Goal: Information Seeking & Learning: Learn about a topic

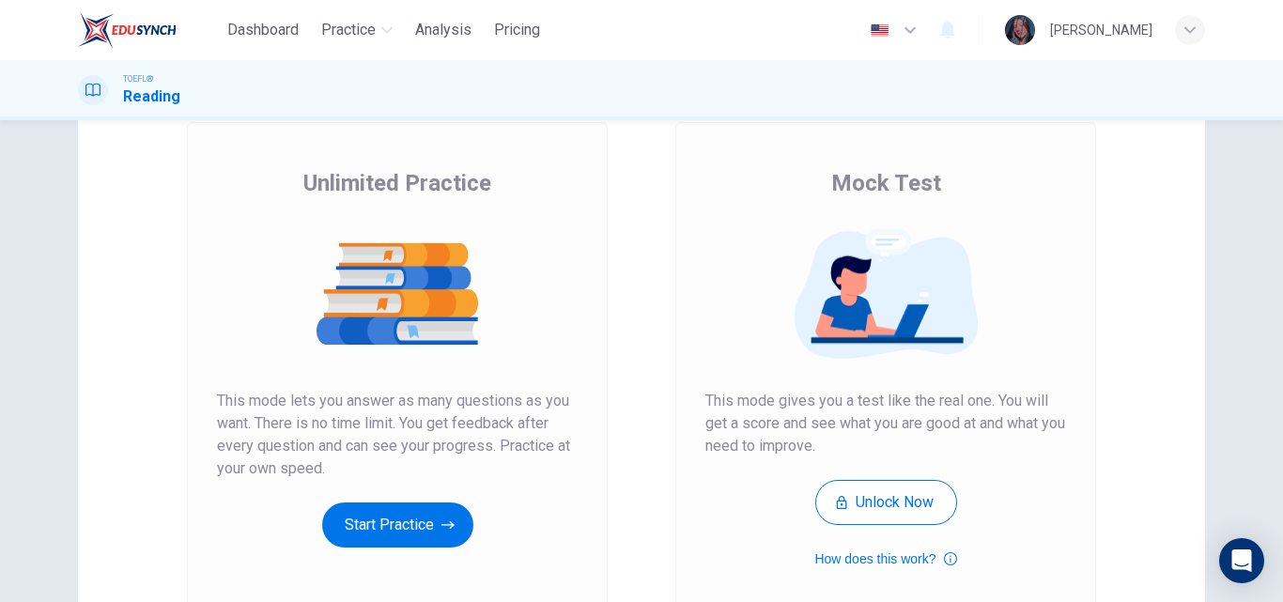
scroll to position [119, 0]
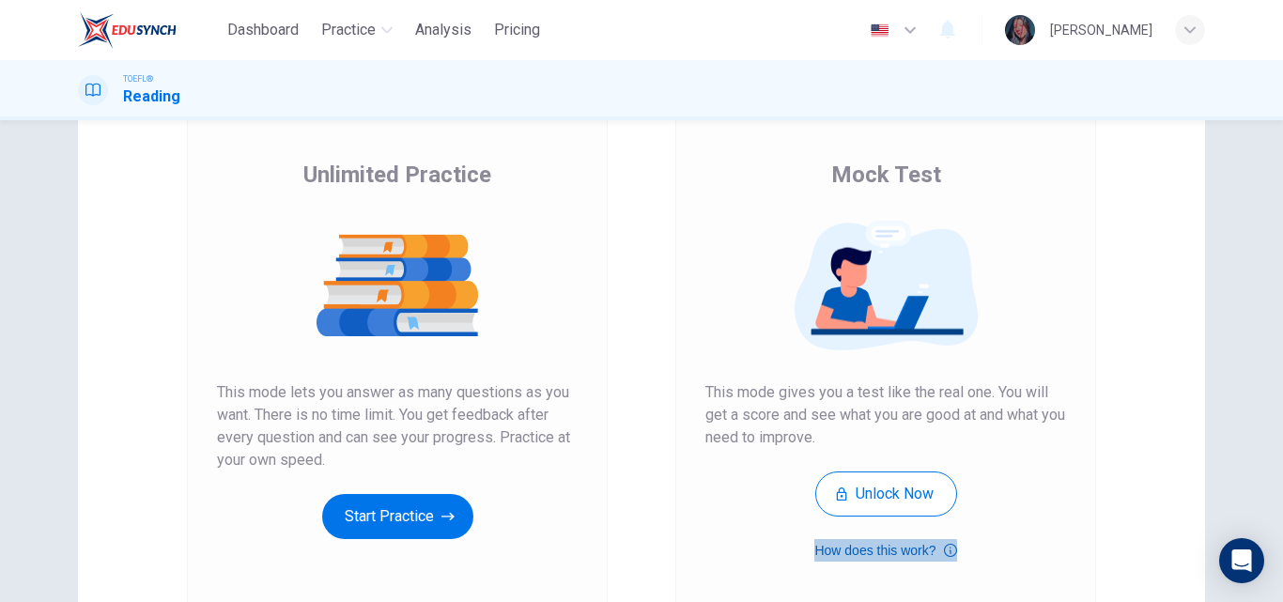
click at [856, 561] on button "How does this work?" at bounding box center [885, 550] width 142 height 23
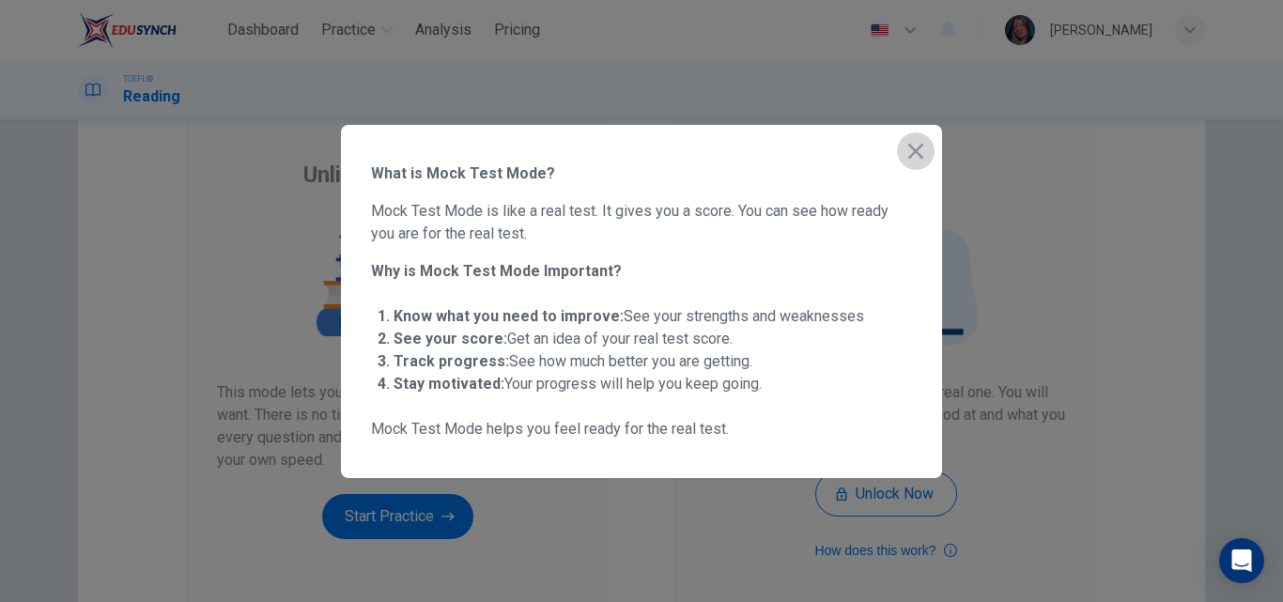
click at [905, 162] on button "button" at bounding box center [916, 151] width 38 height 38
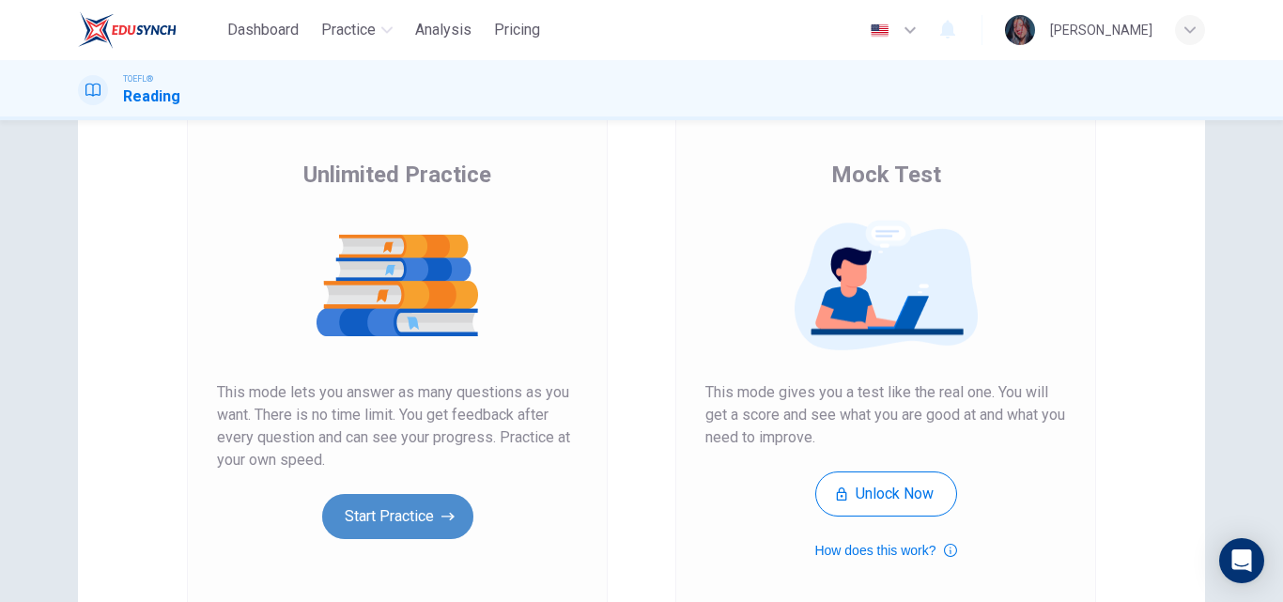
click at [399, 526] on button "Start Practice" at bounding box center [397, 516] width 151 height 45
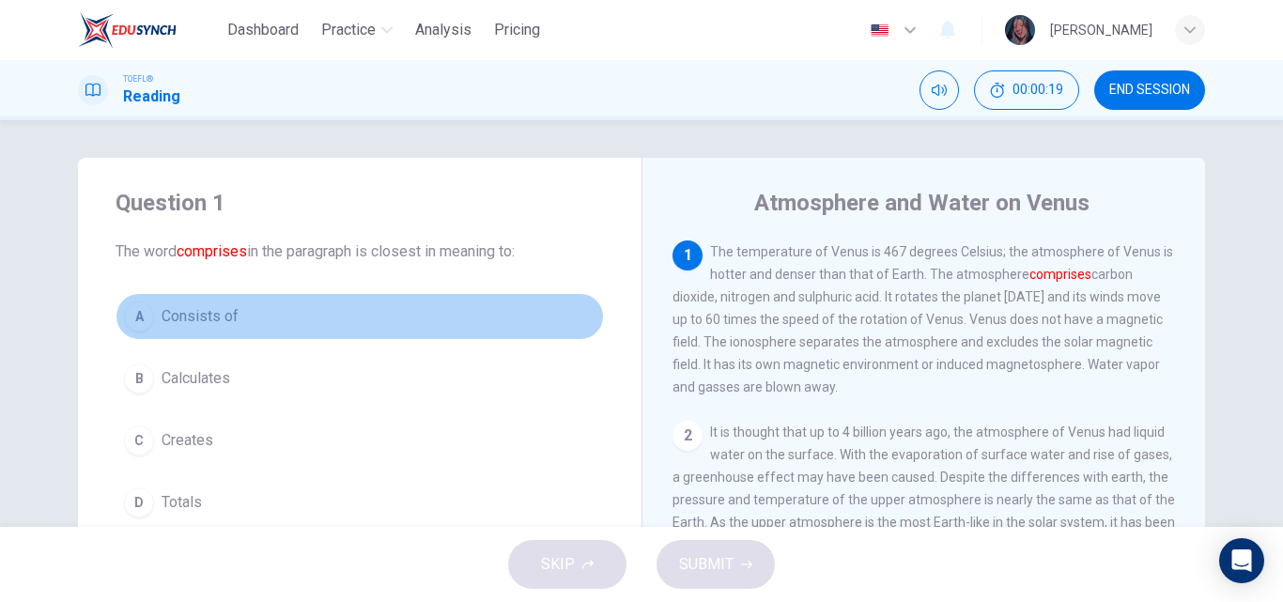
click at [237, 320] on button "A Consists of" at bounding box center [360, 316] width 488 height 47
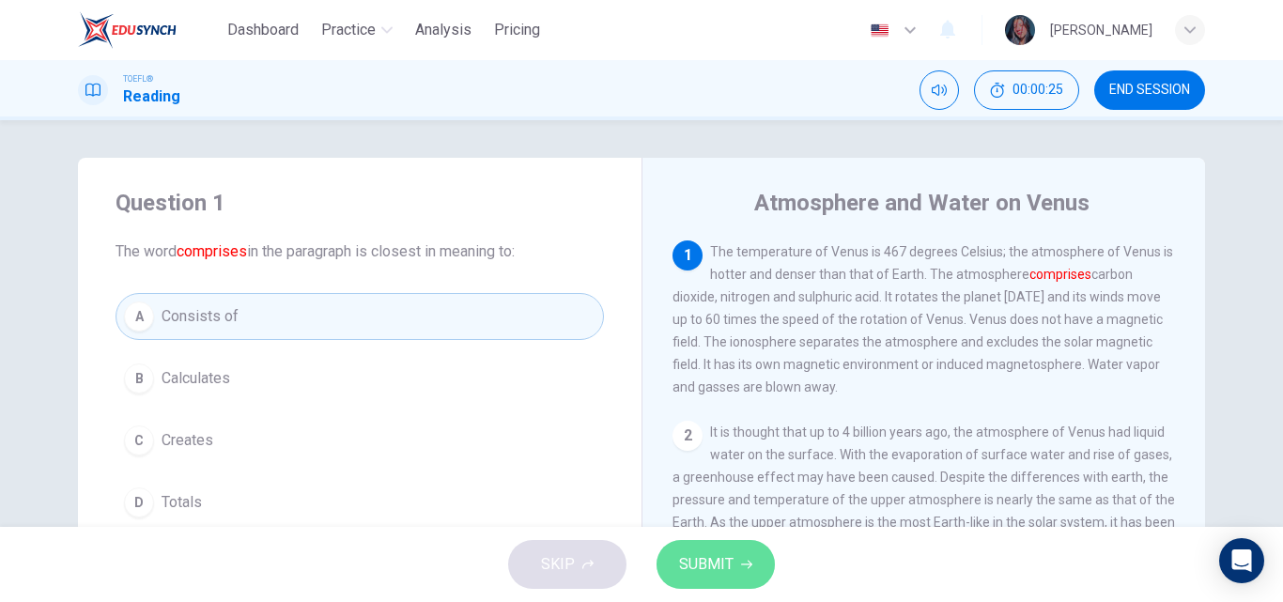
click at [713, 568] on span "SUBMIT" at bounding box center [706, 564] width 54 height 26
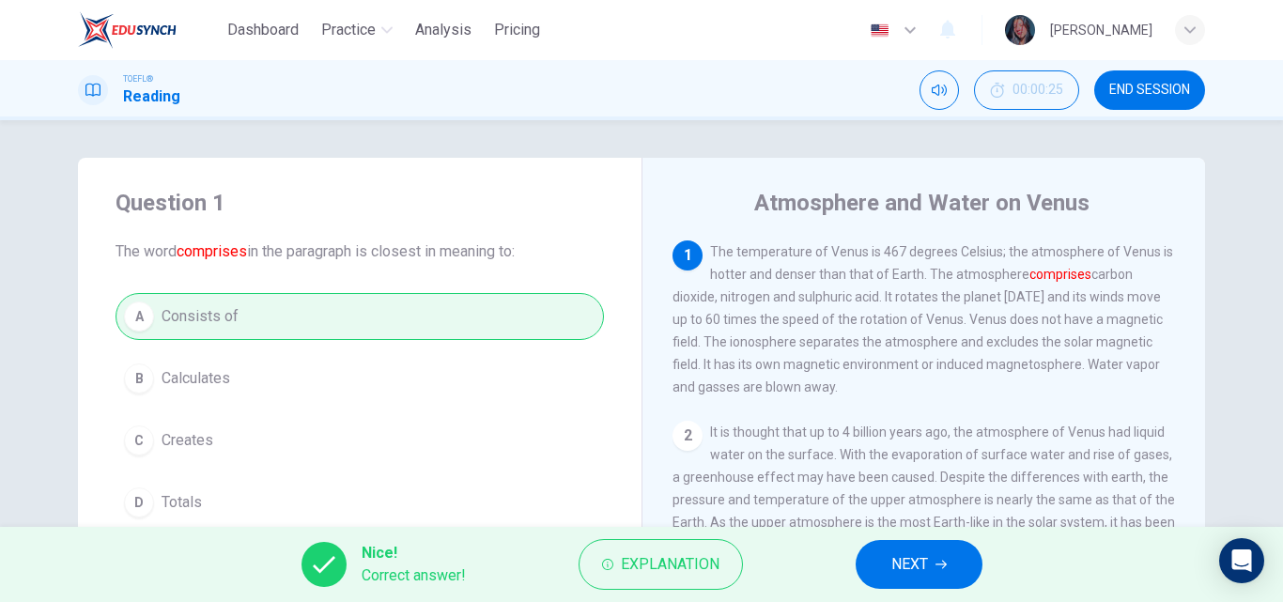
click at [888, 552] on button "NEXT" at bounding box center [919, 564] width 127 height 49
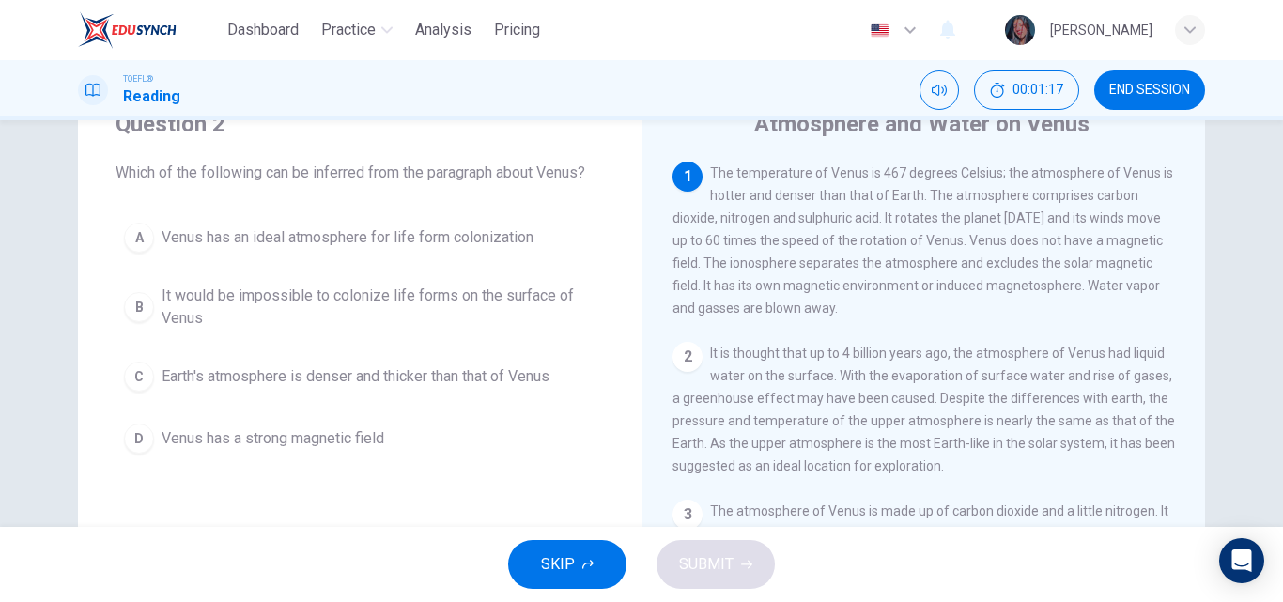
scroll to position [81, 0]
click at [302, 300] on span "It would be impossible to colonize life forms on the surface of Venus" at bounding box center [379, 305] width 434 height 45
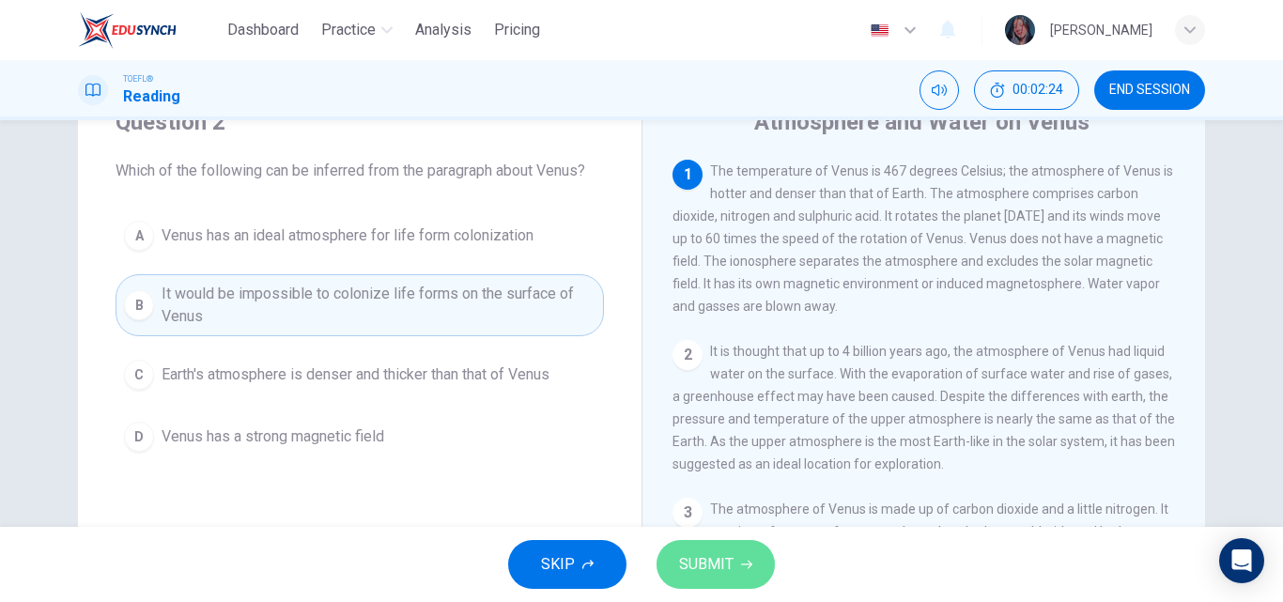
click at [702, 564] on span "SUBMIT" at bounding box center [706, 564] width 54 height 26
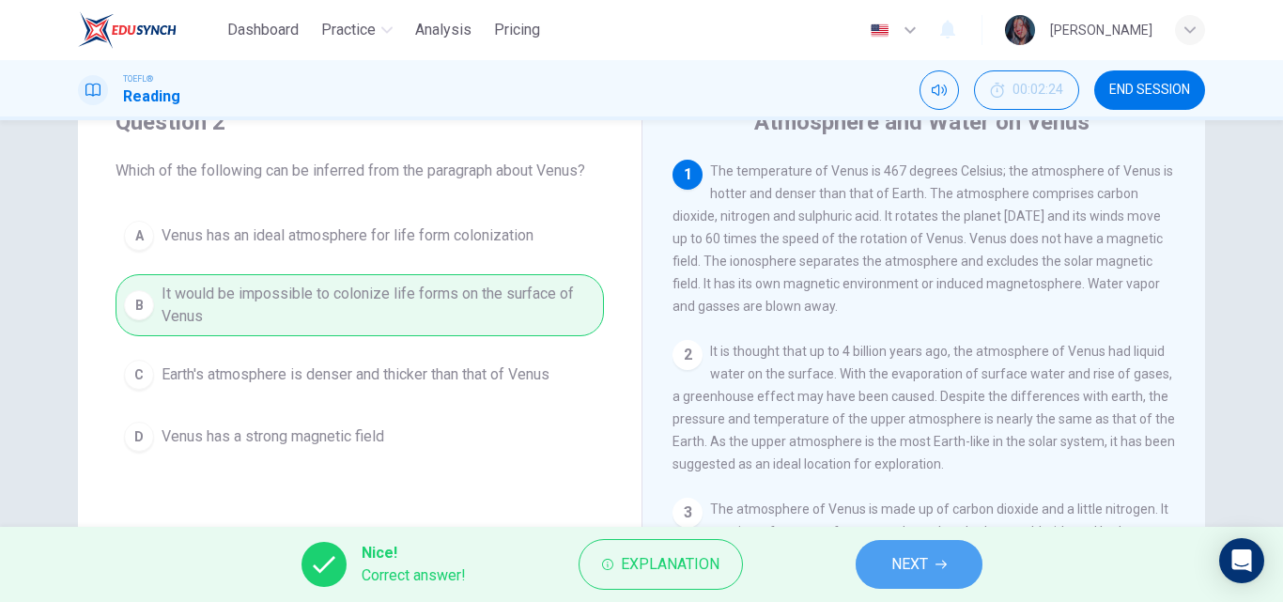
click at [875, 554] on button "NEXT" at bounding box center [919, 564] width 127 height 49
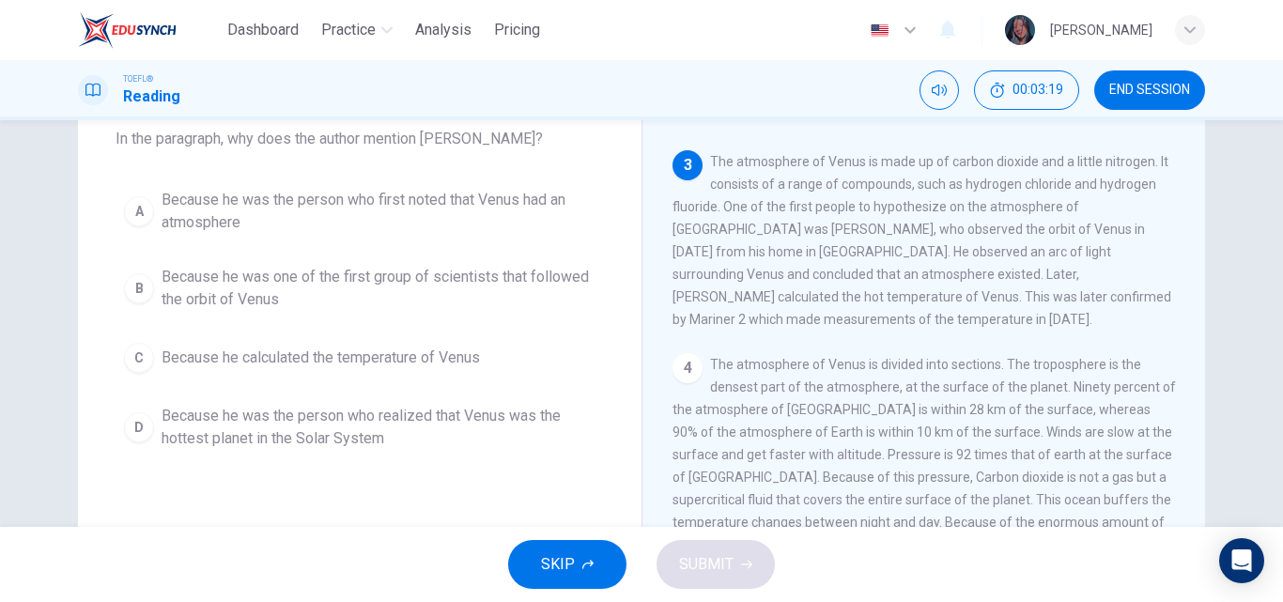
scroll to position [116, 0]
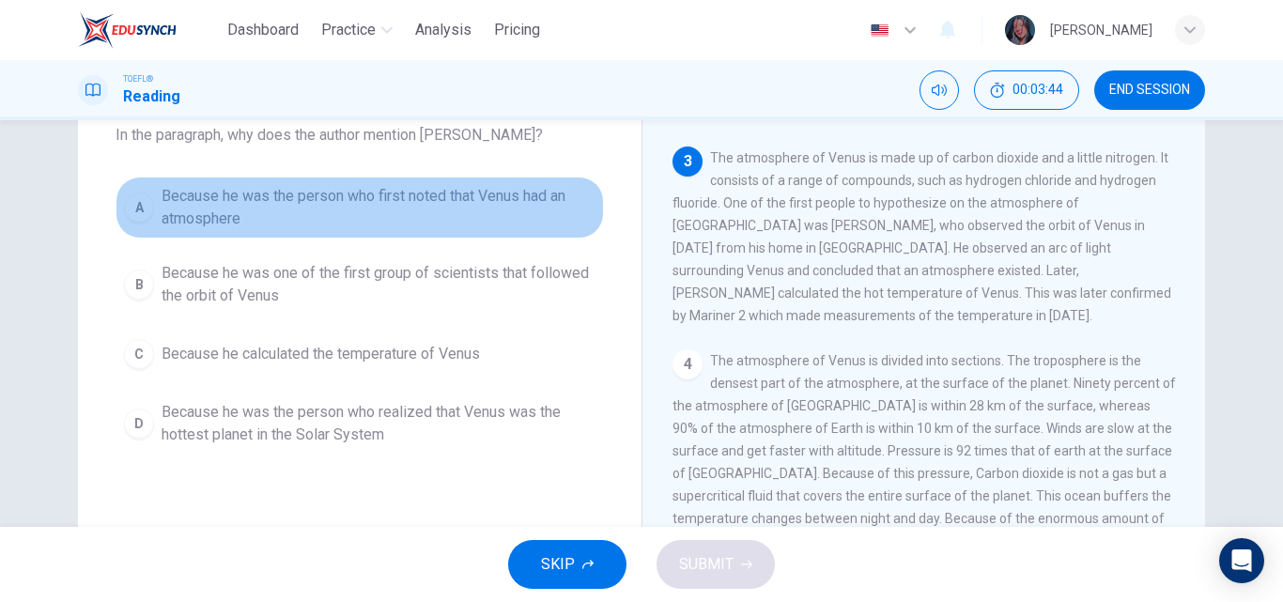
click at [379, 213] on span "Because he was the person who first noted that Venus had an atmosphere" at bounding box center [379, 207] width 434 height 45
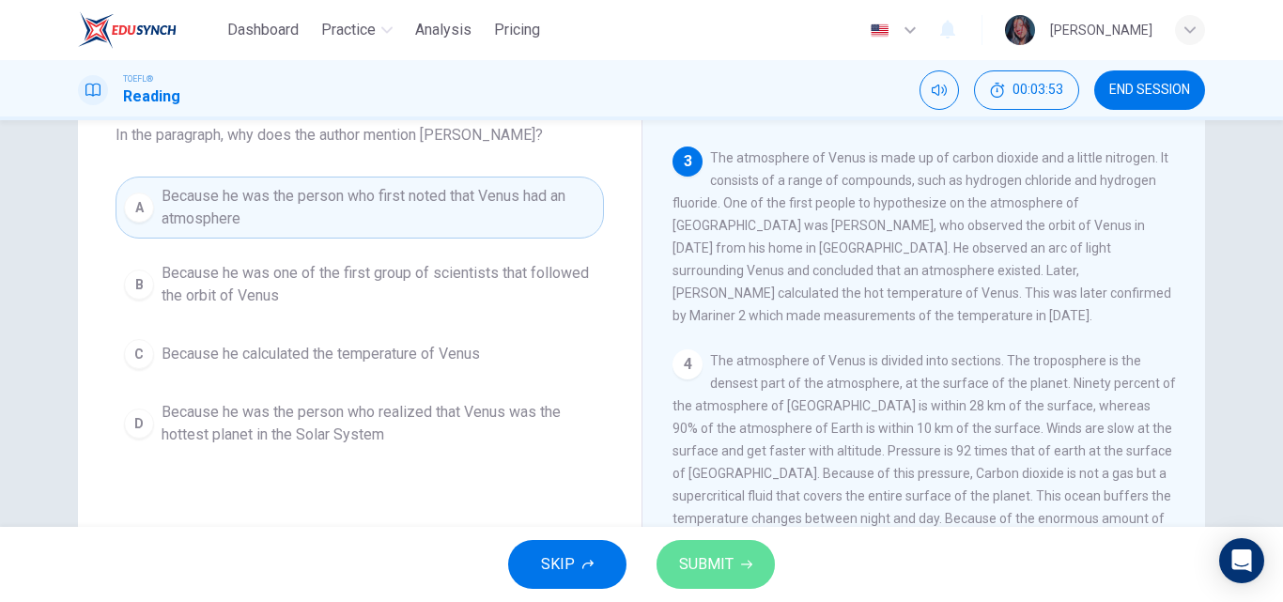
click at [680, 560] on span "SUBMIT" at bounding box center [706, 564] width 54 height 26
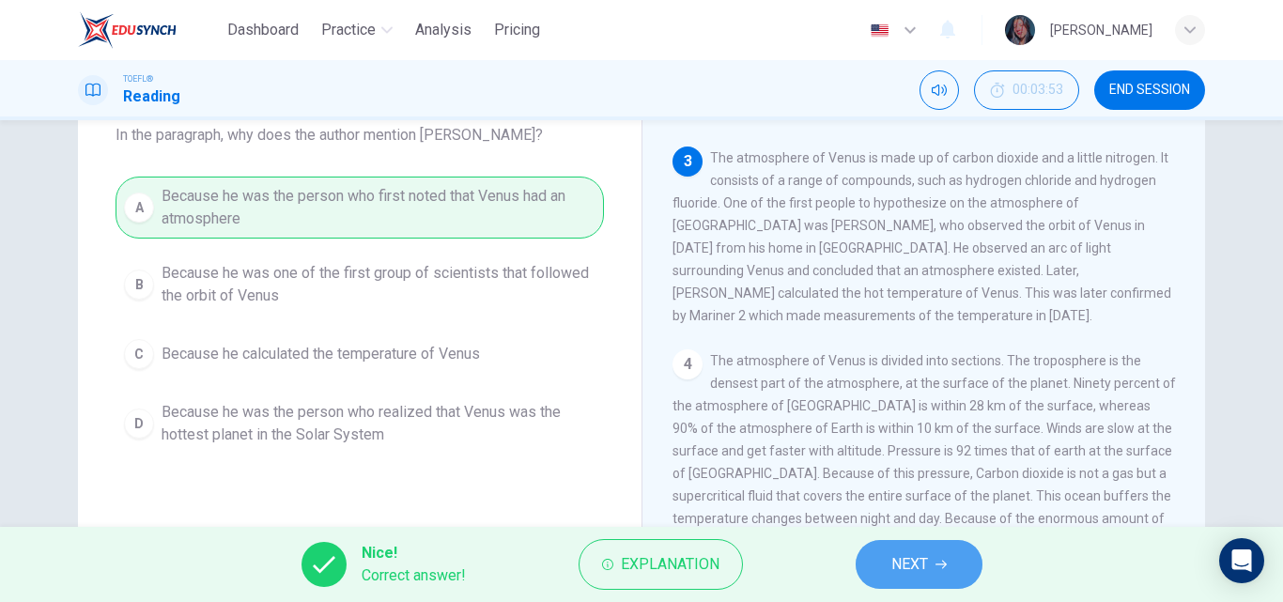
click at [900, 563] on span "NEXT" at bounding box center [909, 564] width 37 height 26
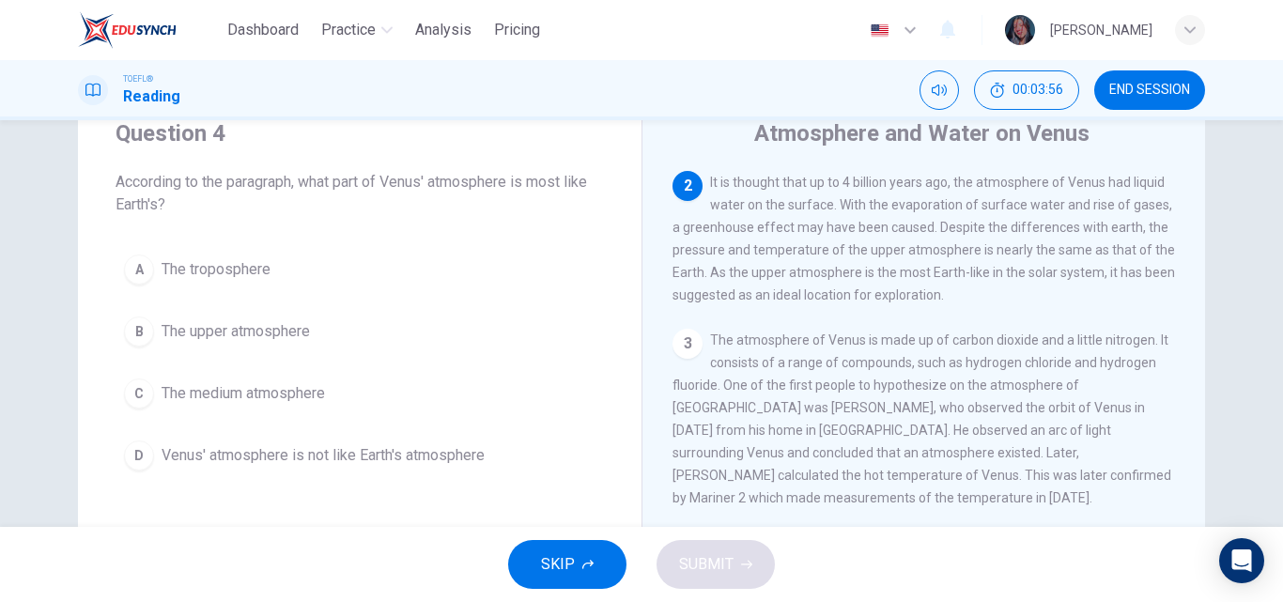
scroll to position [71, 0]
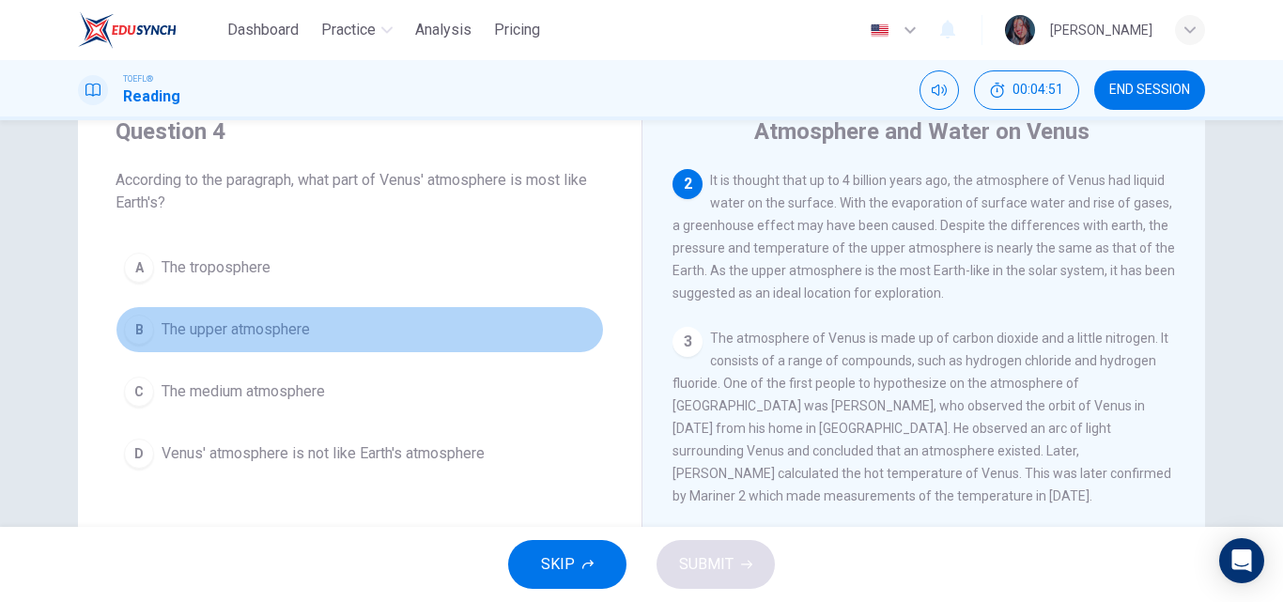
click at [388, 335] on button "B The upper atmosphere" at bounding box center [360, 329] width 488 height 47
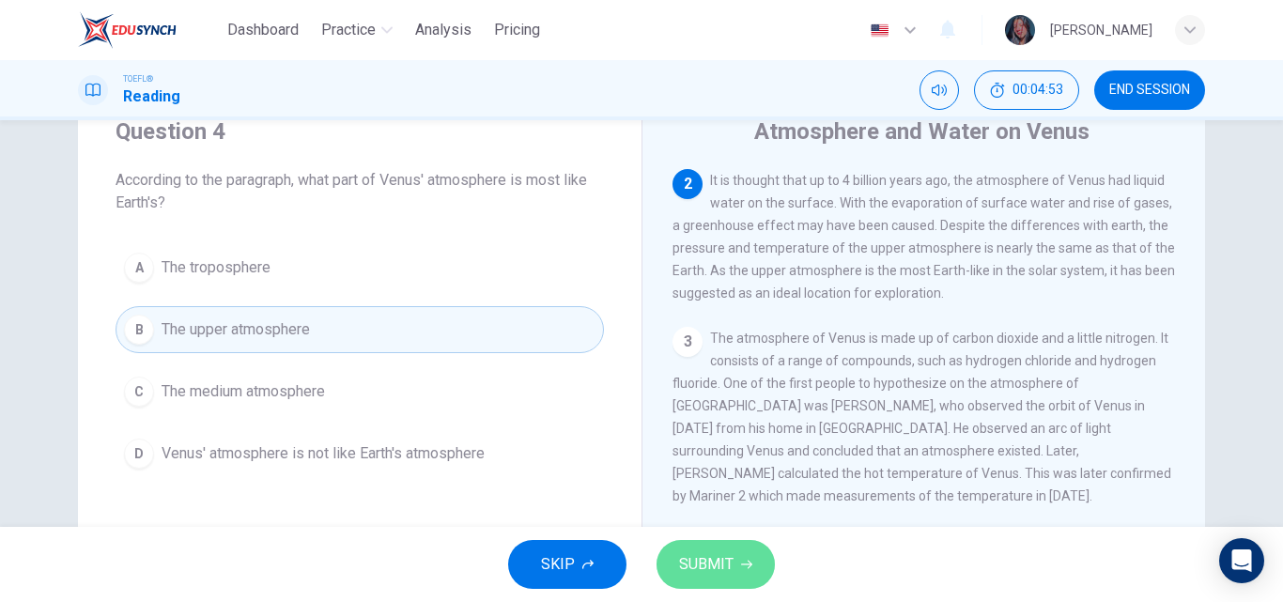
click at [709, 560] on span "SUBMIT" at bounding box center [706, 564] width 54 height 26
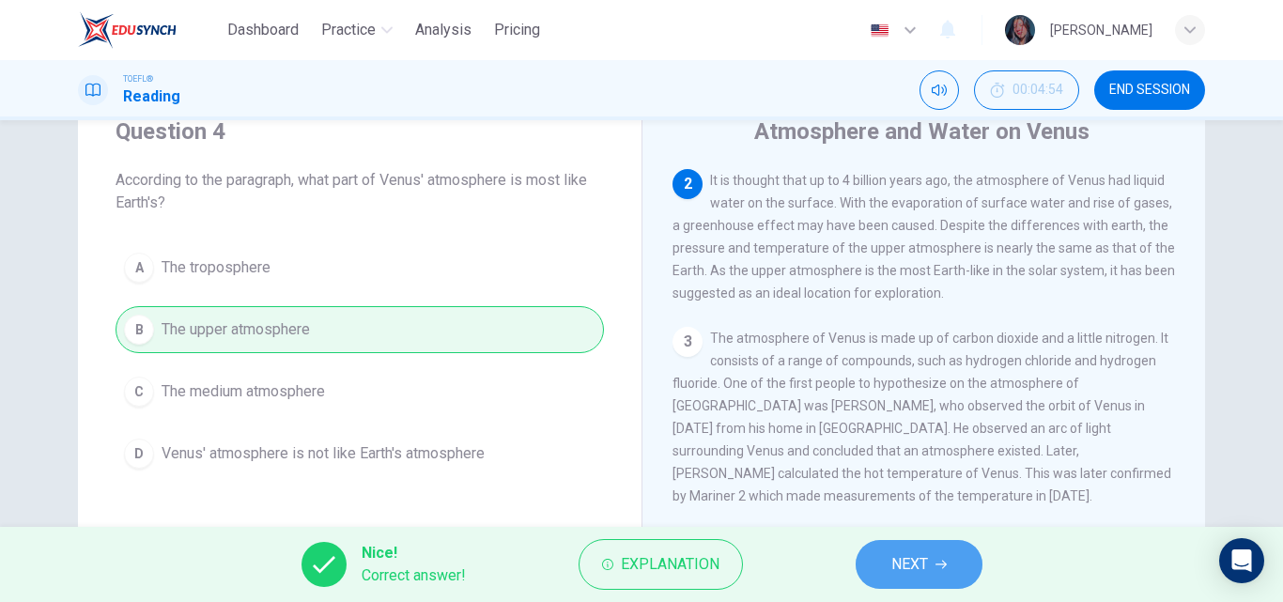
click at [922, 542] on button "NEXT" at bounding box center [919, 564] width 127 height 49
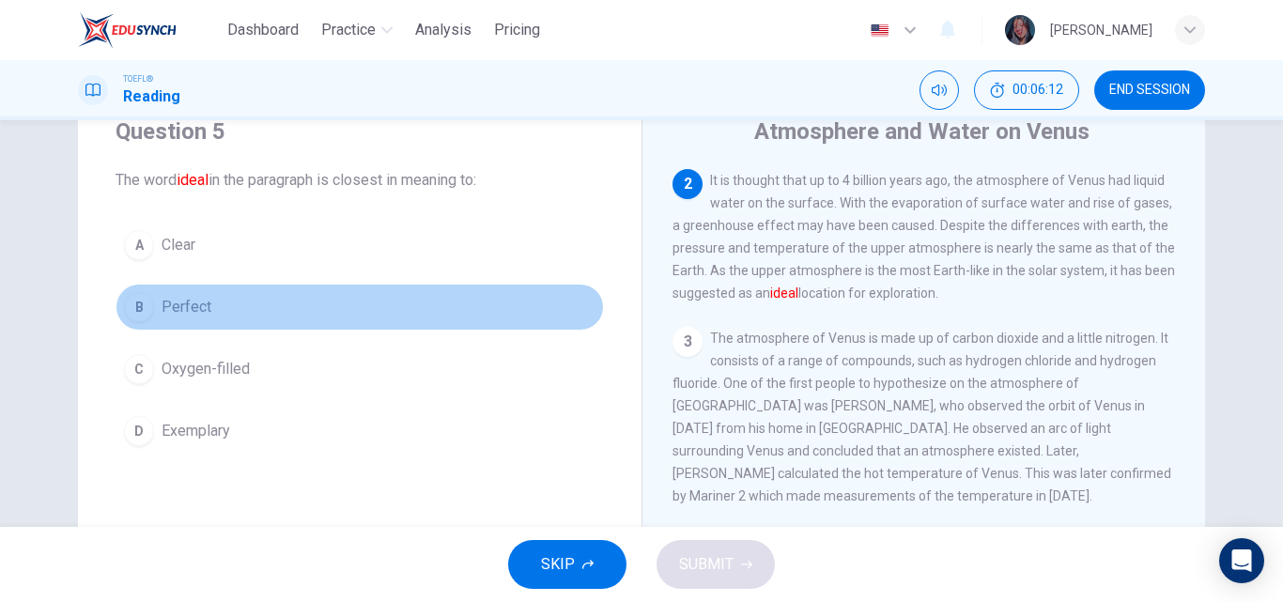
click at [208, 307] on button "B Perfect" at bounding box center [360, 307] width 488 height 47
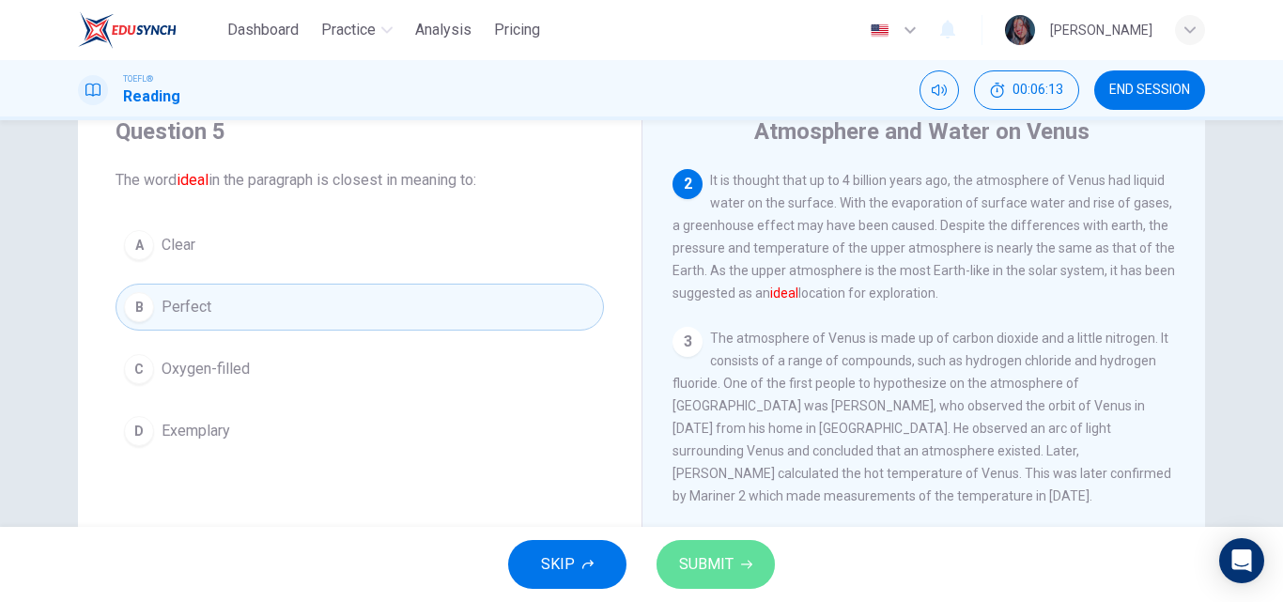
click at [698, 556] on span "SUBMIT" at bounding box center [706, 564] width 54 height 26
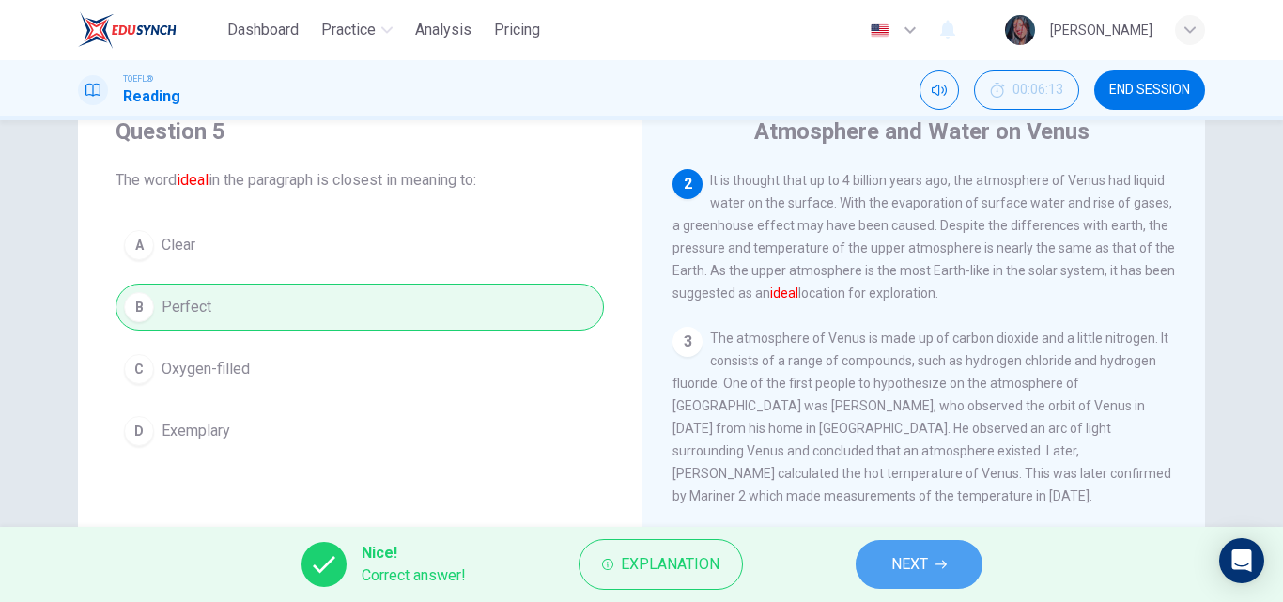
click at [958, 564] on button "NEXT" at bounding box center [919, 564] width 127 height 49
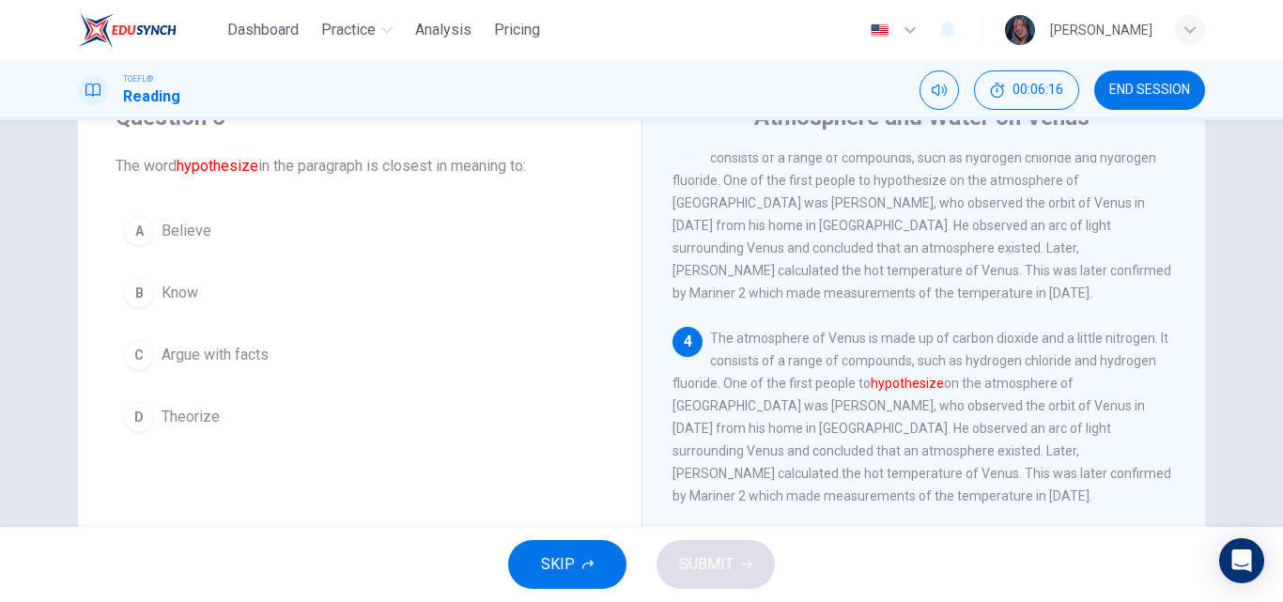
scroll to position [89, 0]
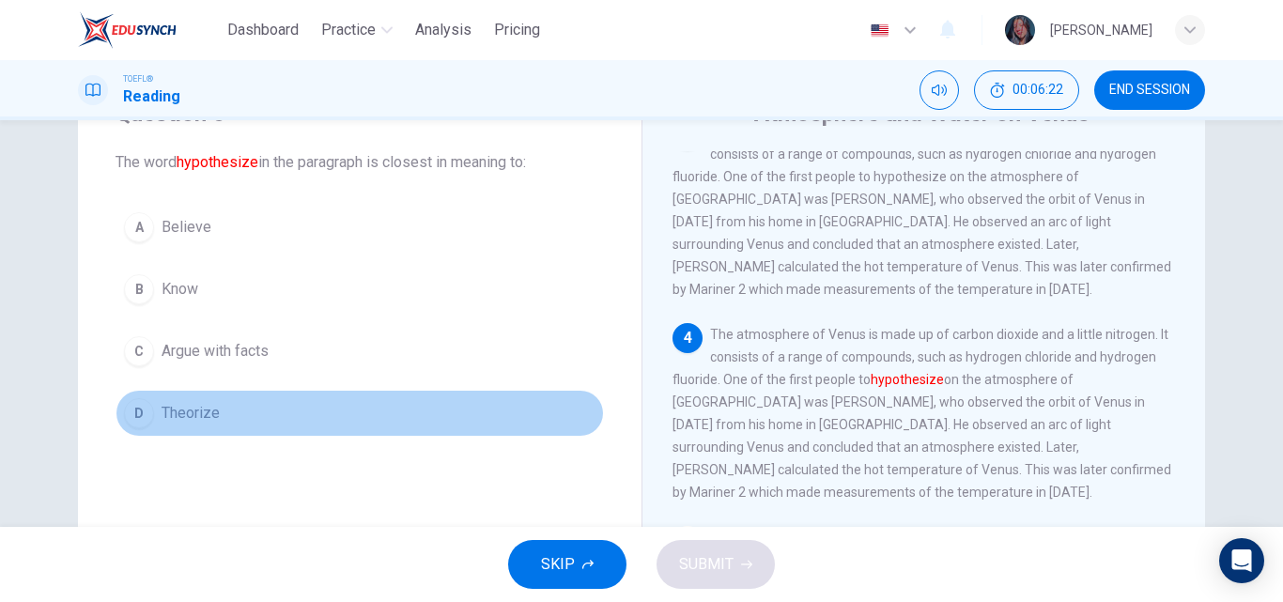
click at [208, 424] on span "Theorize" at bounding box center [191, 413] width 58 height 23
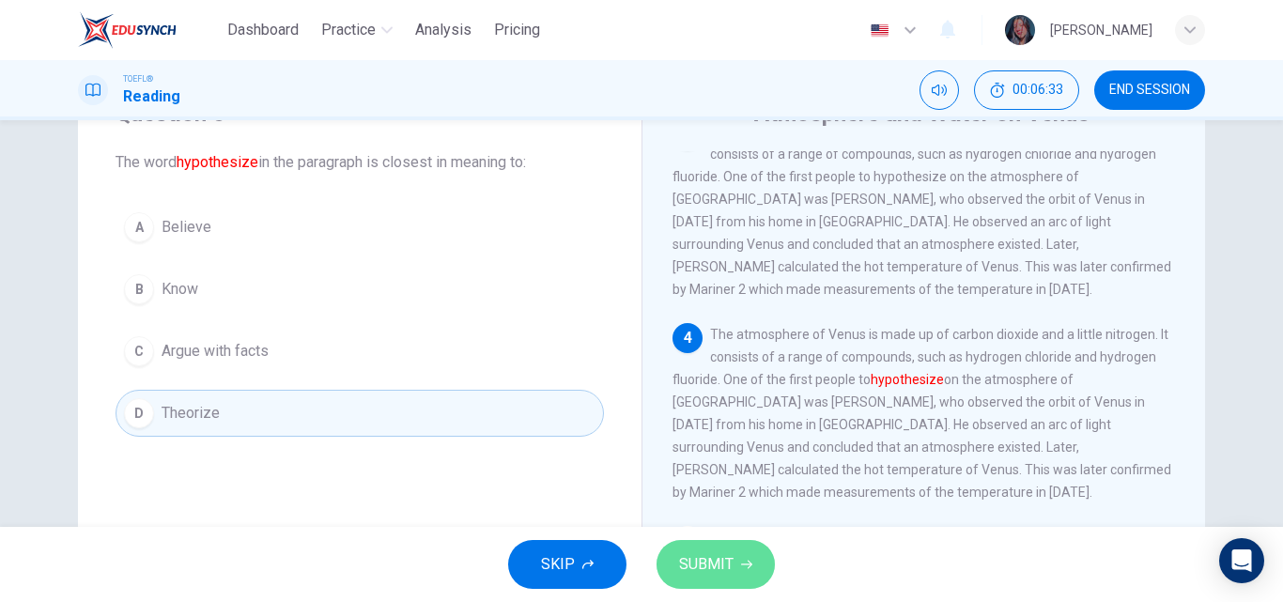
click at [708, 549] on button "SUBMIT" at bounding box center [716, 564] width 118 height 49
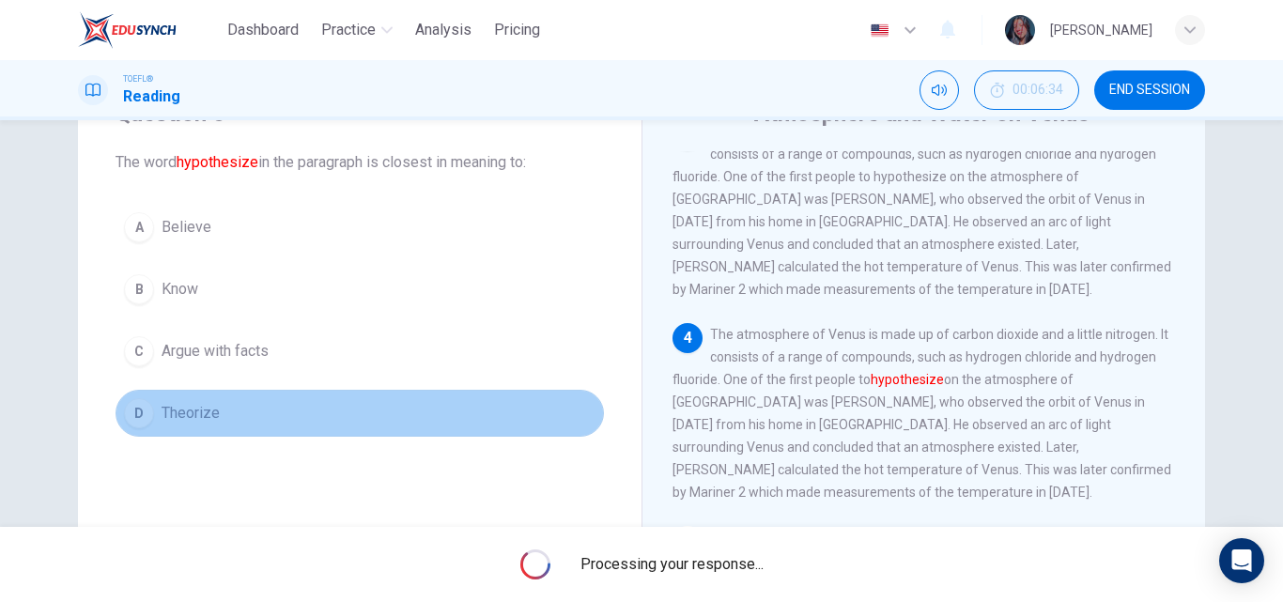
click at [201, 426] on button "D Theorize" at bounding box center [360, 413] width 488 height 47
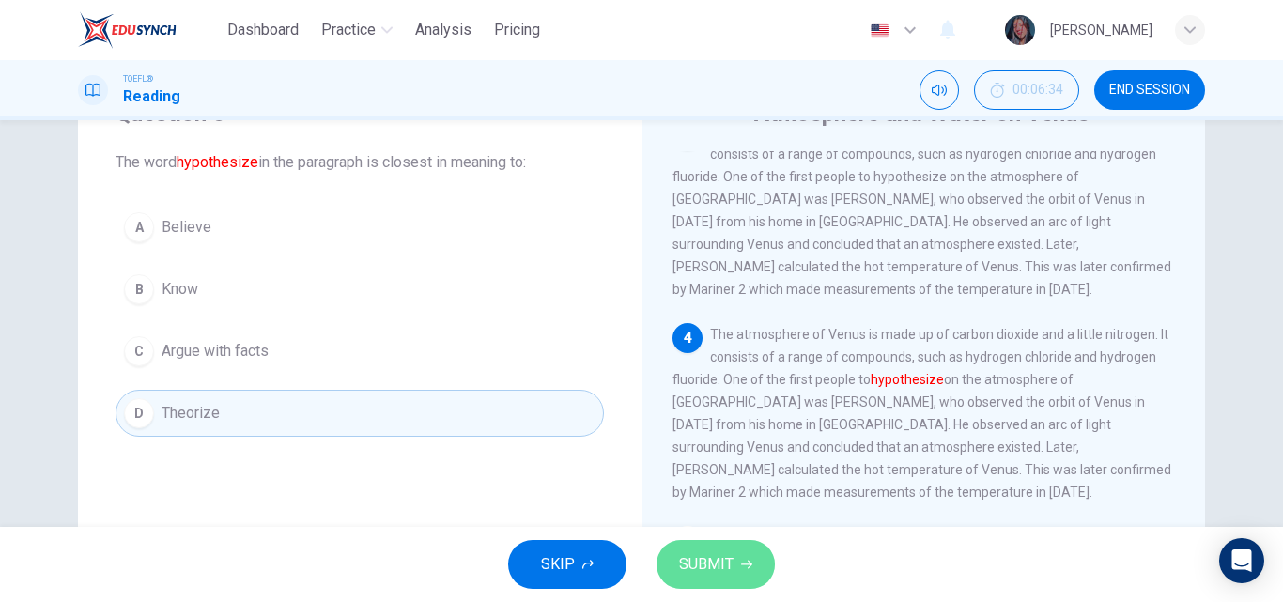
click at [725, 578] on button "SUBMIT" at bounding box center [716, 564] width 118 height 49
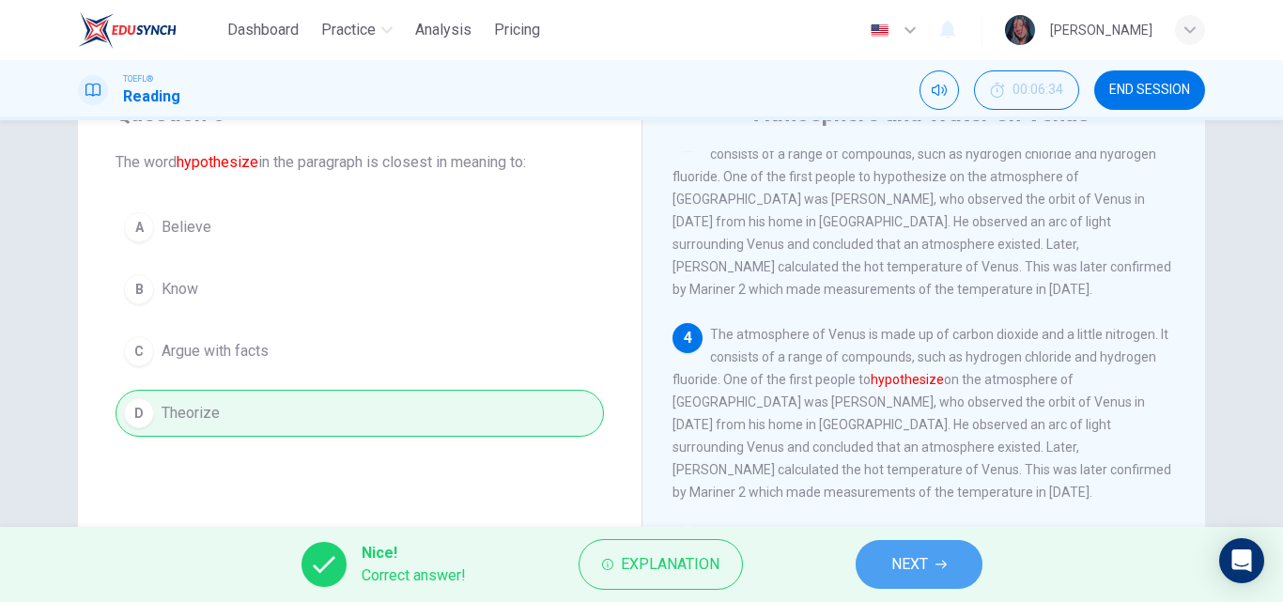
click at [921, 575] on span "NEXT" at bounding box center [909, 564] width 37 height 26
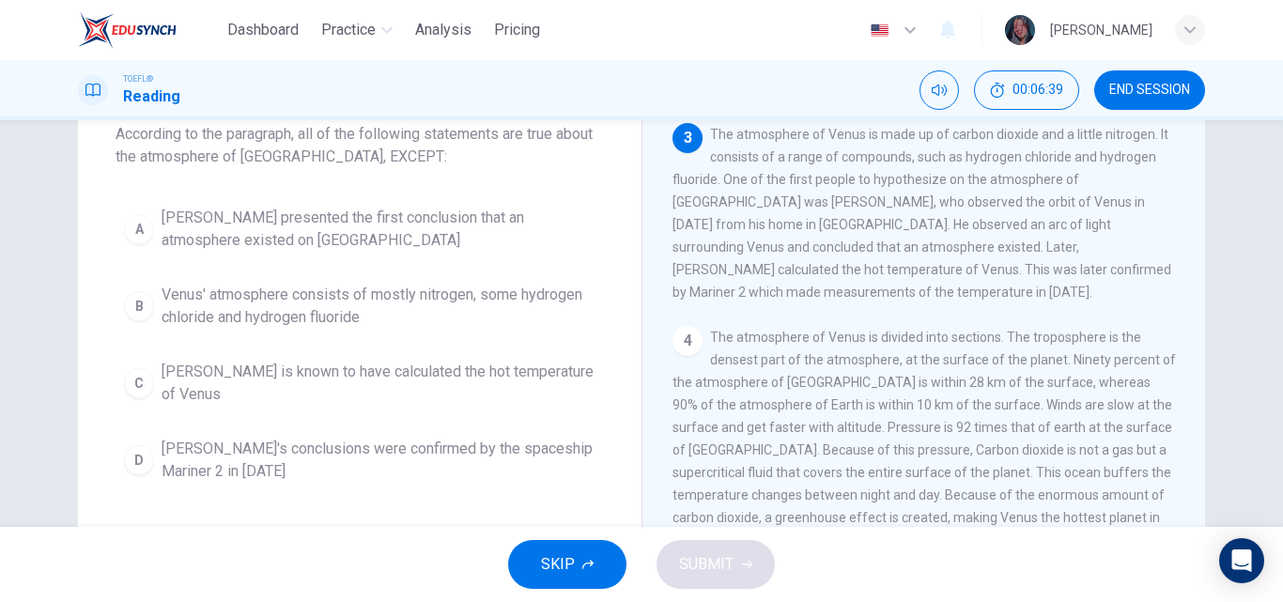
scroll to position [119, 0]
click at [1189, 335] on div "1 The temperature of Venus is 467 degrees Celsius; the atmosphere of Venus is h…" at bounding box center [936, 391] width 528 height 540
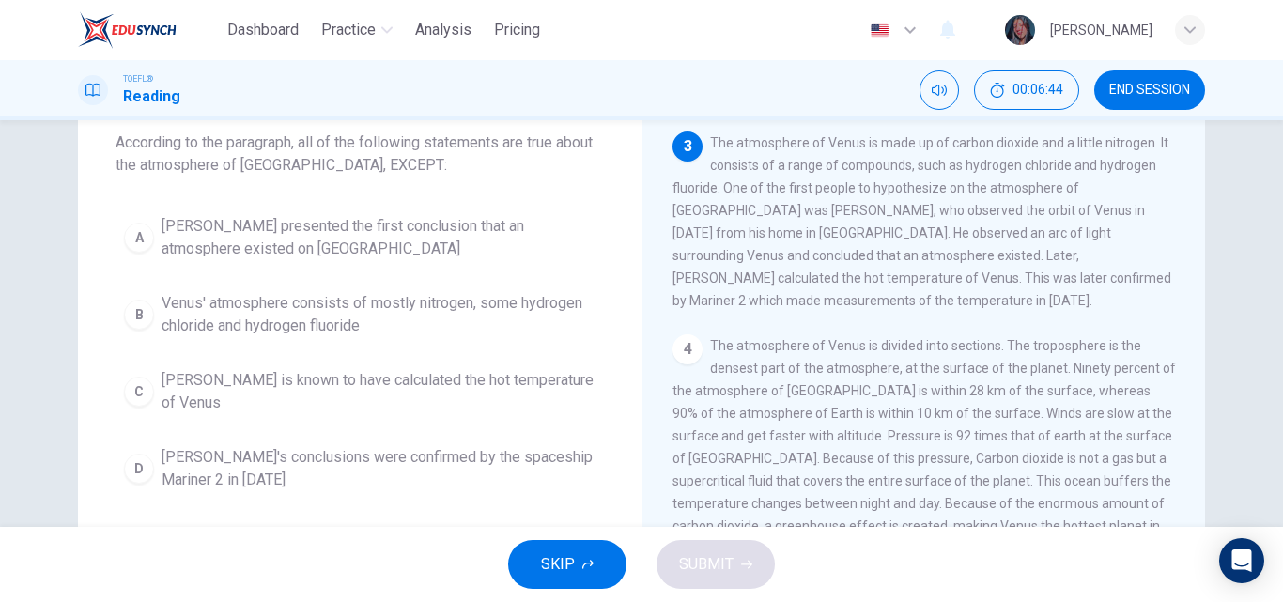
scroll to position [105, 0]
click at [1005, 271] on div "3 The atmosphere of Venus is made up of carbon dioxide and a little nitrogen. I…" at bounding box center [923, 225] width 503 height 180
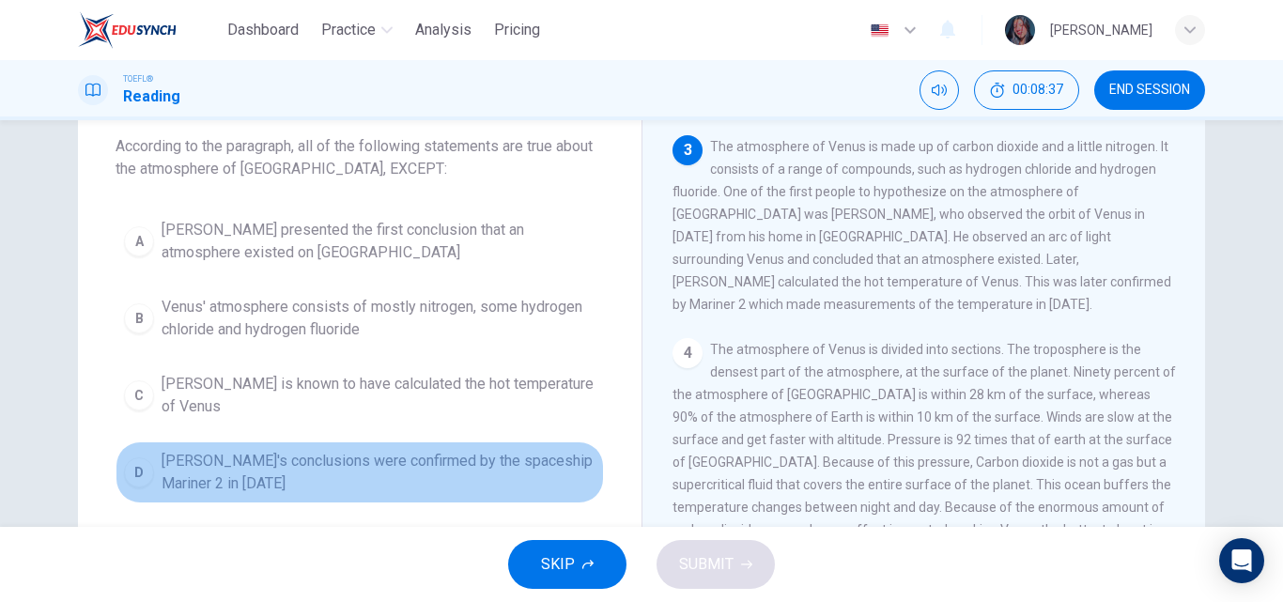
click at [502, 456] on span "Sildt's conclusions were confirmed by the spaceship Mariner 2 in 1962" at bounding box center [379, 472] width 434 height 45
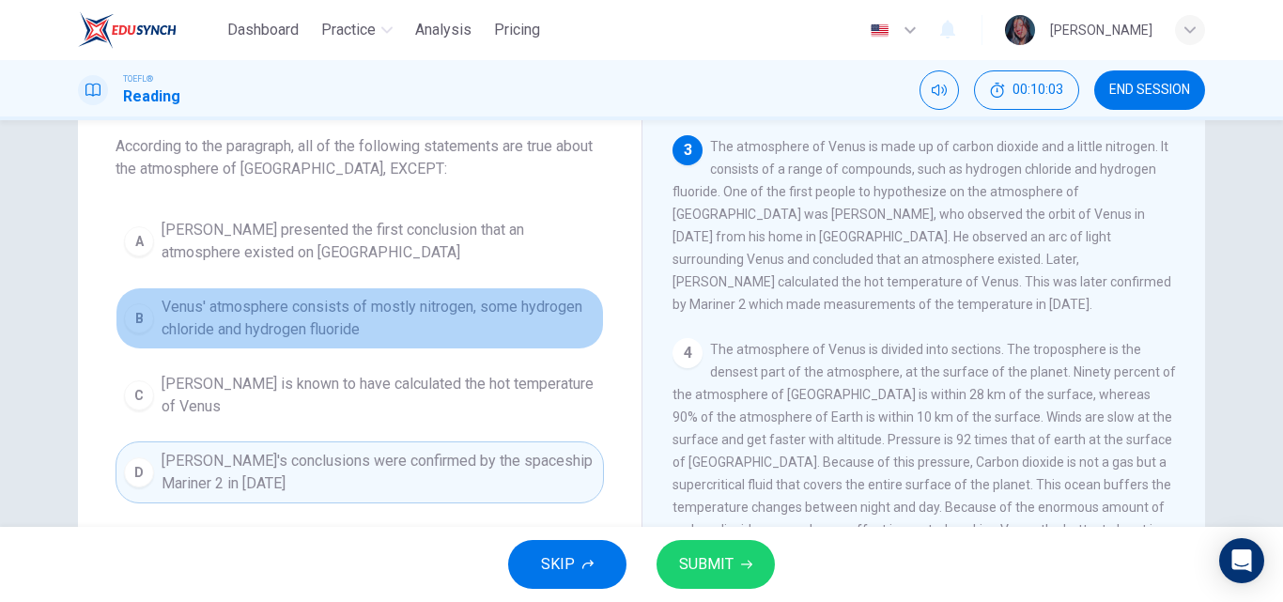
click at [325, 336] on span "Venus' atmosphere consists of mostly nitrogen, some hydrogen chloride and hydro…" at bounding box center [379, 318] width 434 height 45
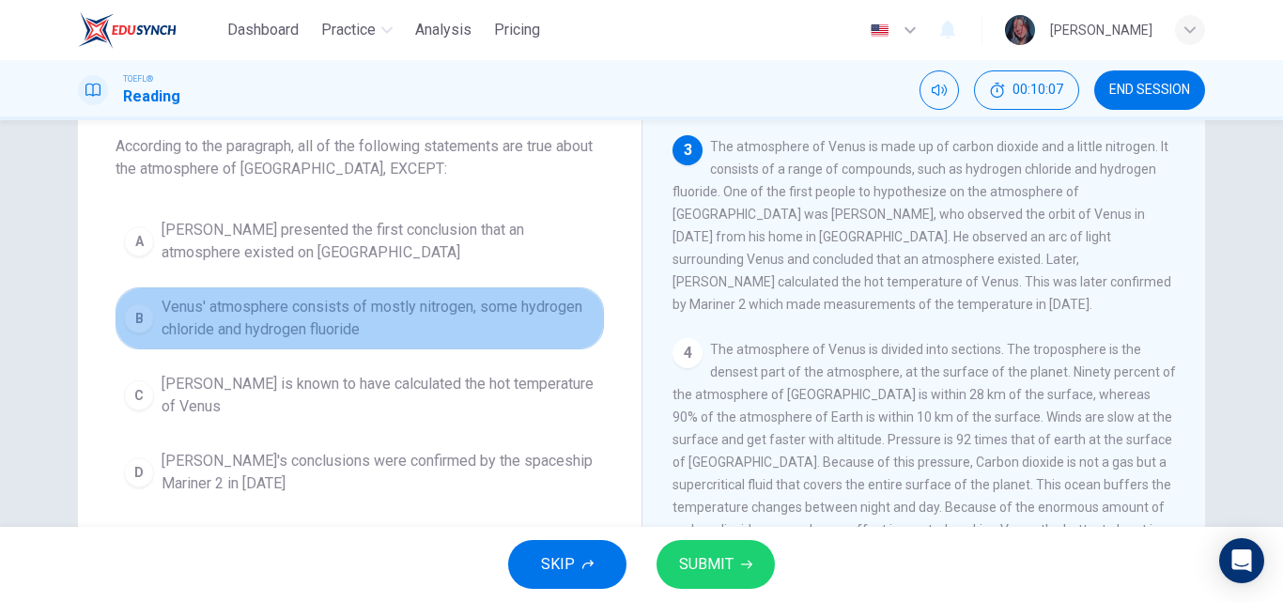
click at [325, 336] on span "Venus' atmosphere consists of mostly nitrogen, some hydrogen chloride and hydro…" at bounding box center [379, 318] width 434 height 45
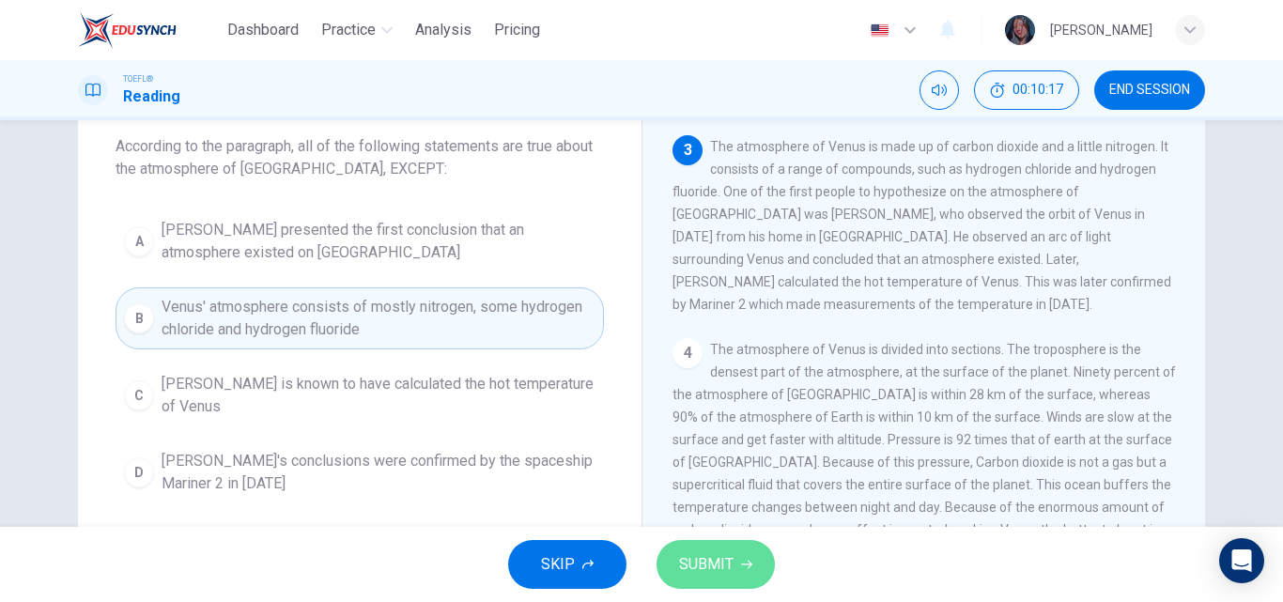
click at [733, 561] on button "SUBMIT" at bounding box center [716, 564] width 118 height 49
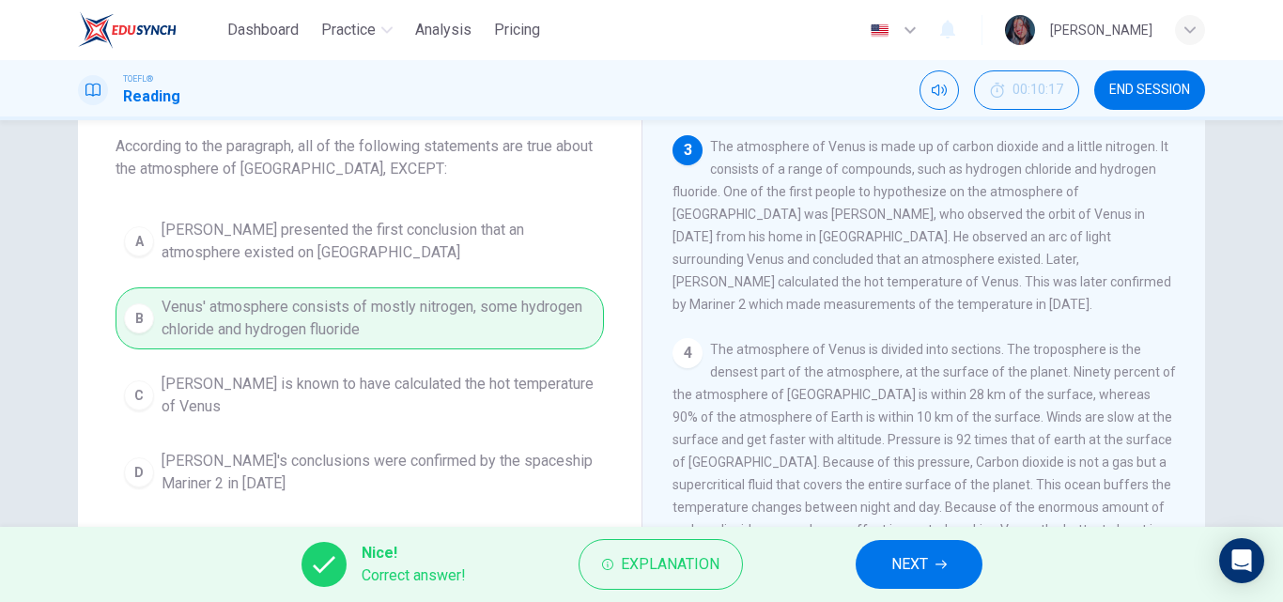
click at [924, 573] on span "NEXT" at bounding box center [909, 564] width 37 height 26
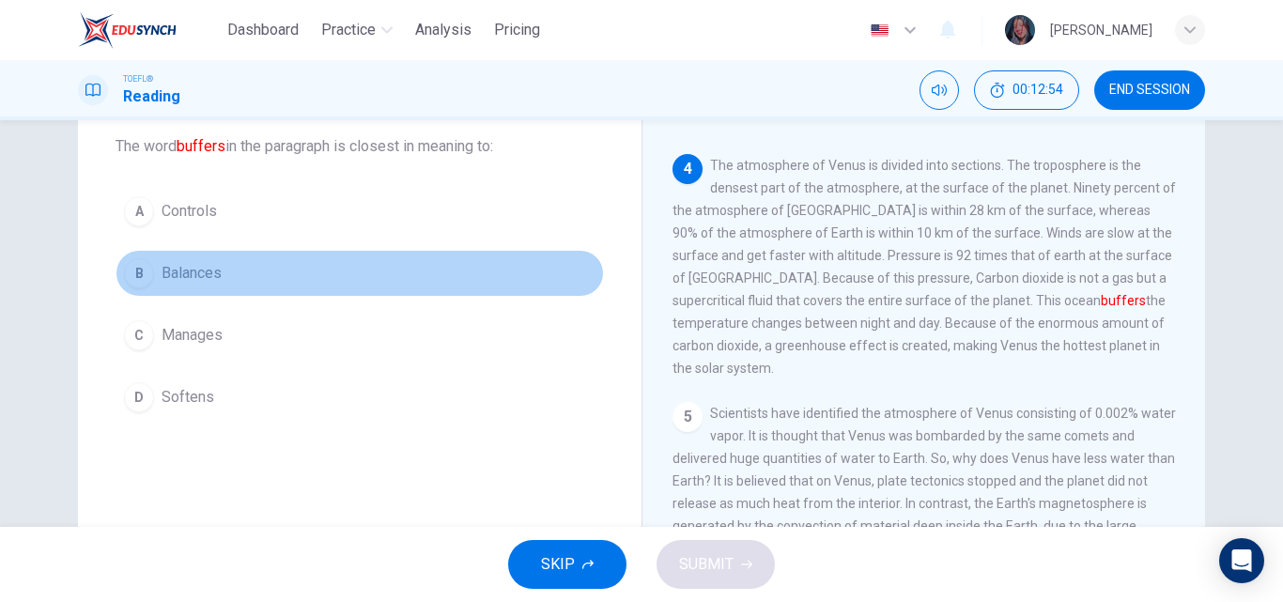
click at [329, 275] on button "B Balances" at bounding box center [360, 273] width 488 height 47
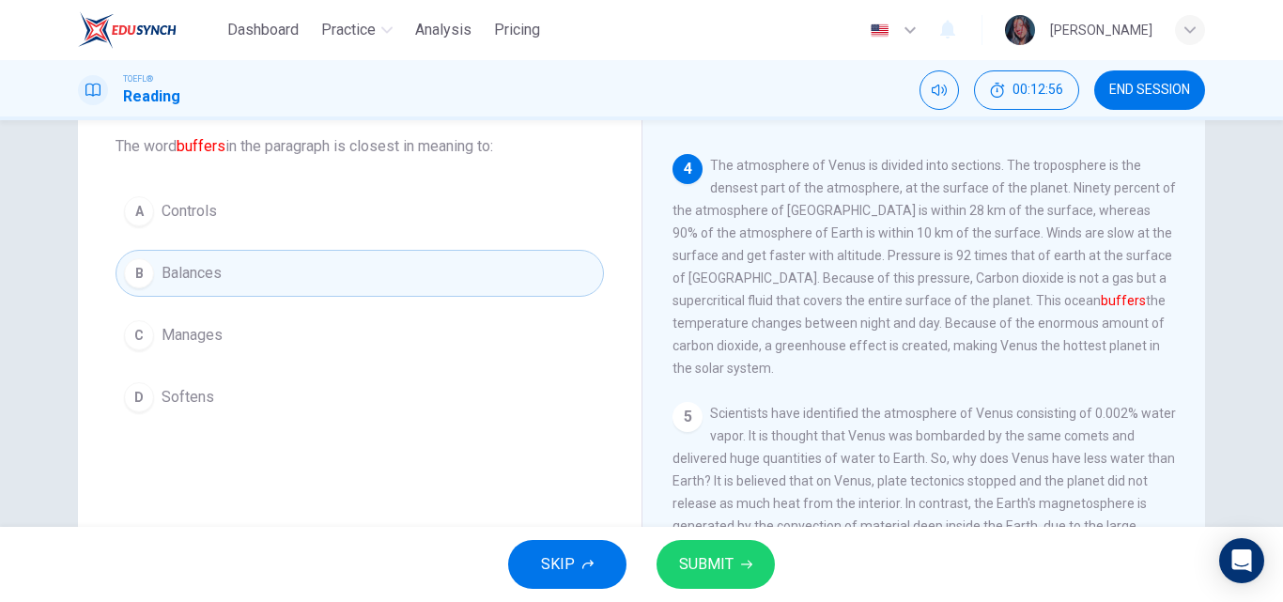
click at [714, 564] on span "SUBMIT" at bounding box center [706, 564] width 54 height 26
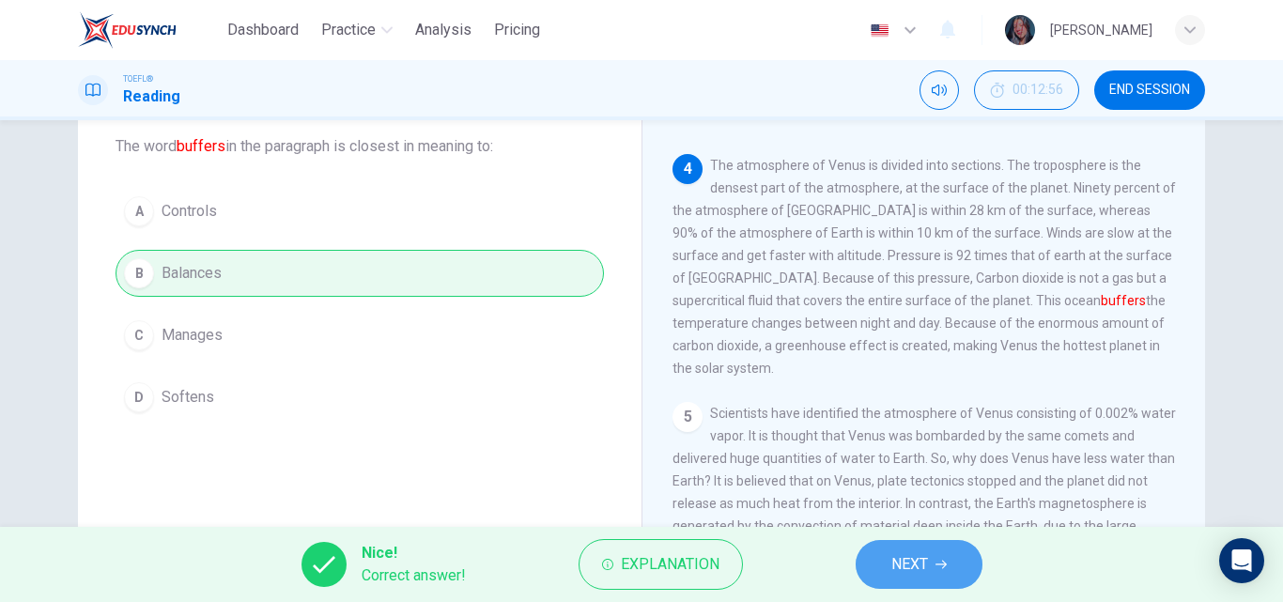
click at [896, 565] on span "NEXT" at bounding box center [909, 564] width 37 height 26
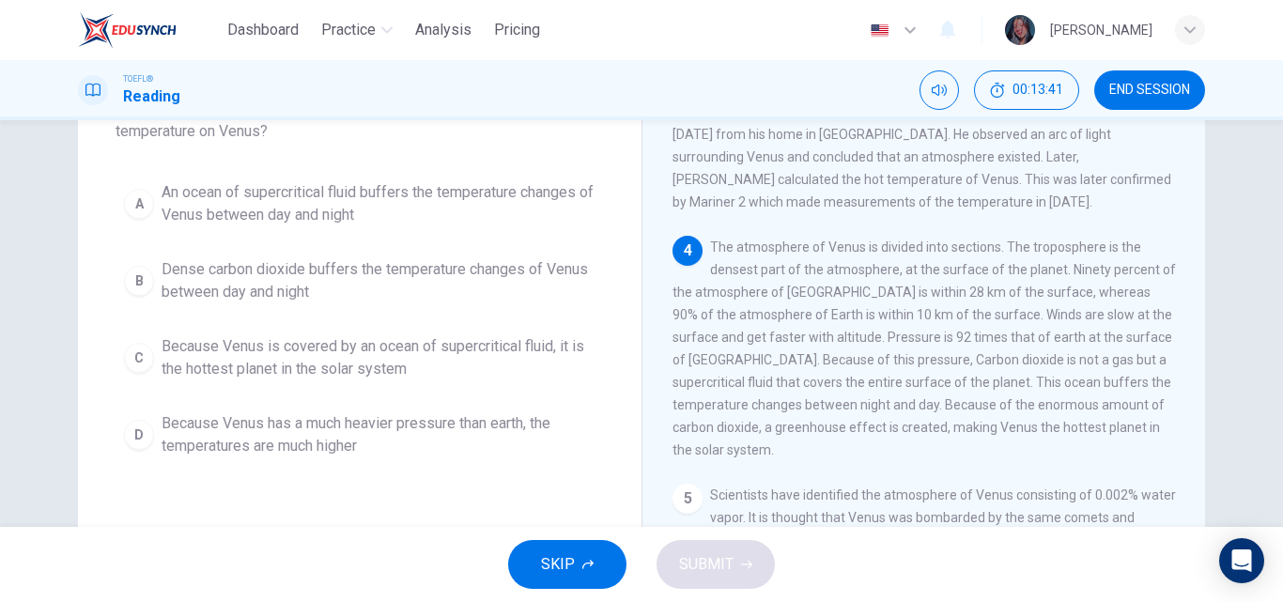
scroll to position [145, 0]
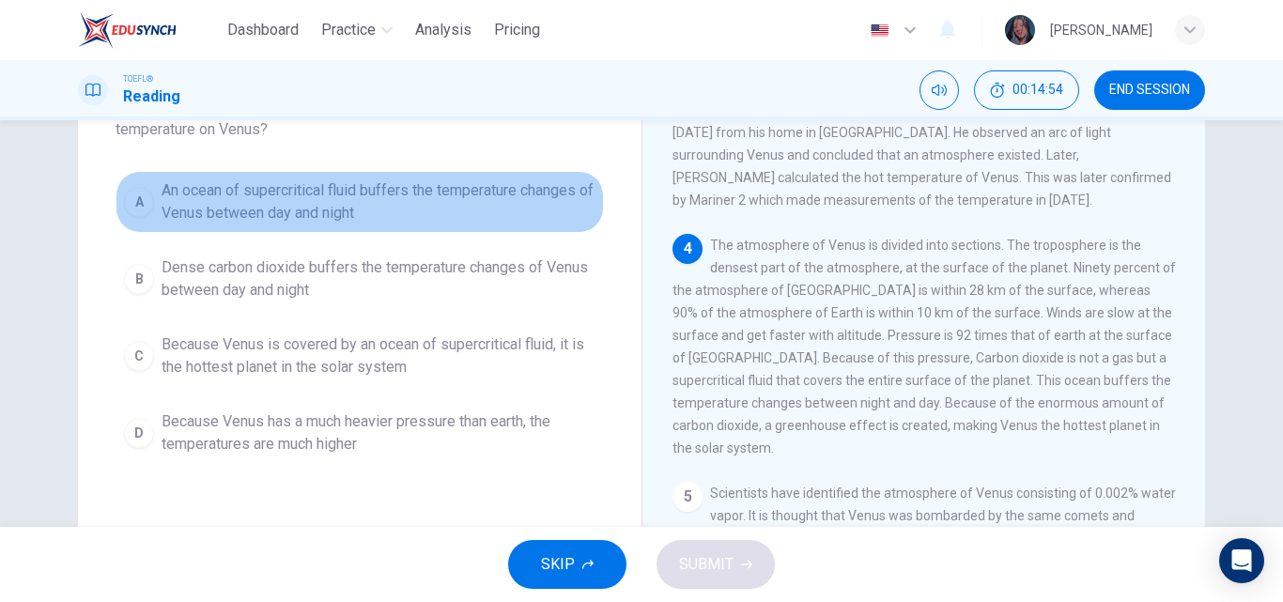
click at [441, 193] on span "An ocean of supercritical fluid buffers the temperature changes of Venus betwee…" at bounding box center [379, 201] width 434 height 45
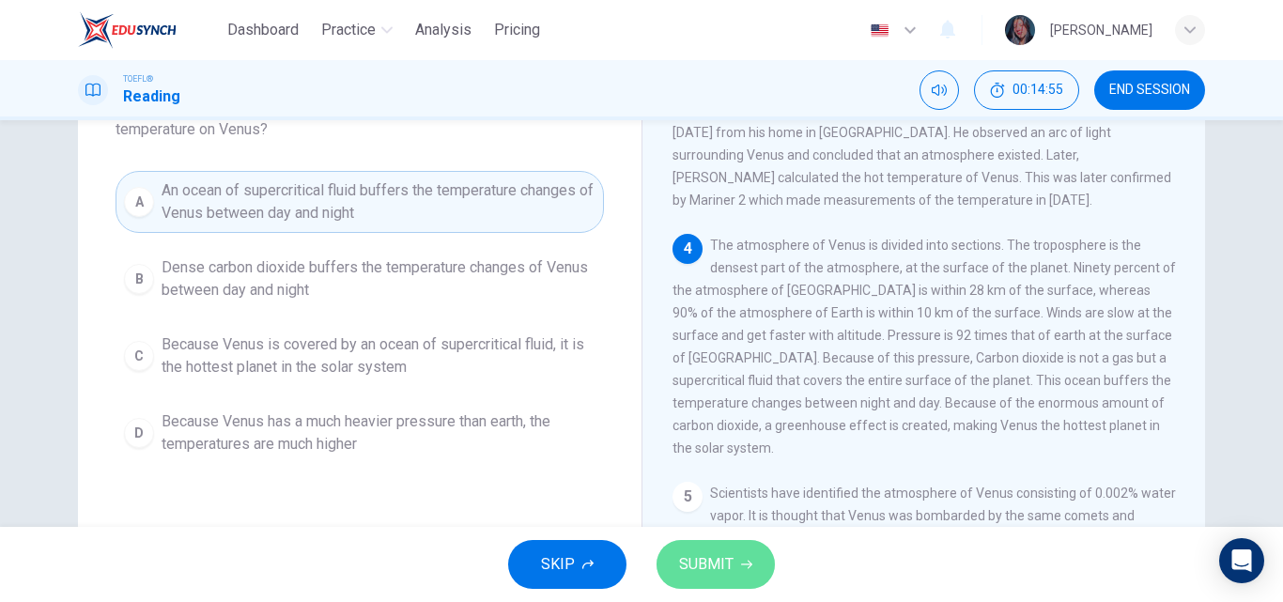
click at [700, 556] on span "SUBMIT" at bounding box center [706, 564] width 54 height 26
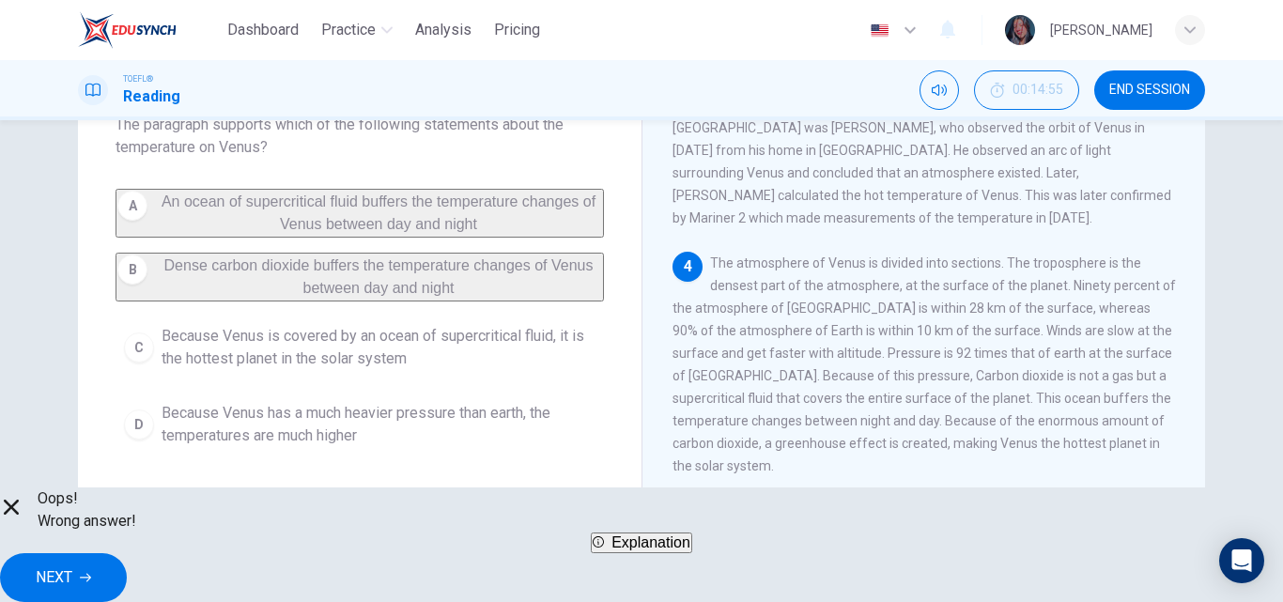
scroll to position [152, 0]
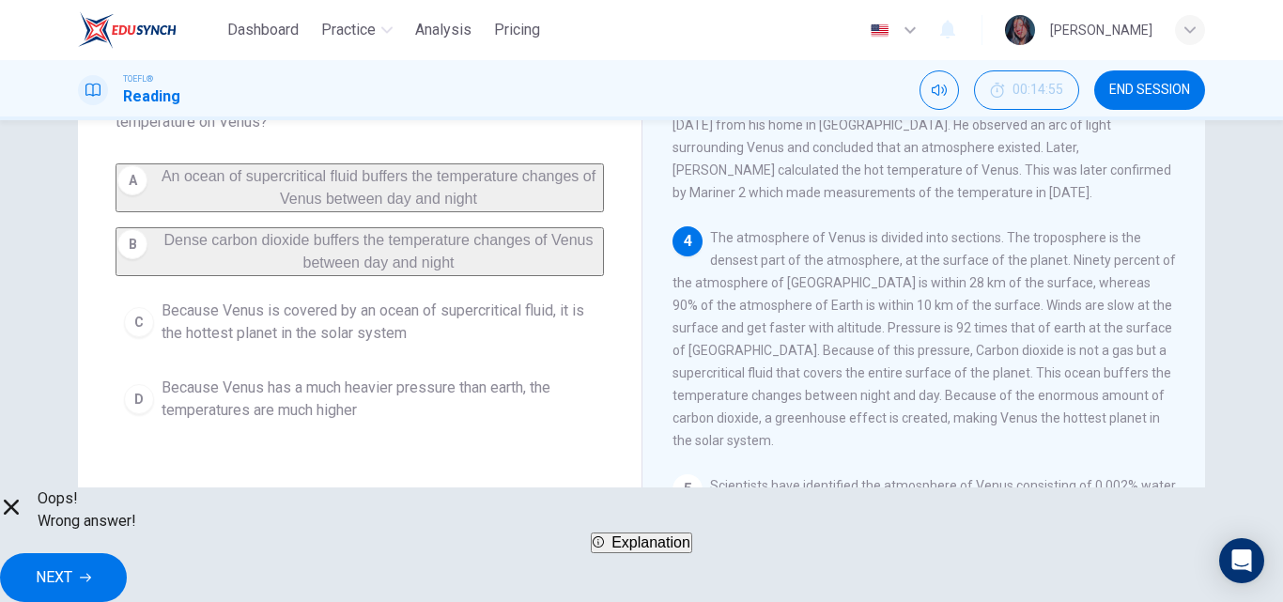
click at [91, 572] on icon "button" at bounding box center [85, 577] width 11 height 11
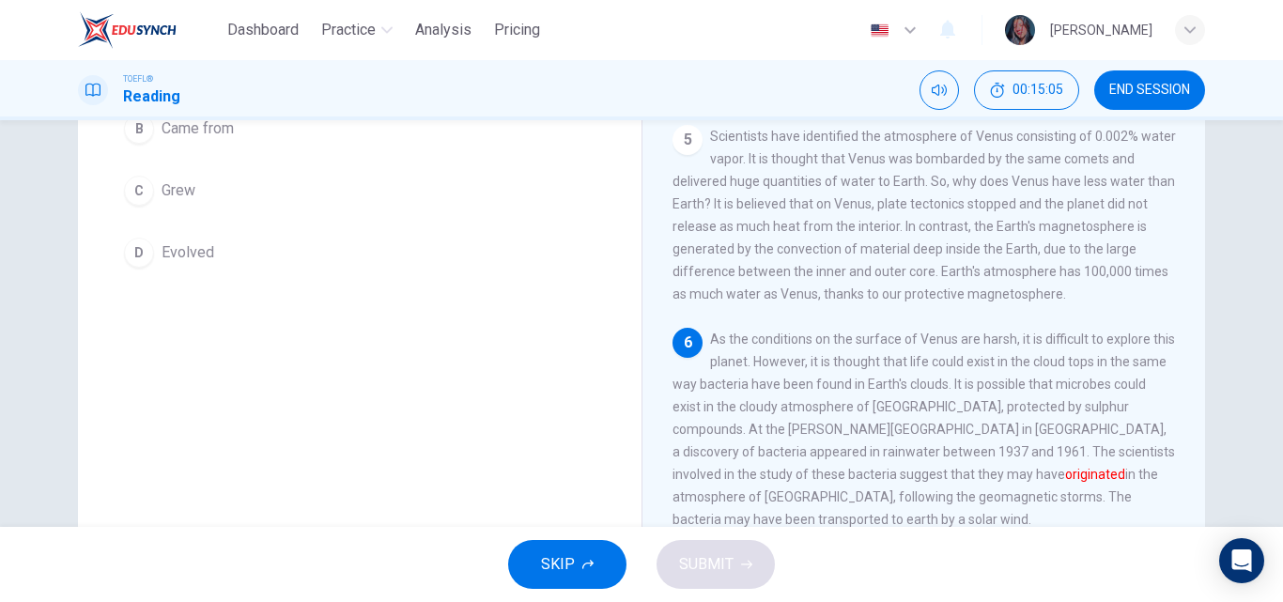
scroll to position [268, 0]
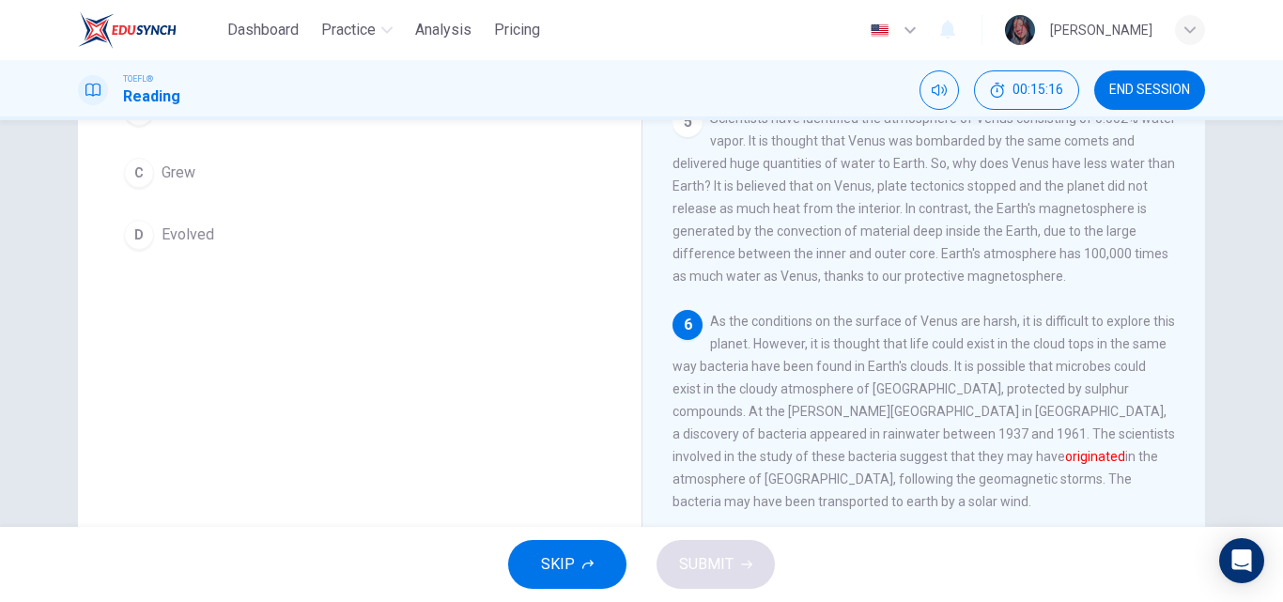
click at [1270, 391] on div "Question 10 The word originated in the paragraph is closest in meaning to: A Tr…" at bounding box center [641, 323] width 1283 height 407
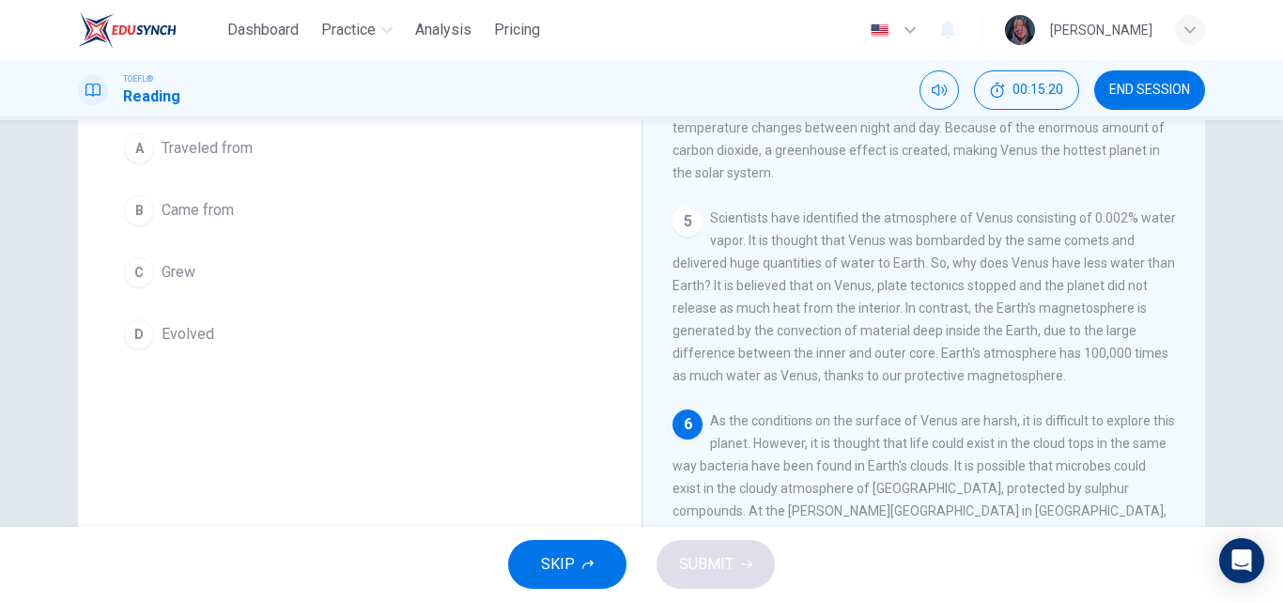
scroll to position [218, 0]
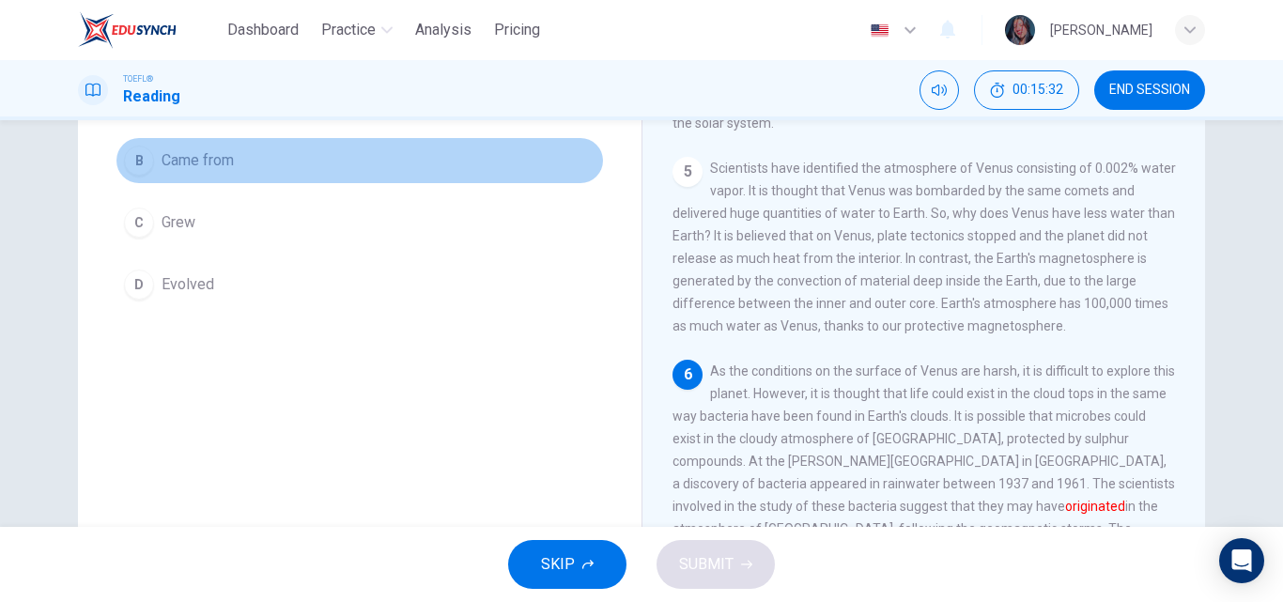
click at [275, 149] on button "B Came from" at bounding box center [360, 160] width 488 height 47
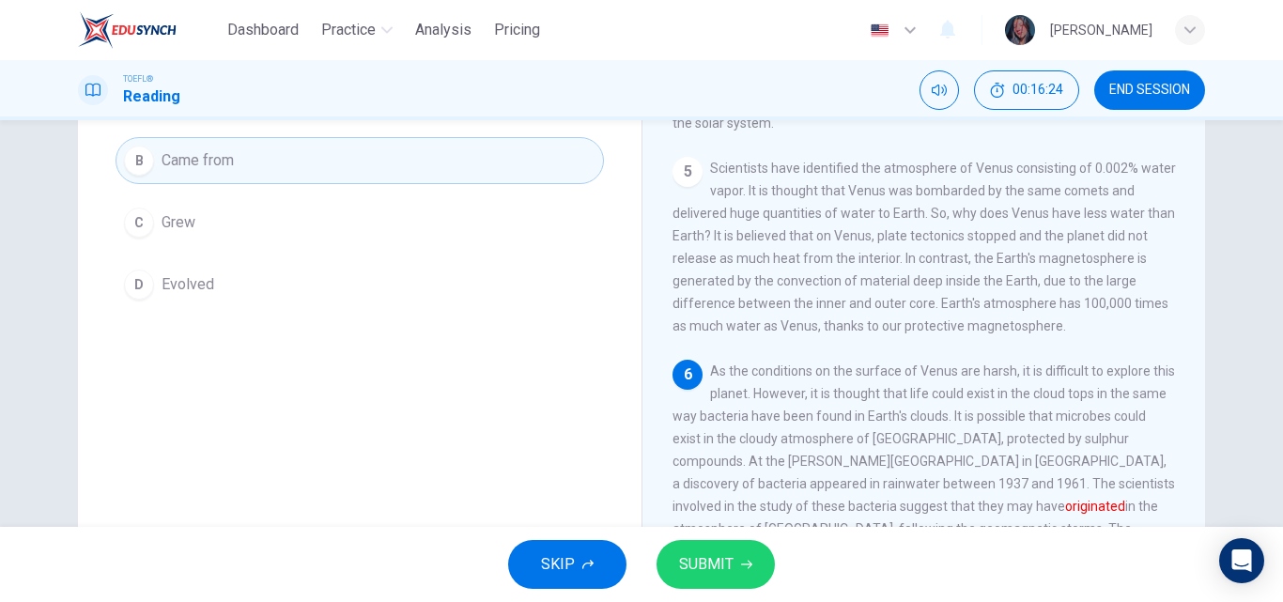
scroll to position [220, 0]
click at [687, 554] on span "SUBMIT" at bounding box center [706, 564] width 54 height 26
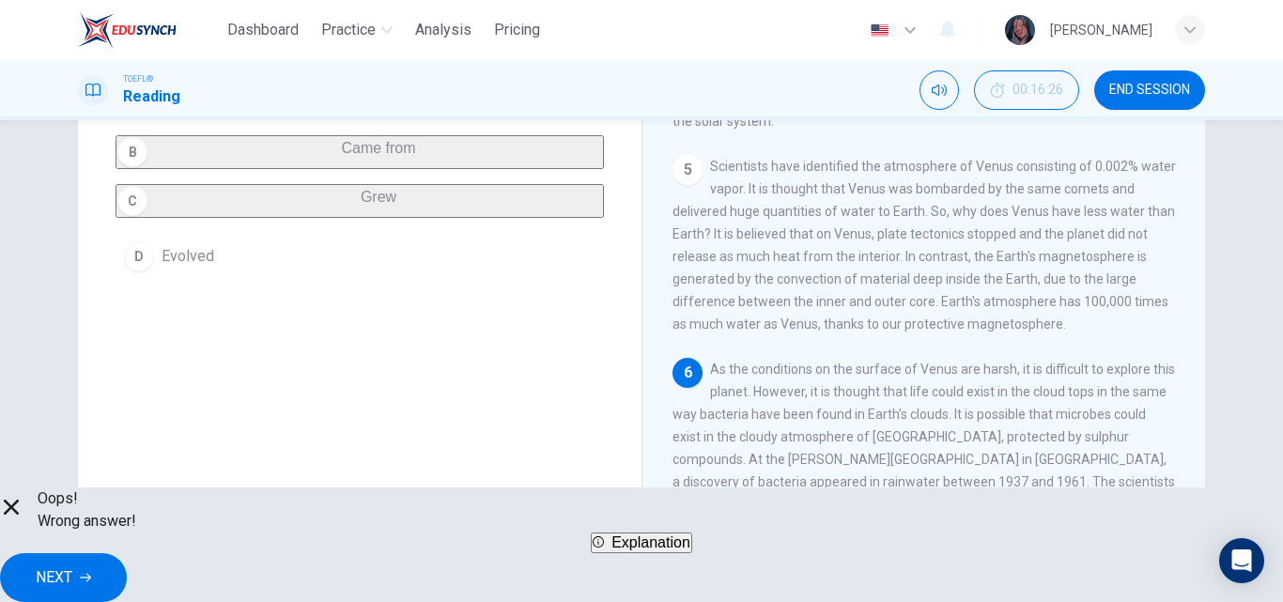
scroll to position [228, 0]
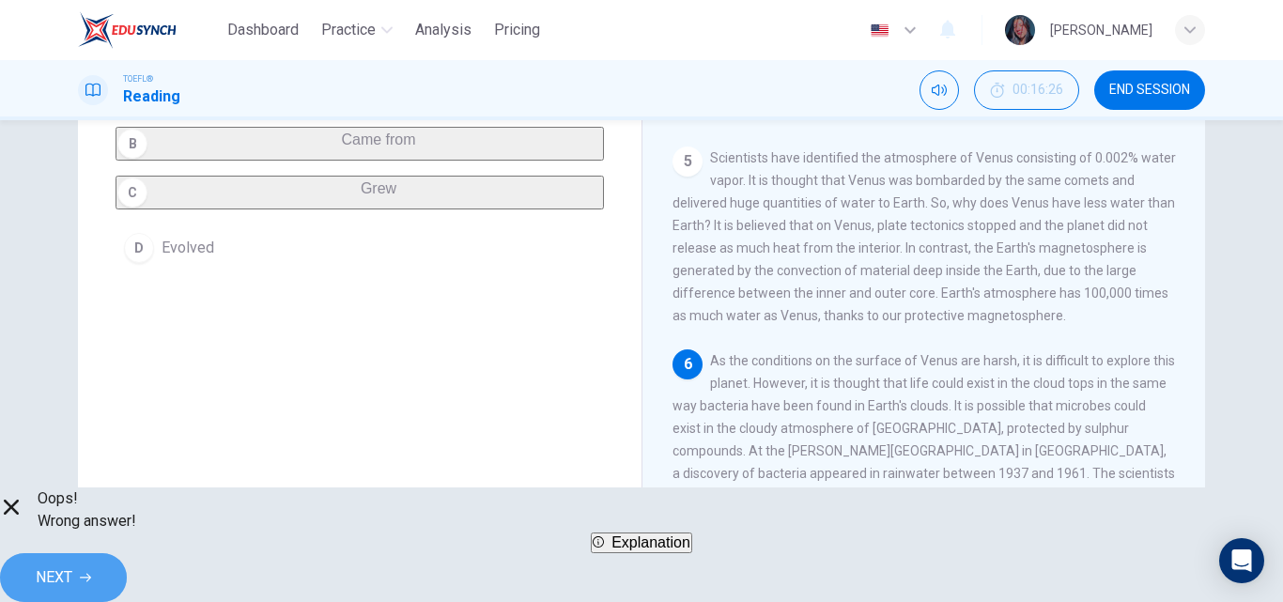
click at [72, 573] on span "NEXT" at bounding box center [54, 577] width 37 height 26
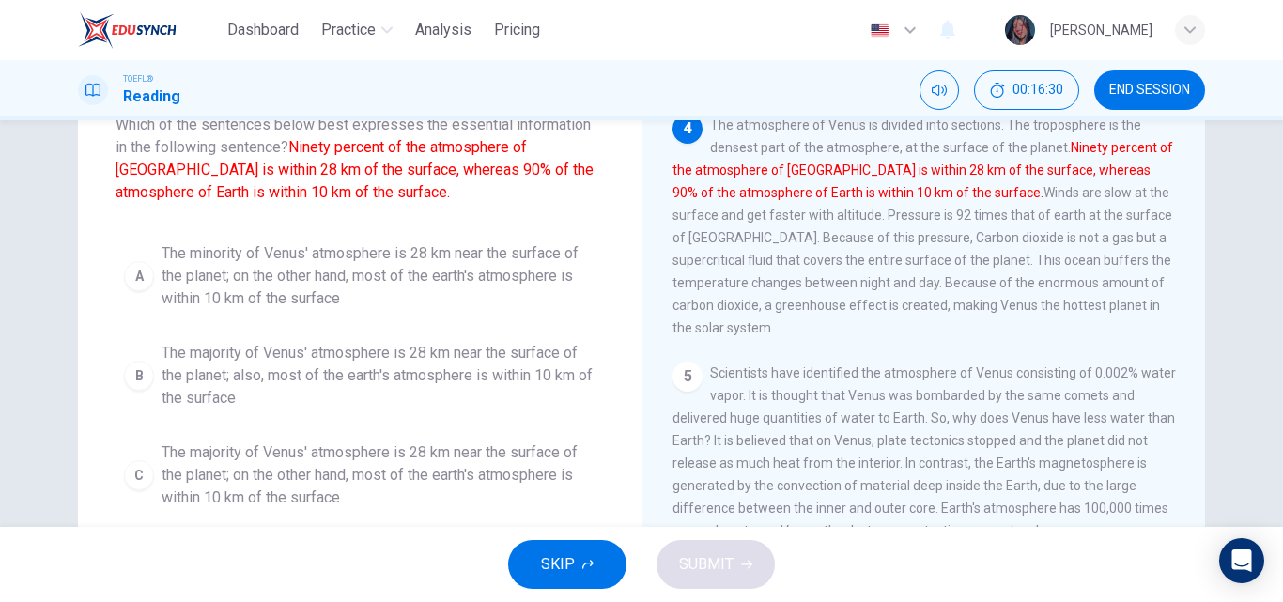
scroll to position [131, 0]
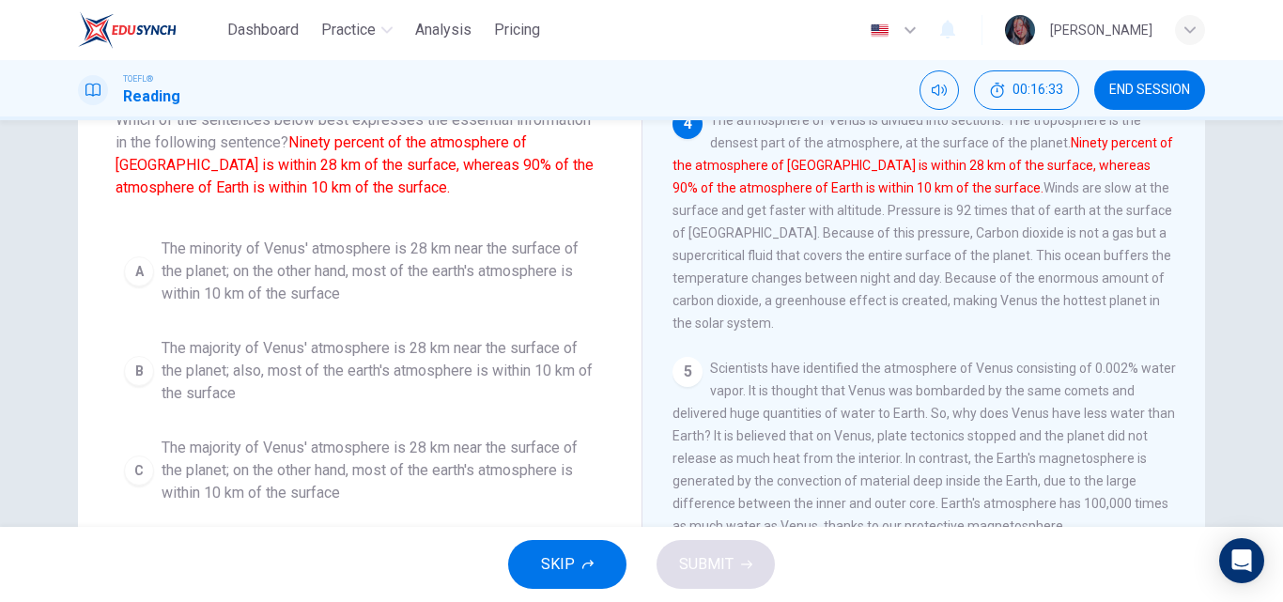
click at [1189, 366] on div "1 The temperature of Venus is 467 degrees Celsius; the atmosphere of Venus is h…" at bounding box center [936, 379] width 528 height 540
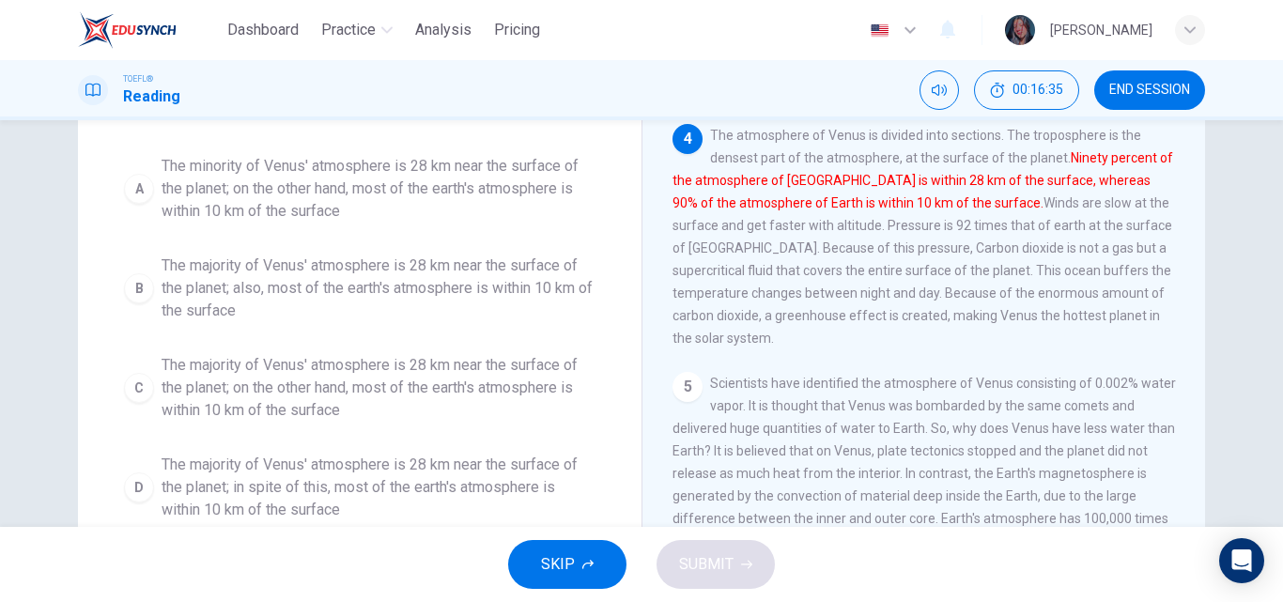
scroll to position [236, 0]
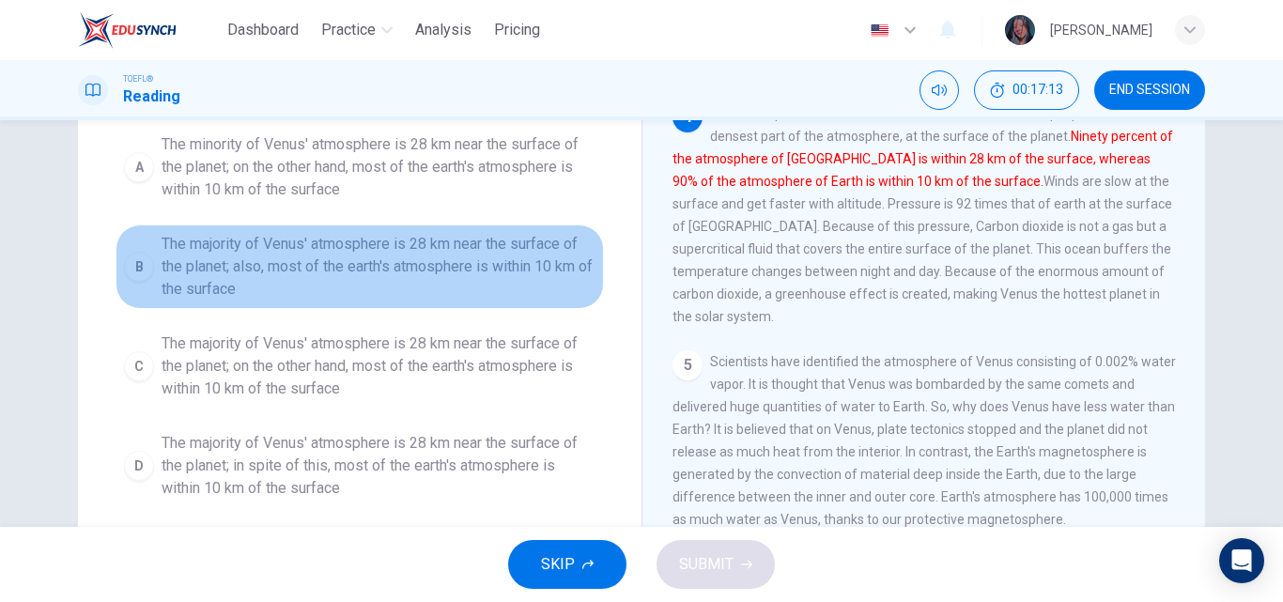
click at [385, 259] on span "The majority of Venus' atmosphere is 28 km near the surface of the planet; also…" at bounding box center [379, 267] width 434 height 68
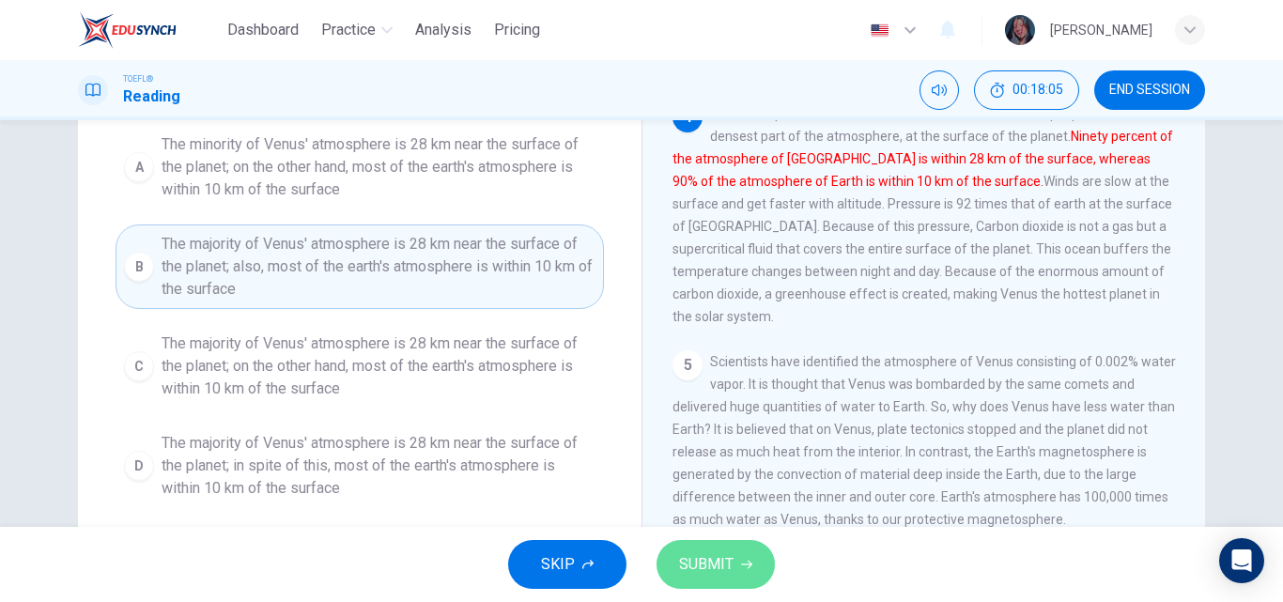
click at [683, 546] on button "SUBMIT" at bounding box center [716, 564] width 118 height 49
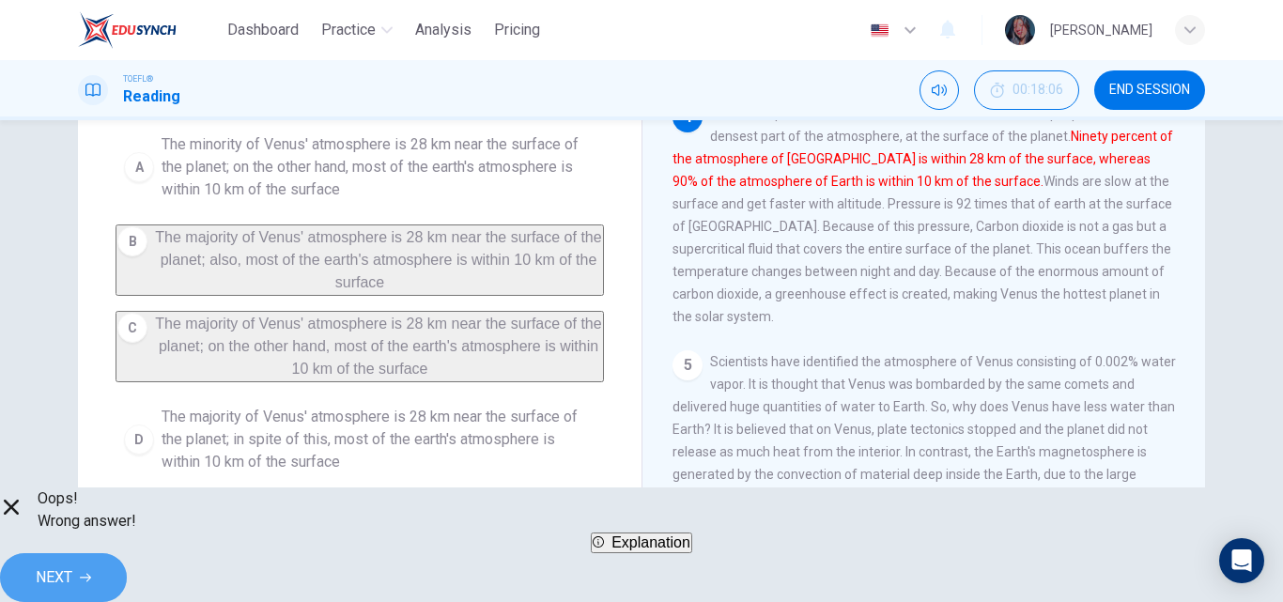
click at [72, 571] on span "NEXT" at bounding box center [54, 577] width 37 height 26
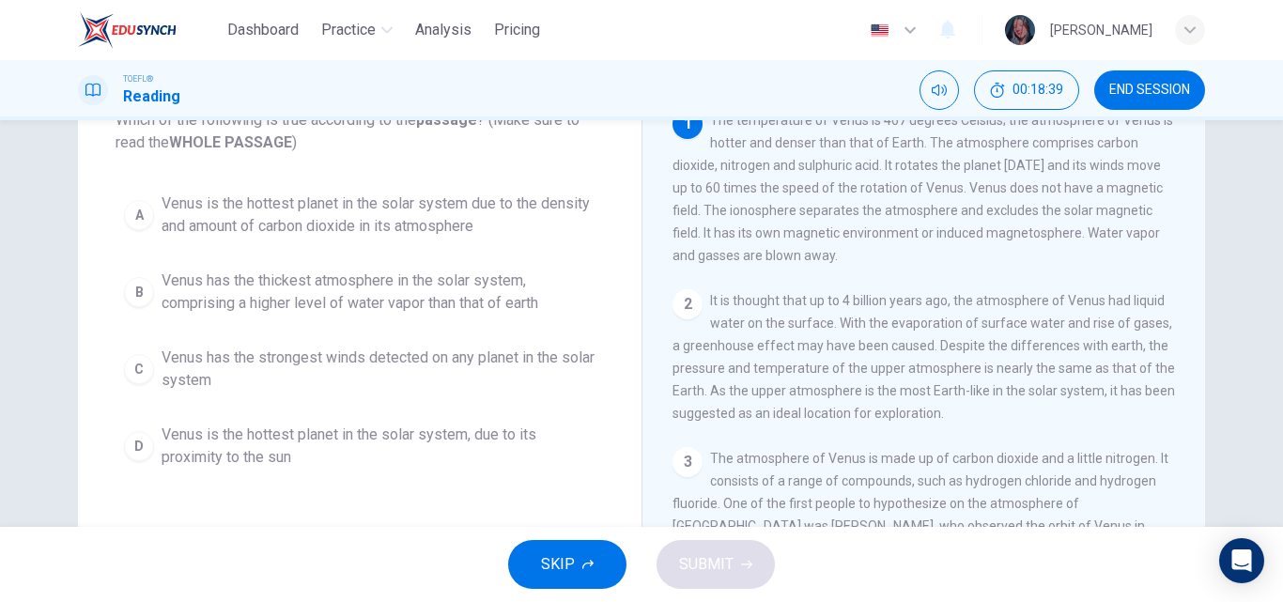
scroll to position [117, 0]
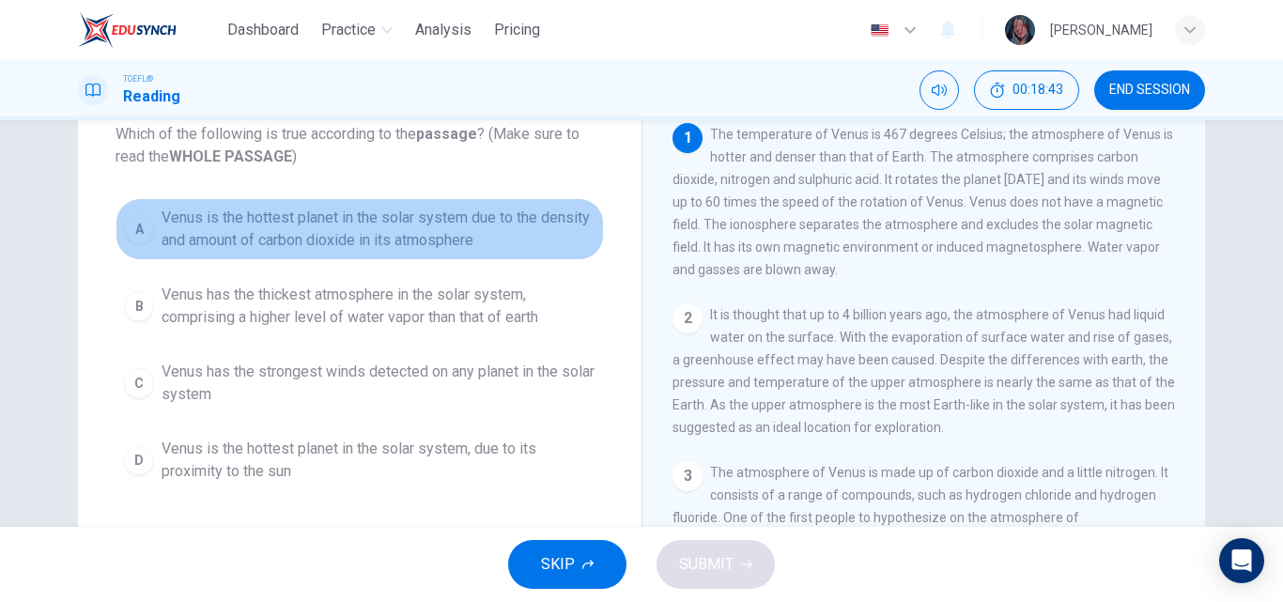
click at [370, 237] on span "Venus is the hottest planet in the solar system due to the density and amount o…" at bounding box center [379, 229] width 434 height 45
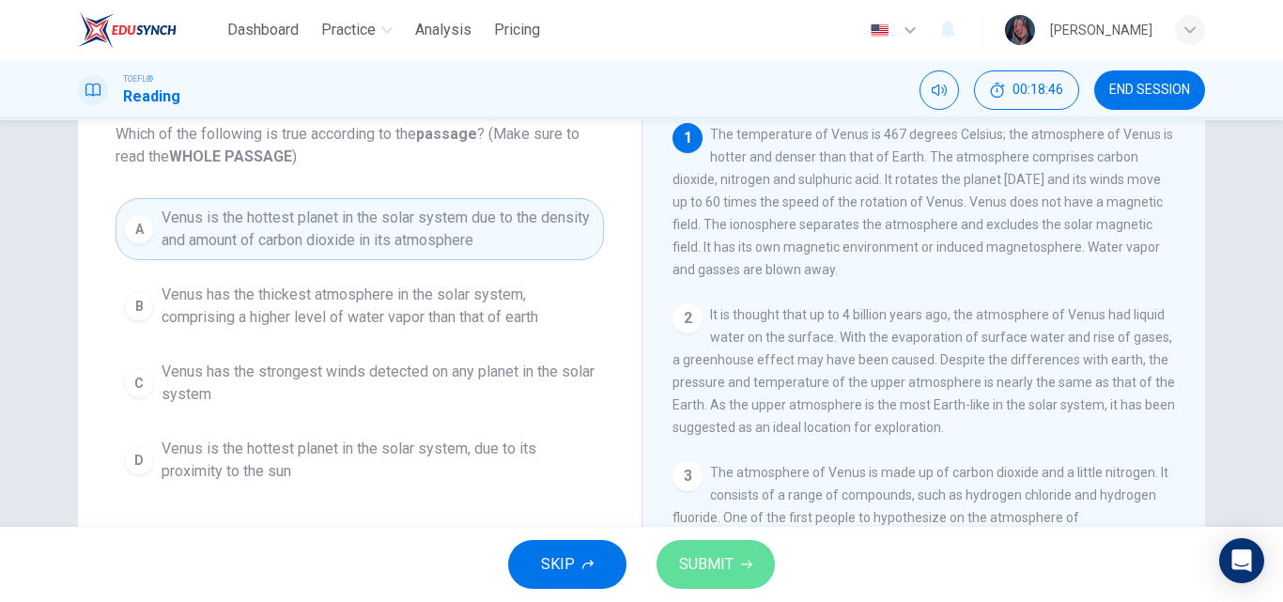
click at [694, 557] on span "SUBMIT" at bounding box center [706, 564] width 54 height 26
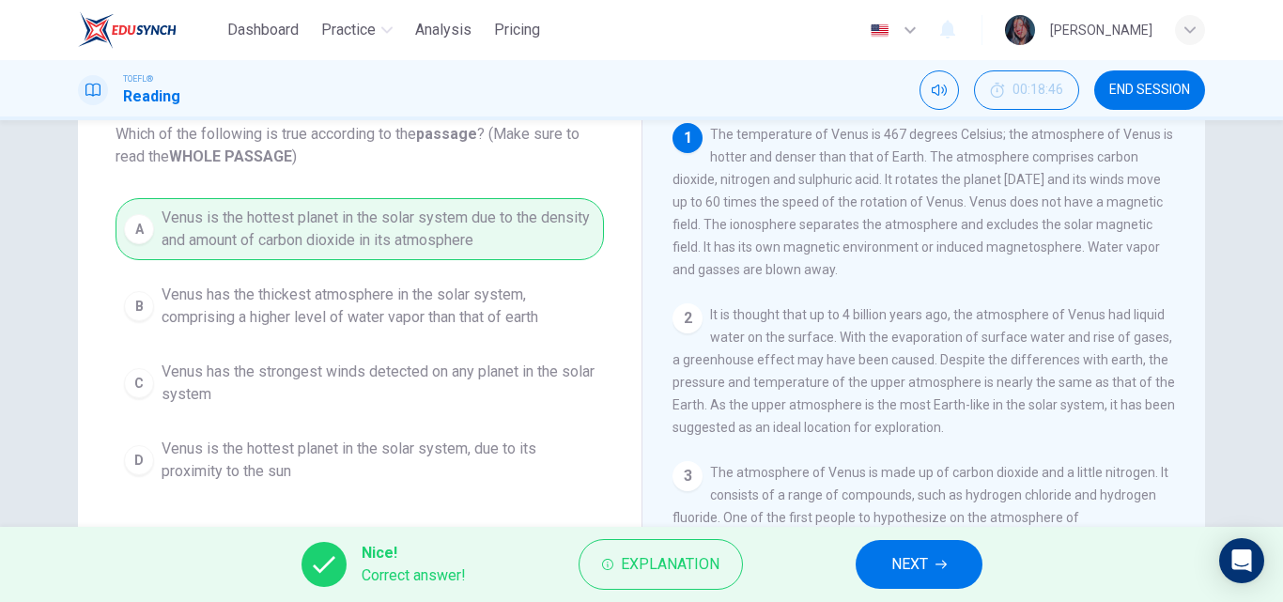
click at [885, 565] on button "NEXT" at bounding box center [919, 564] width 127 height 49
click at [885, 565] on div "Nice! Correct answer! Explanation NEXT" at bounding box center [641, 564] width 1283 height 75
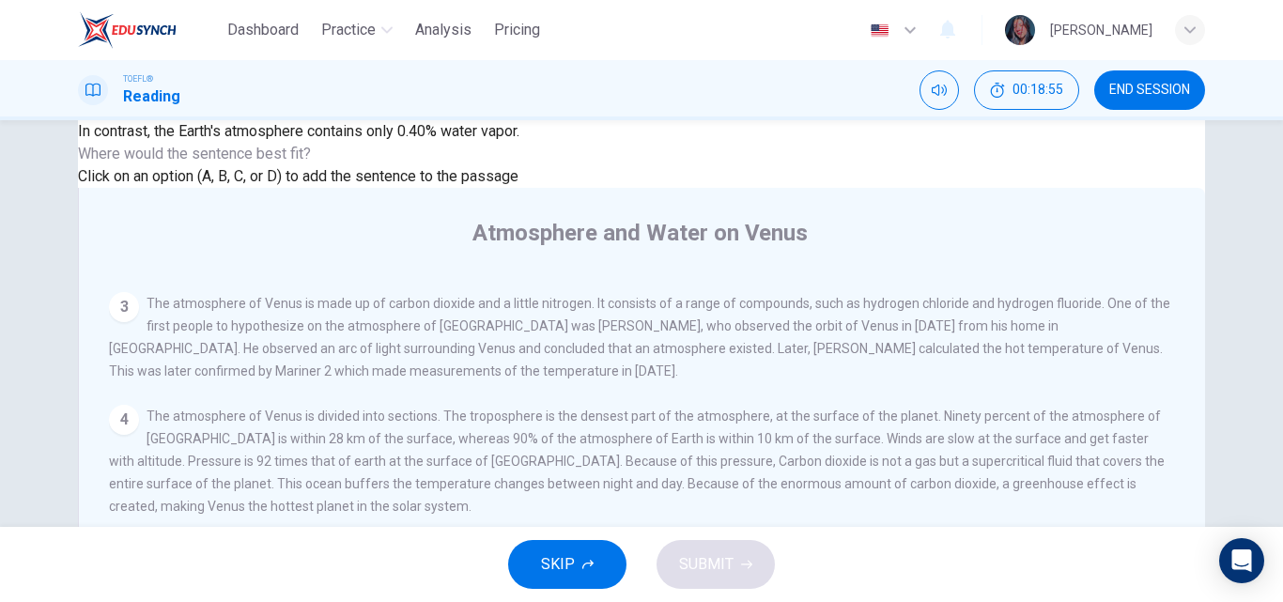
scroll to position [137, 0]
click at [889, 541] on input at bounding box center [970, 550] width 162 height 18
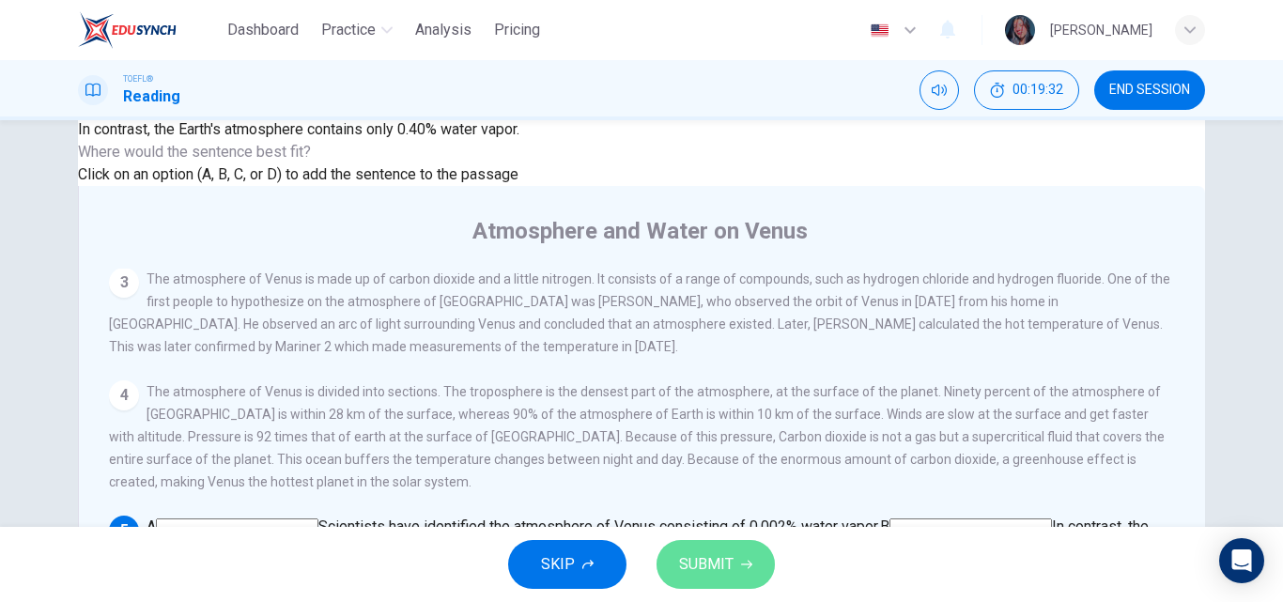
click at [736, 564] on button "SUBMIT" at bounding box center [716, 564] width 118 height 49
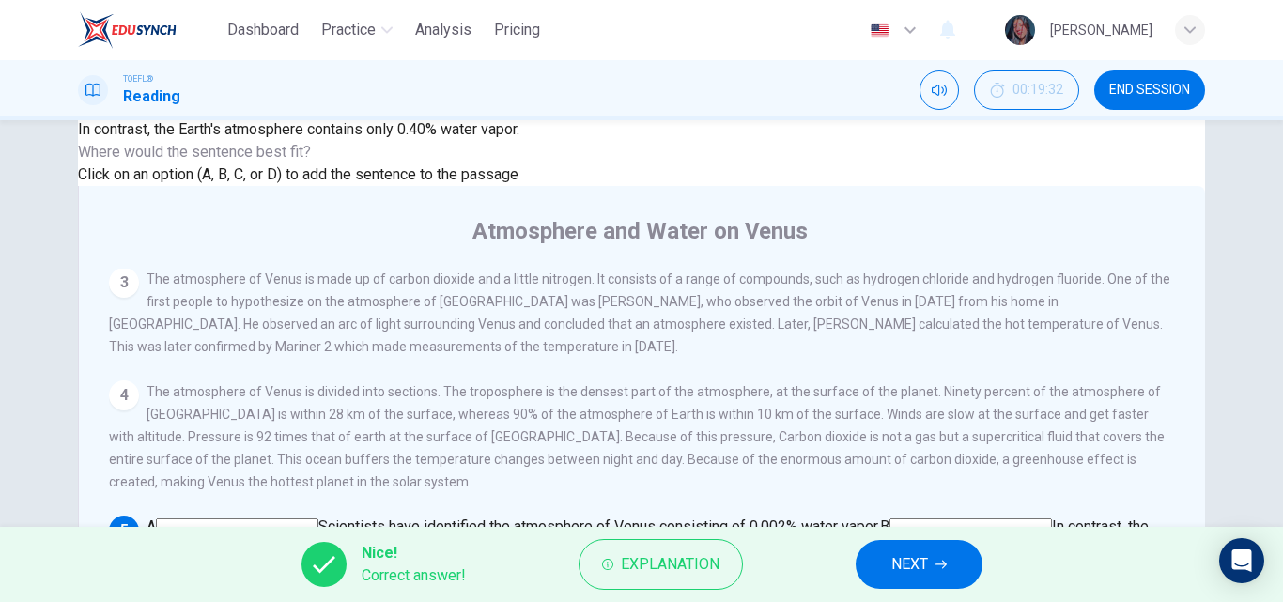
click at [896, 562] on span "NEXT" at bounding box center [909, 564] width 37 height 26
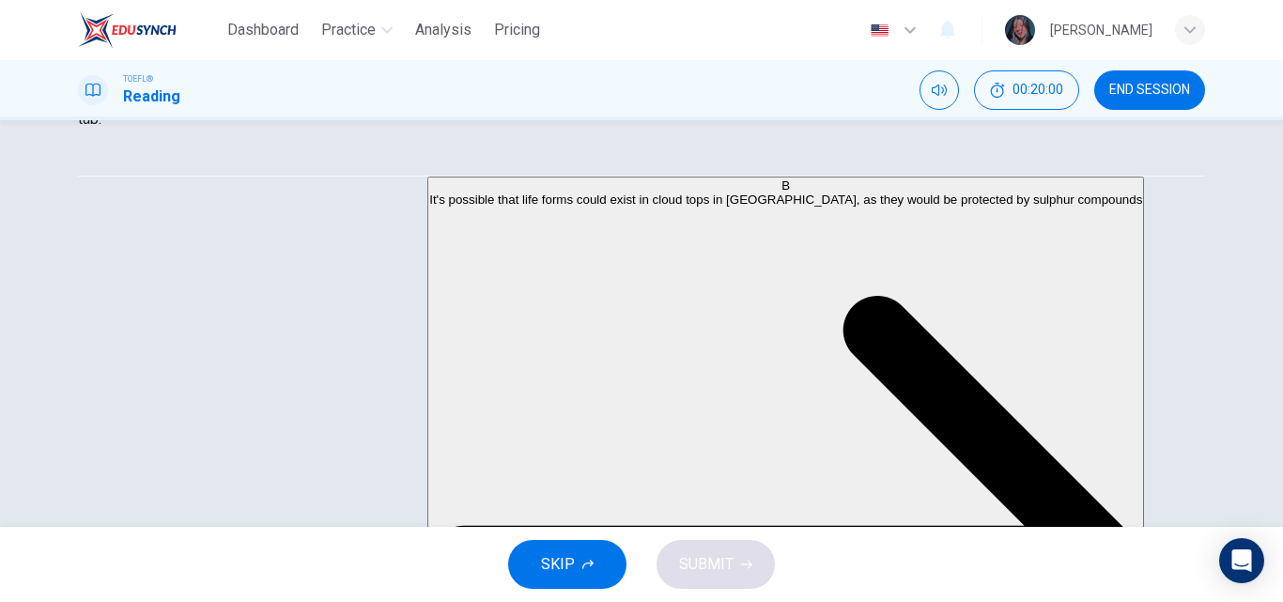
scroll to position [0, 0]
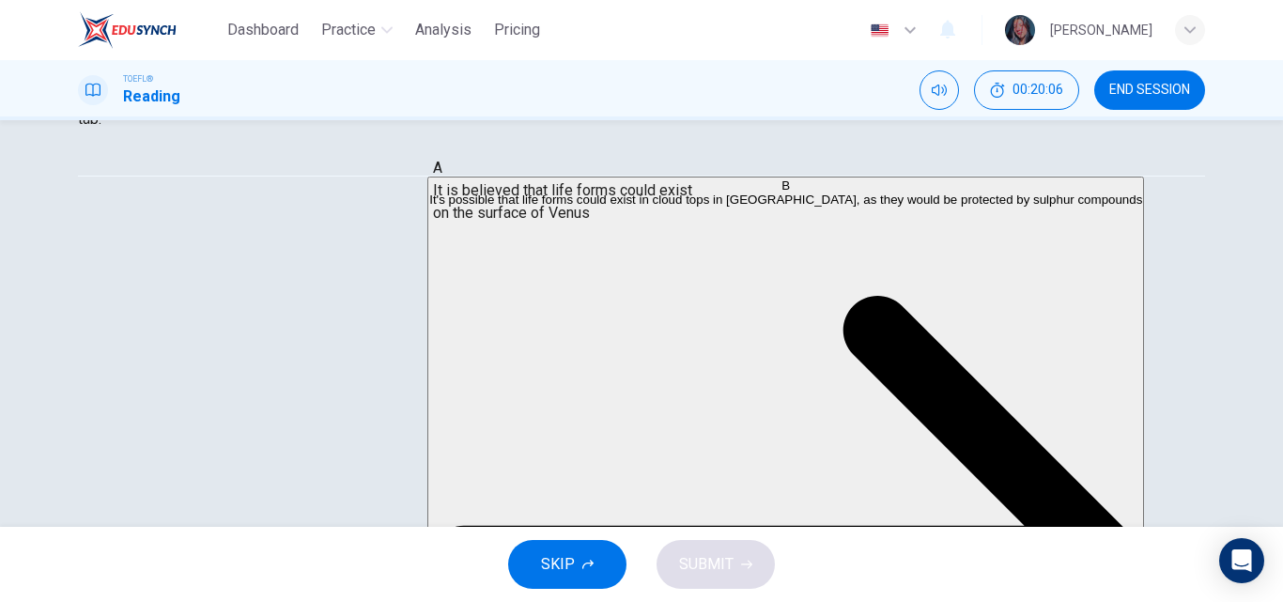
drag, startPoint x: 315, startPoint y: 224, endPoint x: 646, endPoint y: 224, distance: 331.5
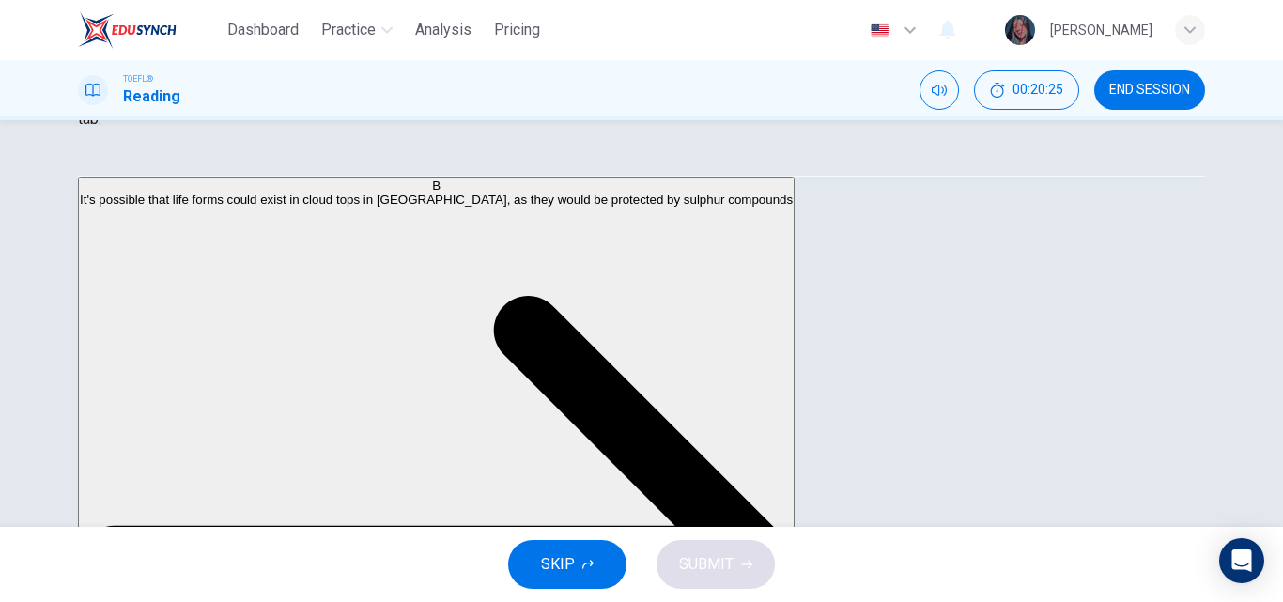
scroll to position [208, 0]
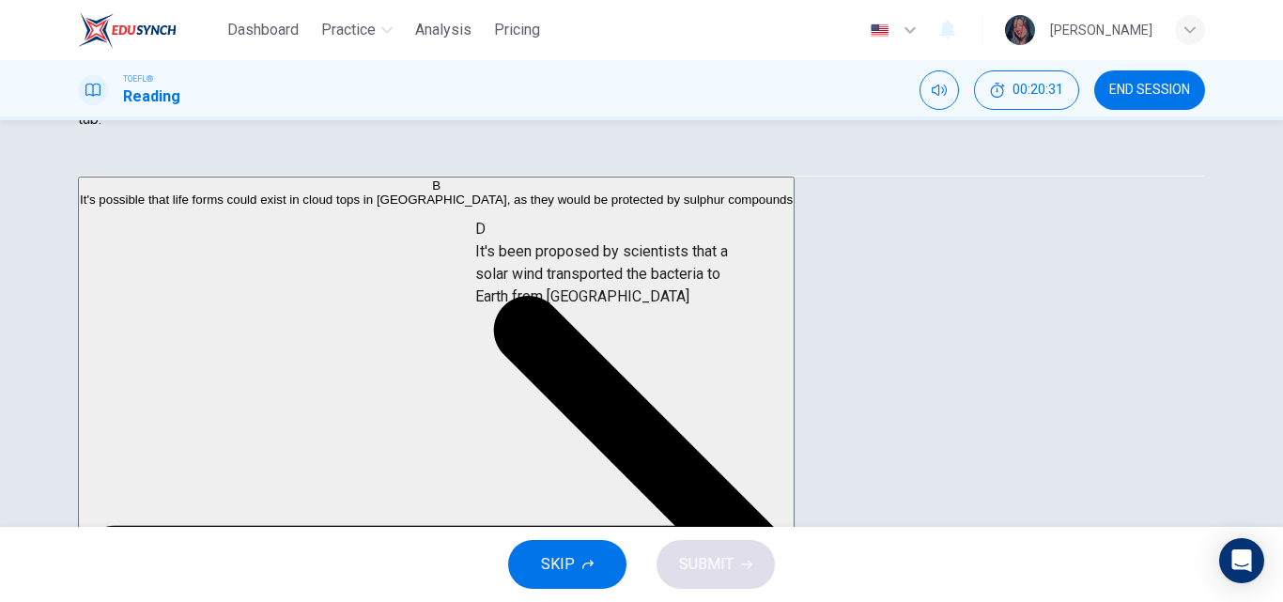
drag, startPoint x: 317, startPoint y: 325, endPoint x: 693, endPoint y: 321, distance: 376.6
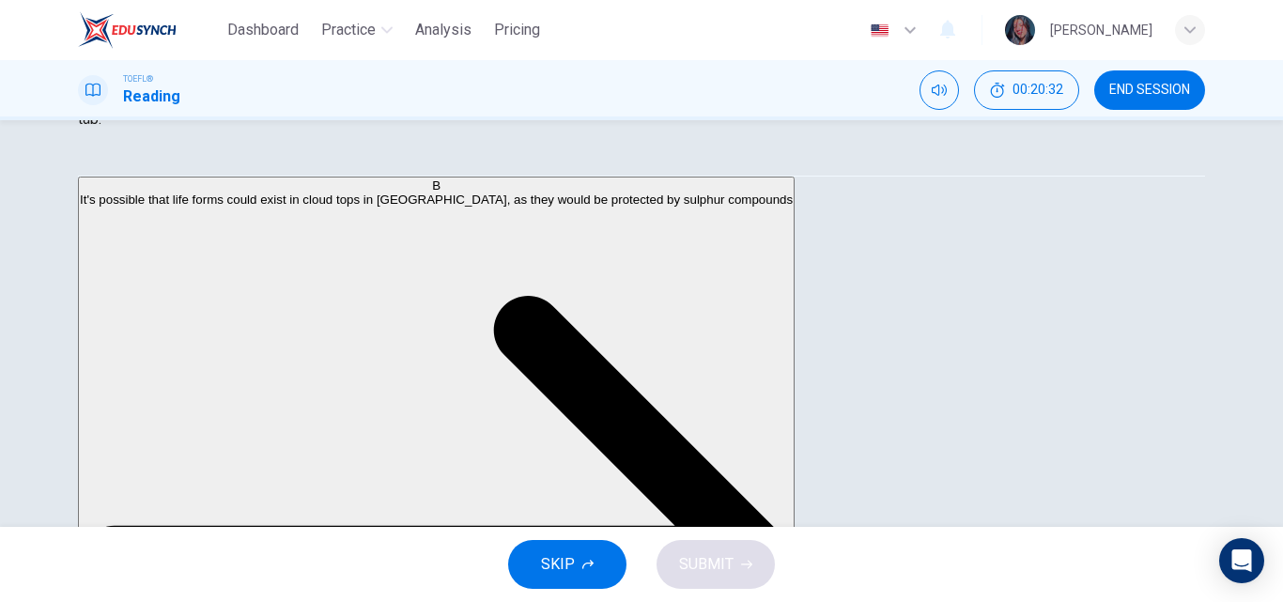
scroll to position [192, 0]
drag, startPoint x: 398, startPoint y: 344, endPoint x: 396, endPoint y: 361, distance: 17.0
drag, startPoint x: 616, startPoint y: 224, endPoint x: 215, endPoint y: 209, distance: 401.3
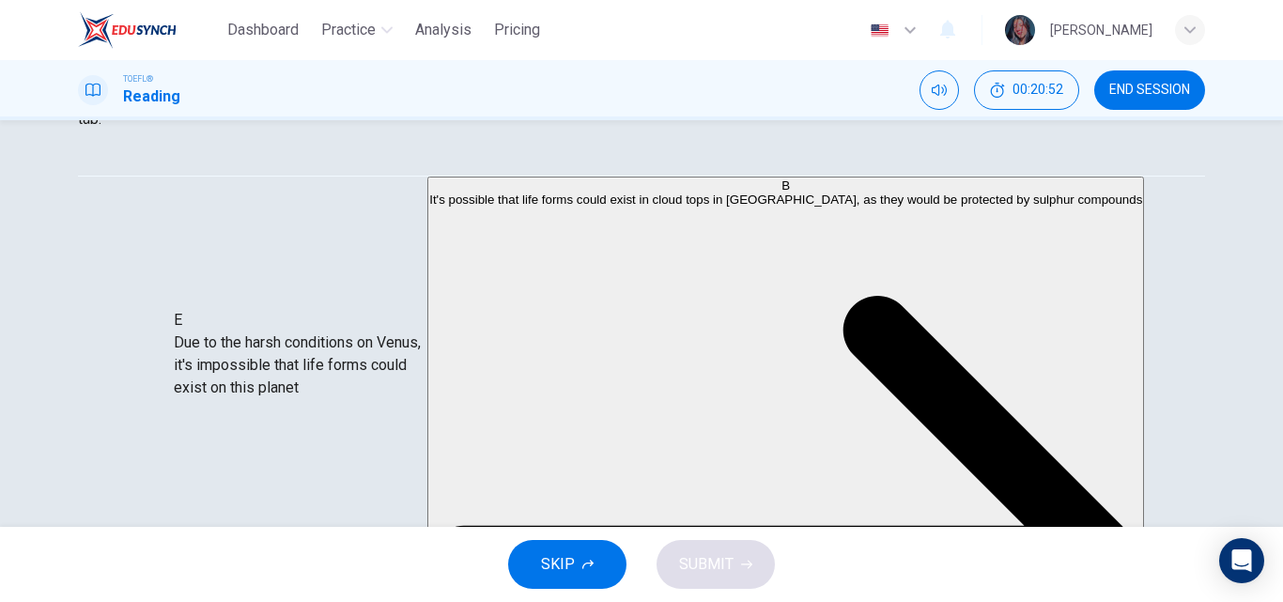
scroll to position [224, 0]
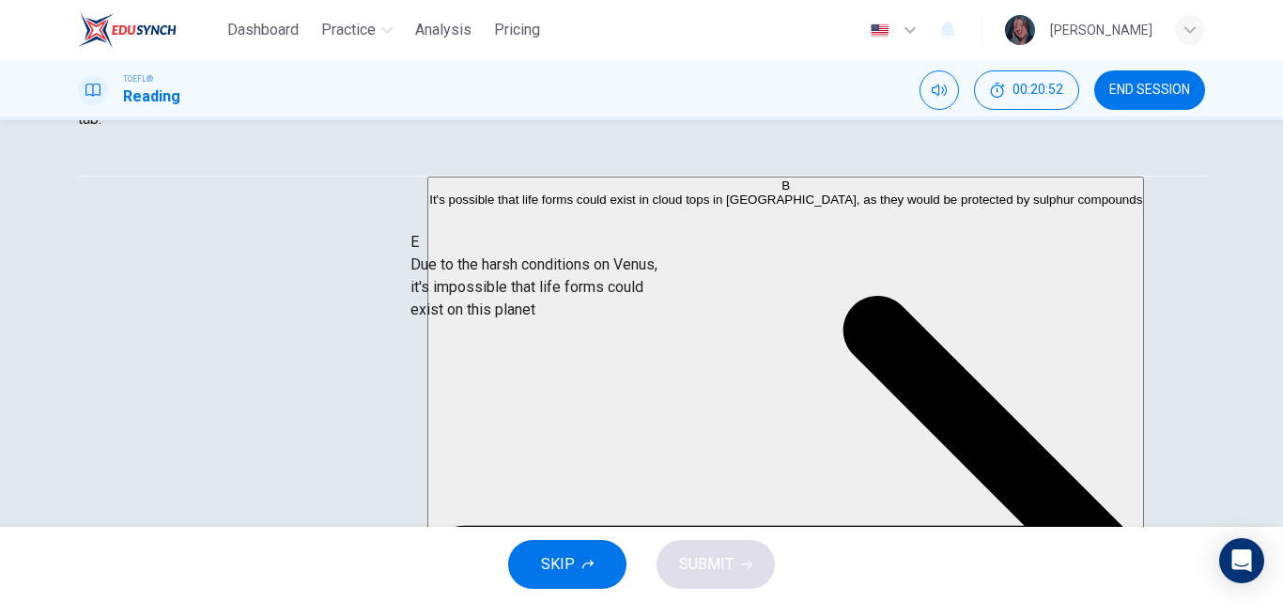
drag, startPoint x: 264, startPoint y: 398, endPoint x: 655, endPoint y: 306, distance: 401.4
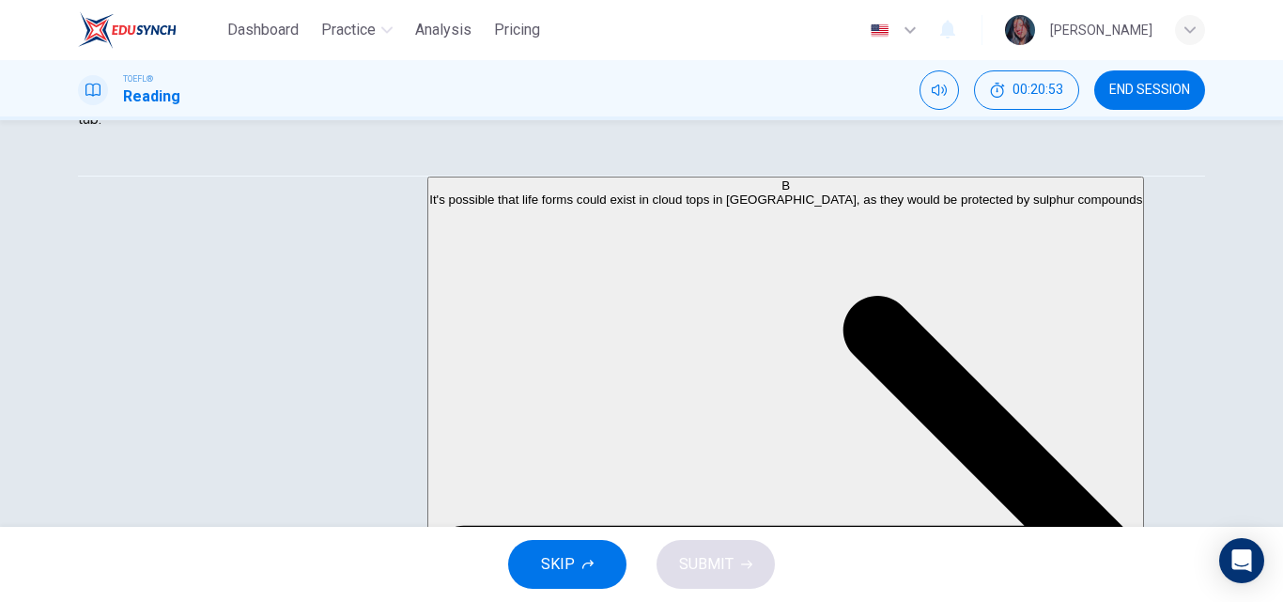
scroll to position [192, 0]
drag, startPoint x: 383, startPoint y: 336, endPoint x: 389, endPoint y: 318, distance: 18.7
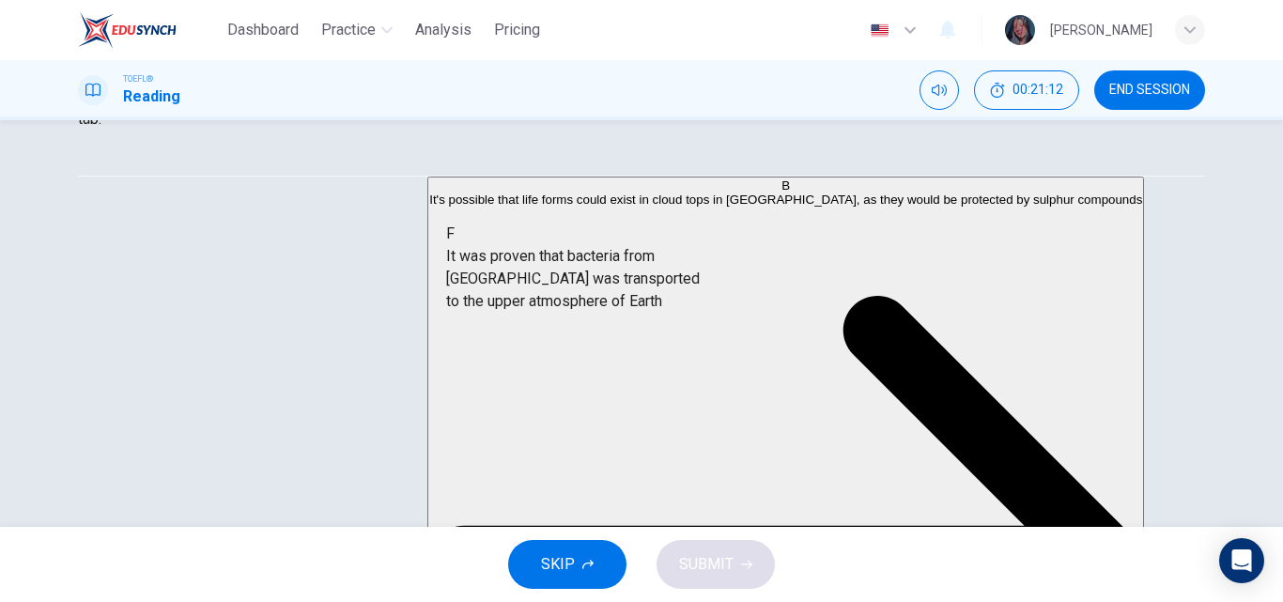
drag, startPoint x: 292, startPoint y: 400, endPoint x: 715, endPoint y: 258, distance: 445.8
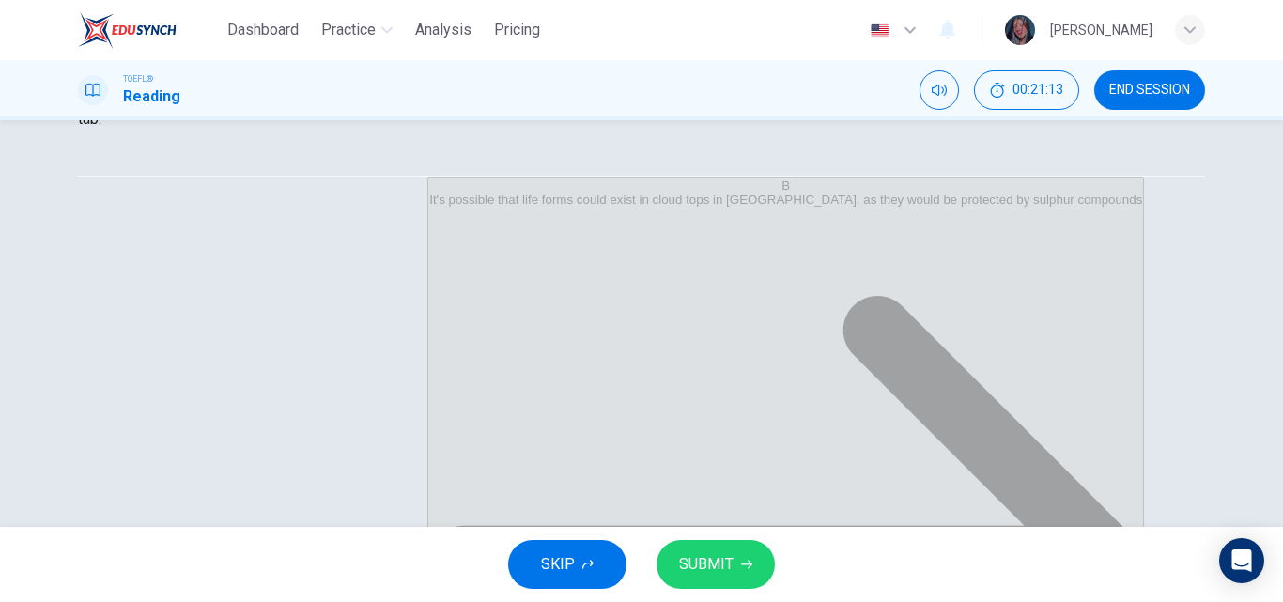
scroll to position [79, 0]
click at [703, 564] on span "SUBMIT" at bounding box center [706, 564] width 54 height 26
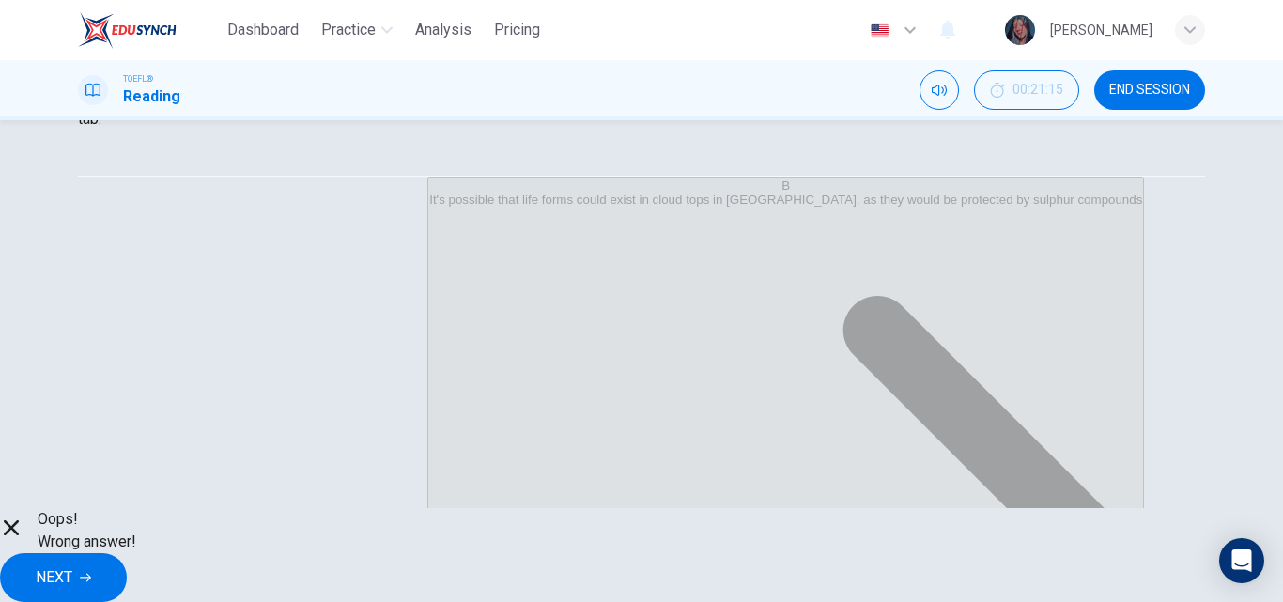
scroll to position [107, 0]
click at [127, 553] on button "NEXT" at bounding box center [63, 577] width 127 height 49
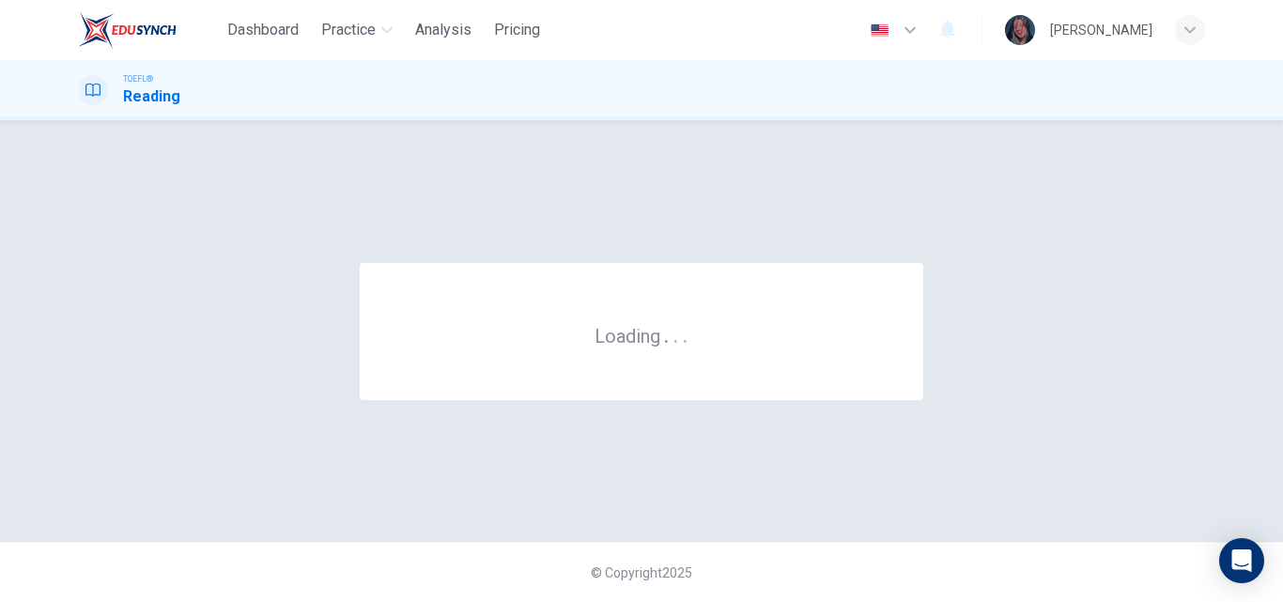
scroll to position [0, 0]
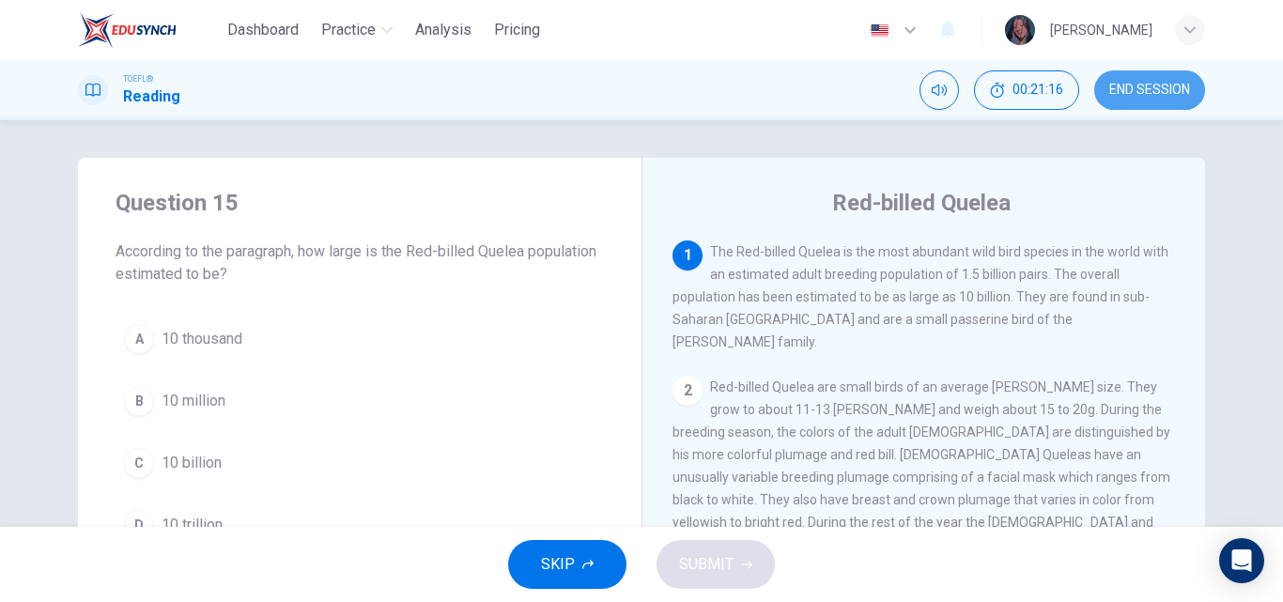
click at [1153, 79] on button "END SESSION" at bounding box center [1149, 89] width 111 height 39
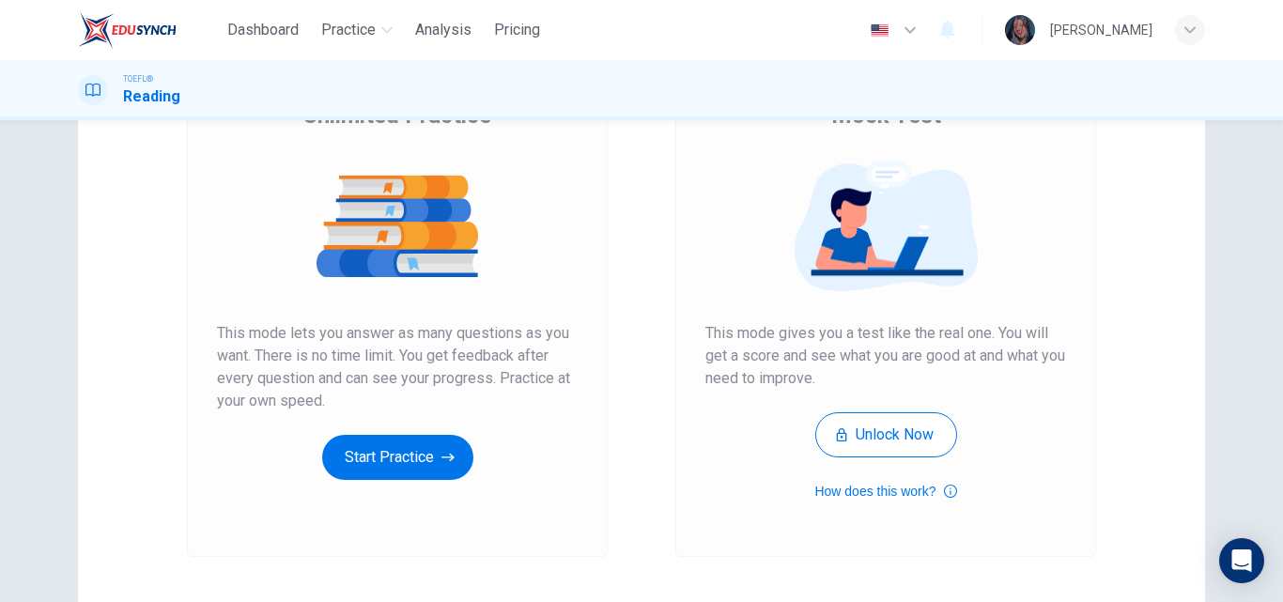
scroll to position [212, 0]
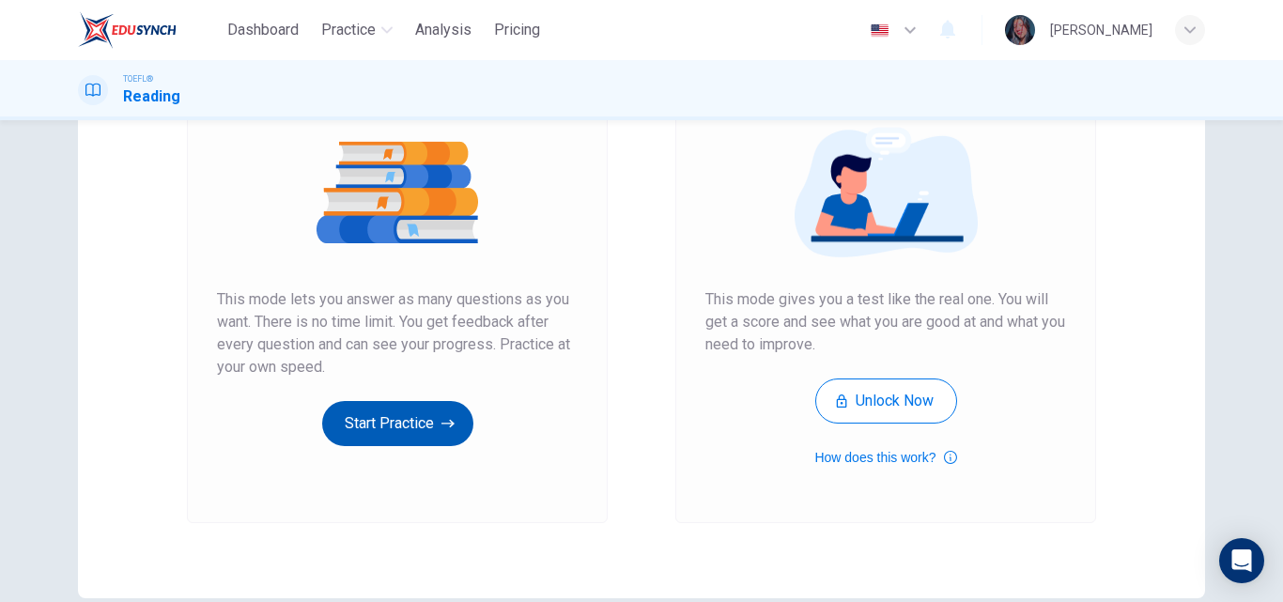
click at [416, 408] on button "Start Practice" at bounding box center [397, 423] width 151 height 45
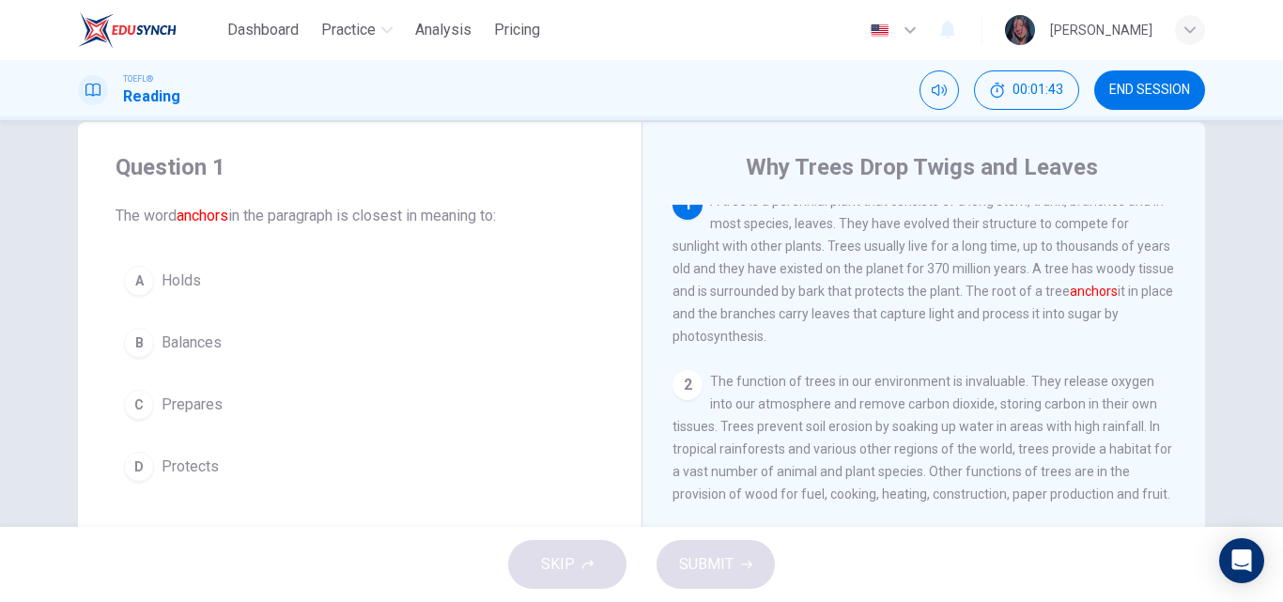
scroll to position [45, 0]
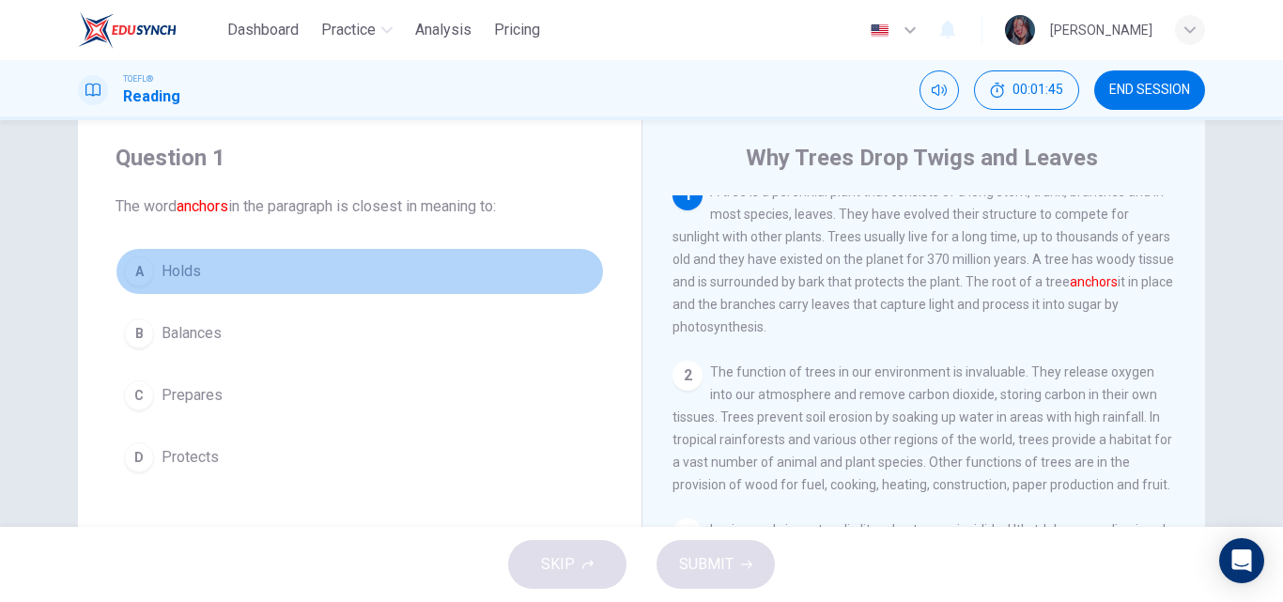
click at [192, 274] on span "Holds" at bounding box center [181, 271] width 39 height 23
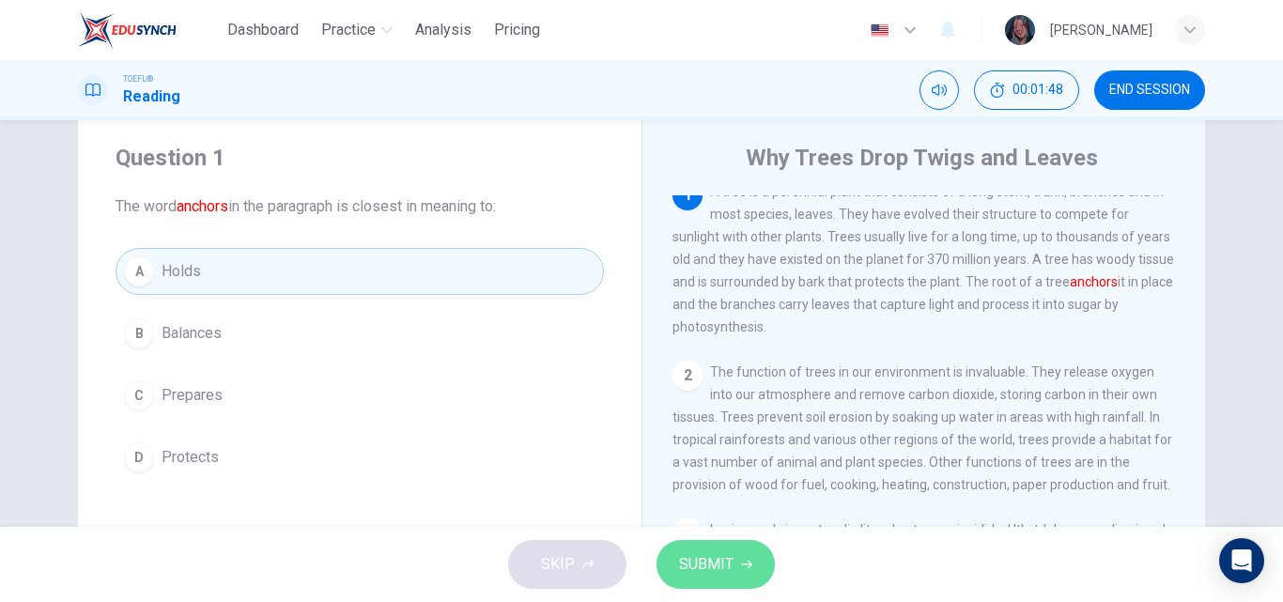
click at [732, 544] on button "SUBMIT" at bounding box center [716, 564] width 118 height 49
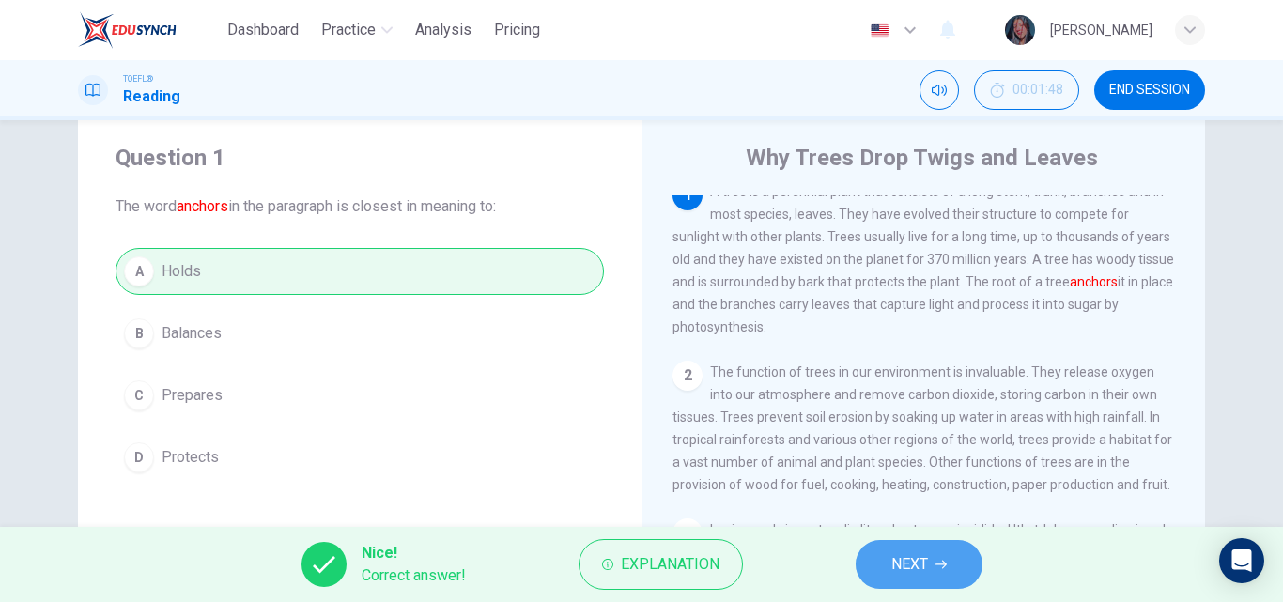
click at [911, 588] on button "NEXT" at bounding box center [919, 564] width 127 height 49
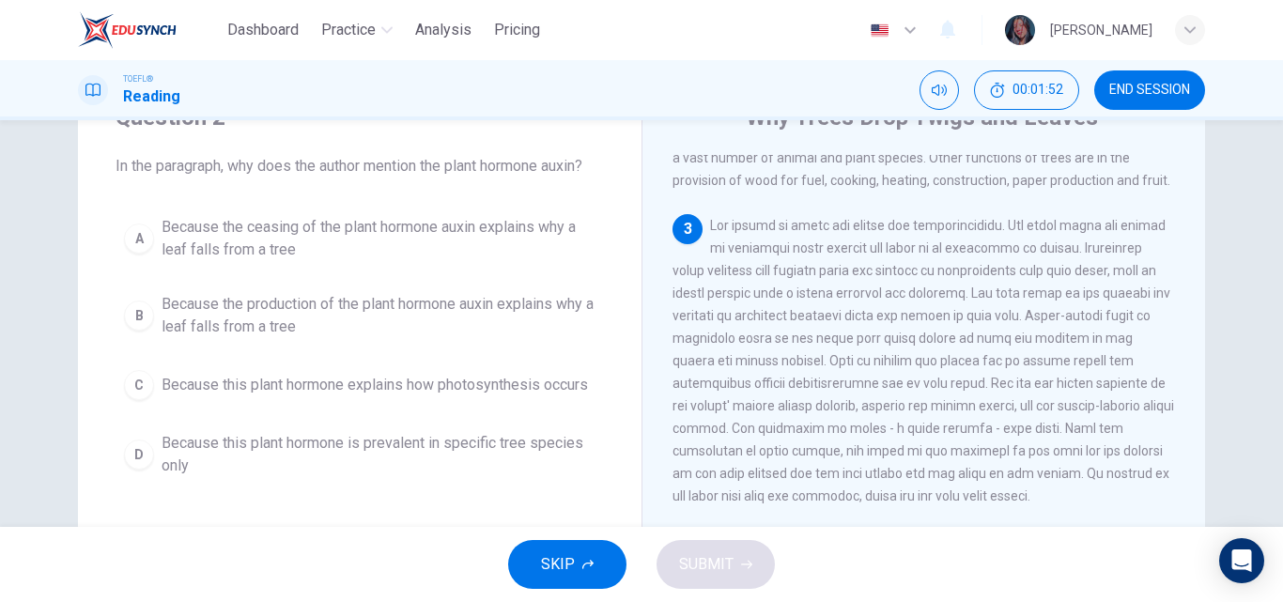
scroll to position [87, 0]
click at [267, 322] on span "Because the production of the plant hormone auxin explains why a leaf falls fro…" at bounding box center [379, 313] width 434 height 45
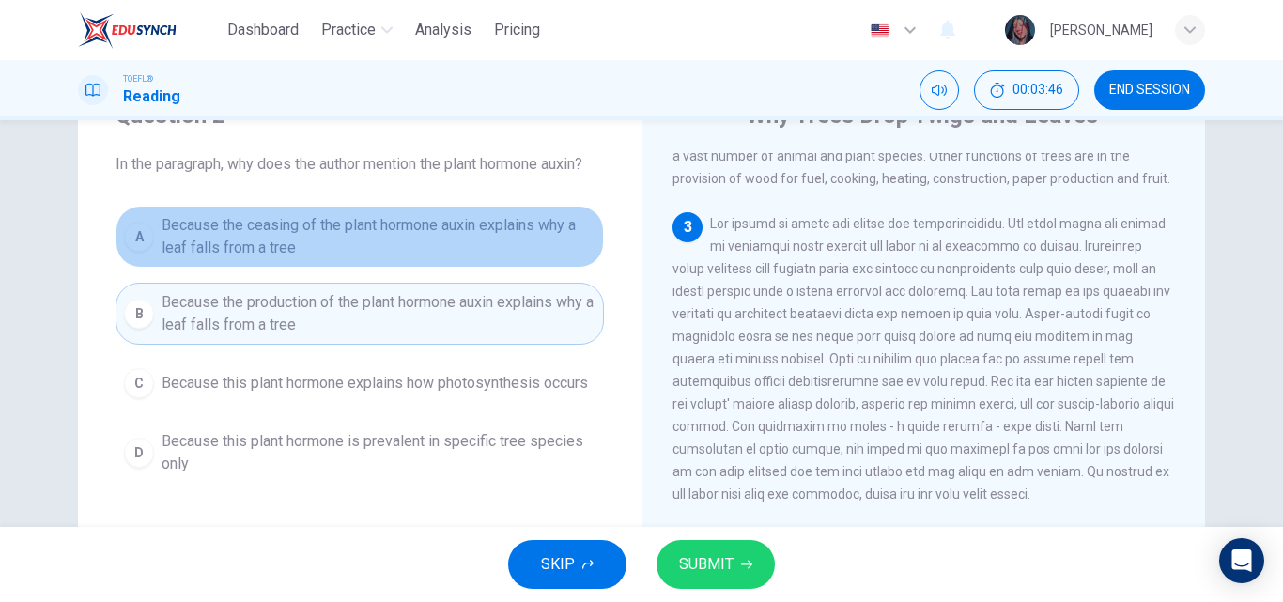
click at [355, 243] on span "Because the ceasing of the plant hormone auxin explains why a leaf falls from a…" at bounding box center [379, 236] width 434 height 45
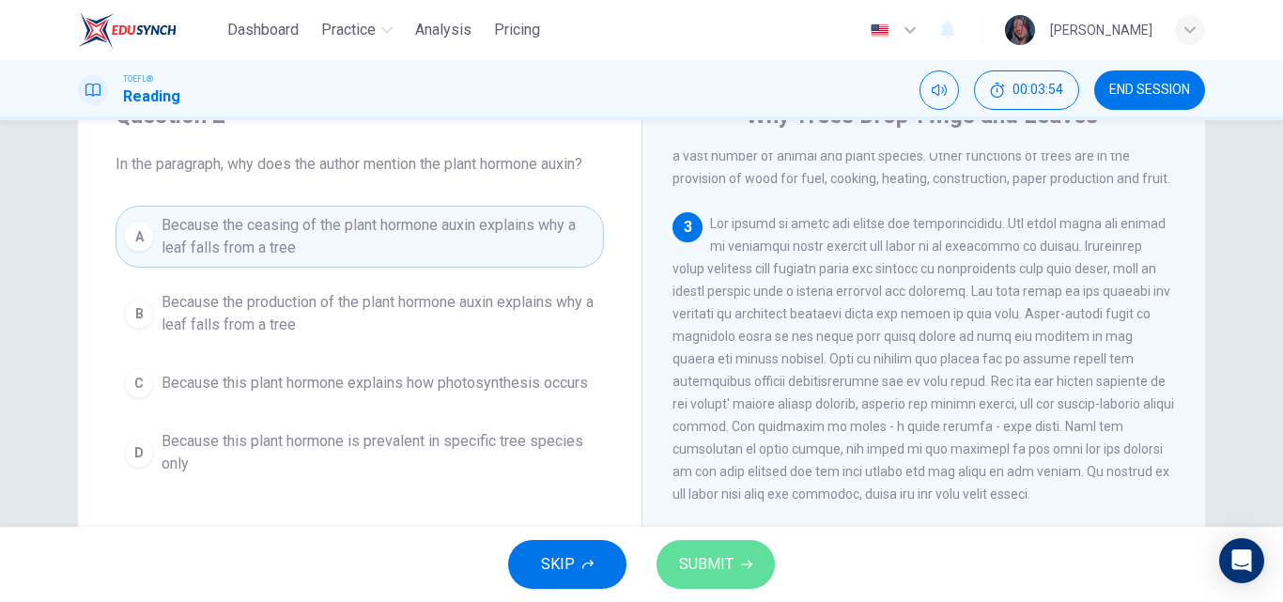
click at [698, 568] on span "SUBMIT" at bounding box center [706, 564] width 54 height 26
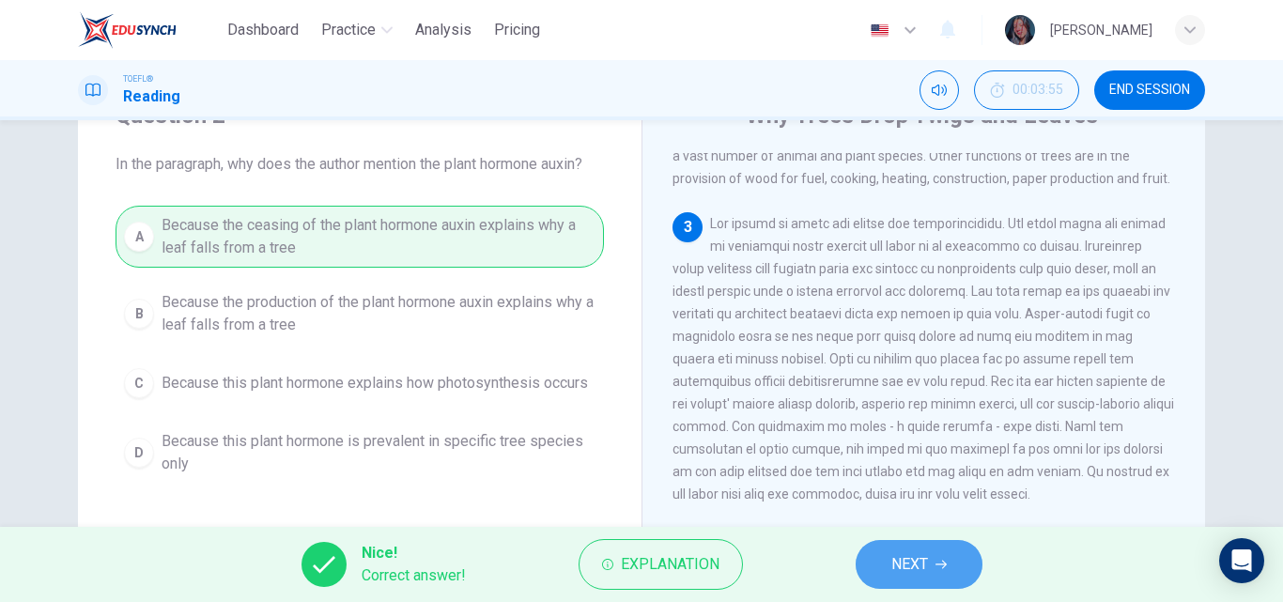
click at [885, 547] on button "NEXT" at bounding box center [919, 564] width 127 height 49
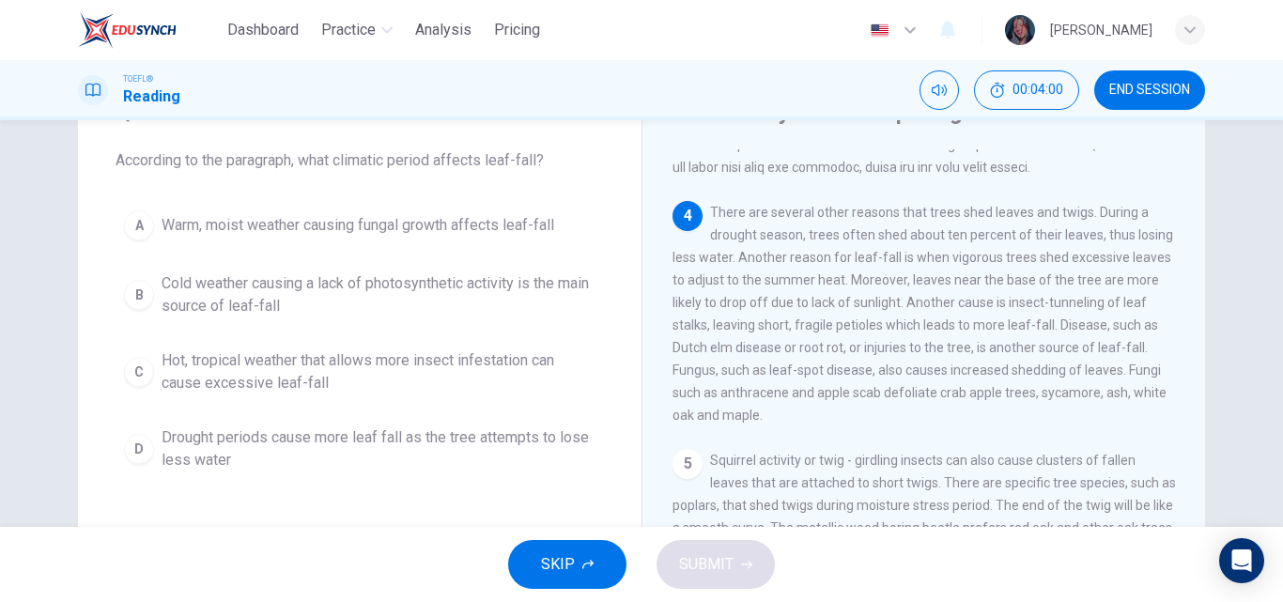
scroll to position [610, 0]
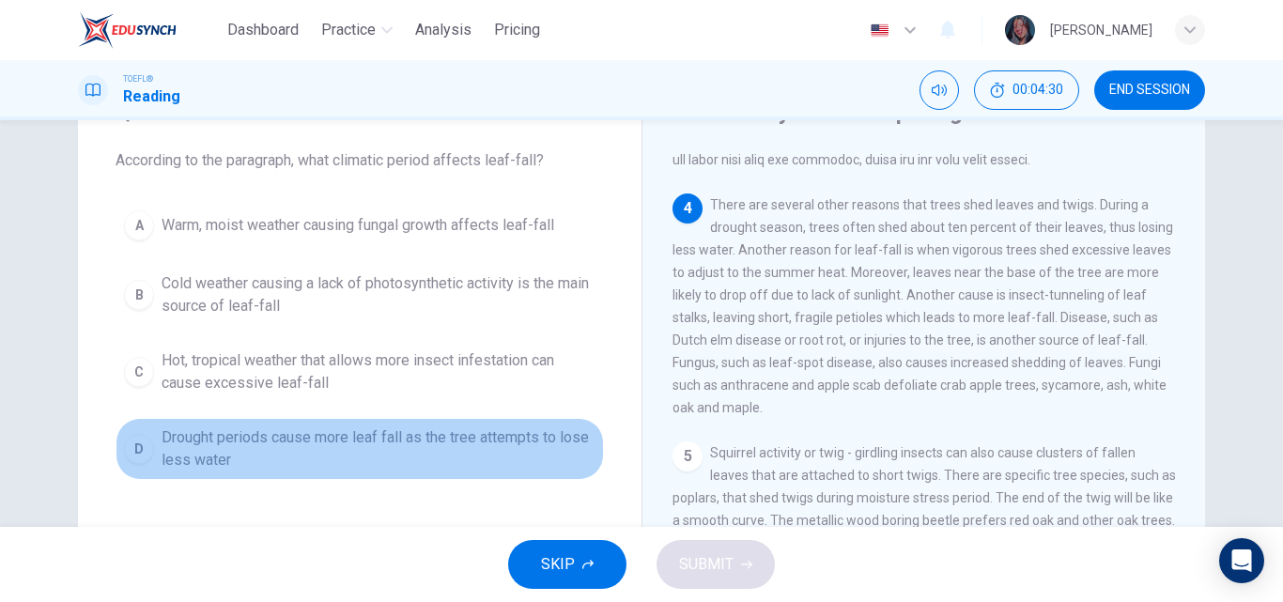
click at [288, 460] on span "Drought periods cause more leaf fall as the tree attempts to lose less water" at bounding box center [379, 448] width 434 height 45
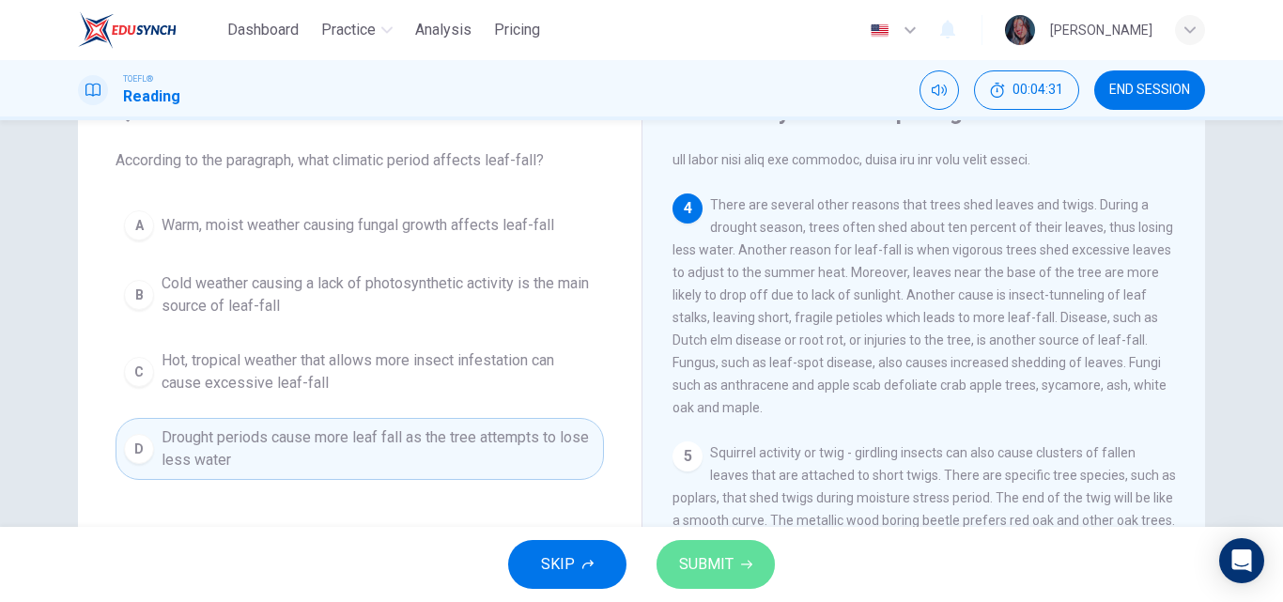
click at [703, 553] on span "SUBMIT" at bounding box center [706, 564] width 54 height 26
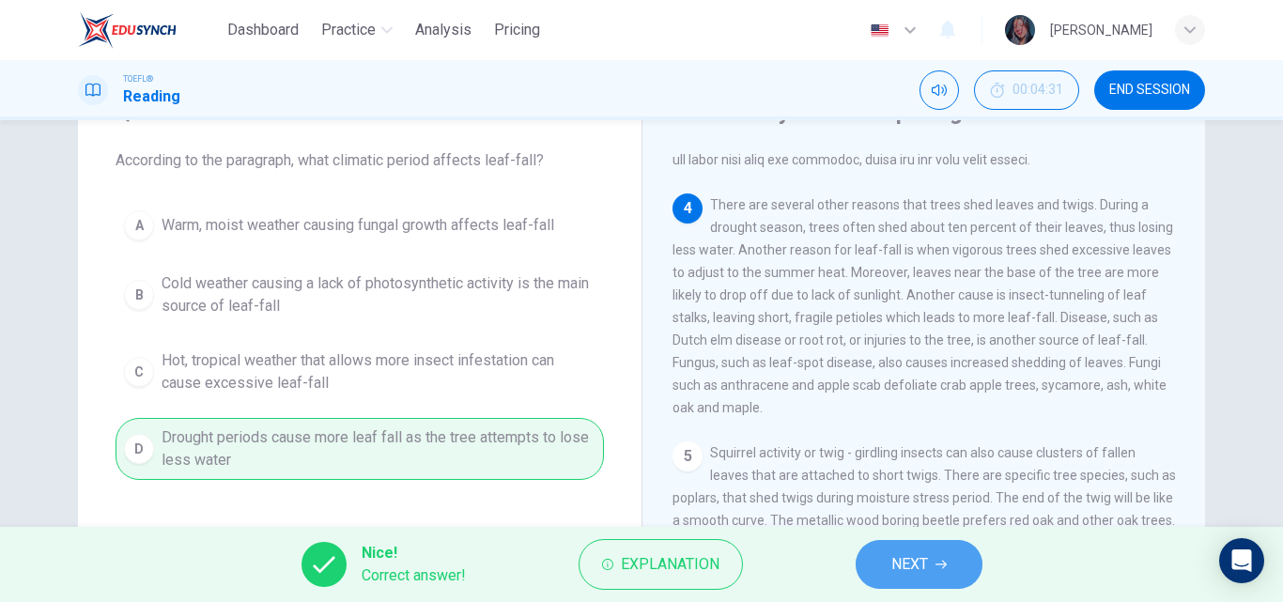
click at [926, 558] on span "NEXT" at bounding box center [909, 564] width 37 height 26
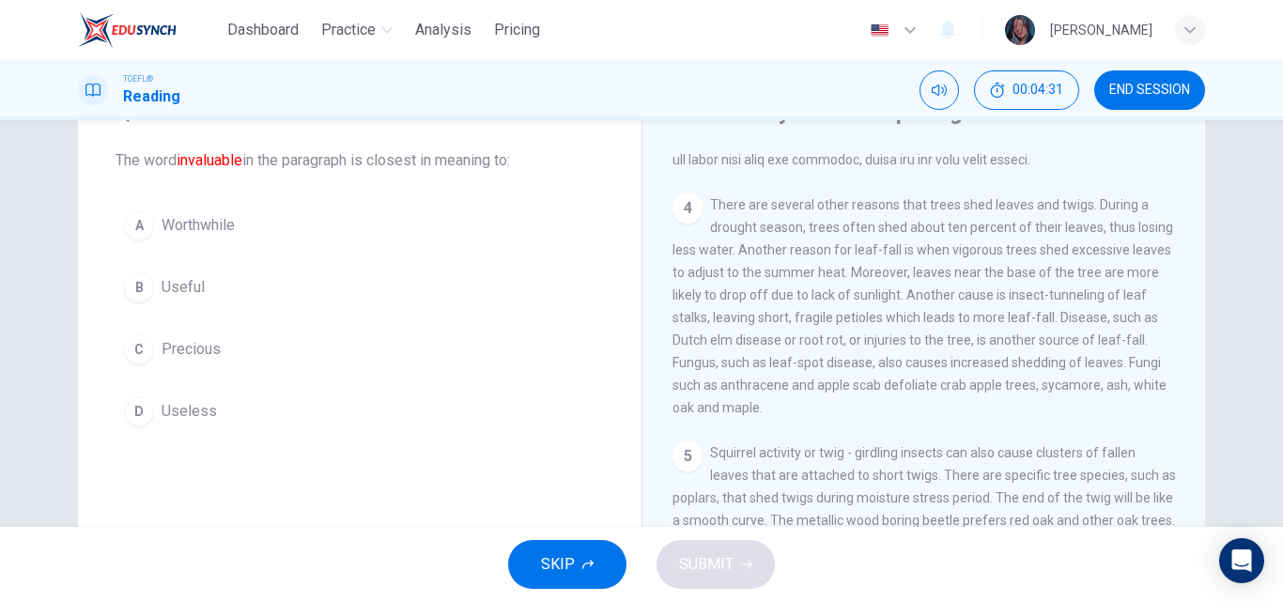
scroll to position [180, 0]
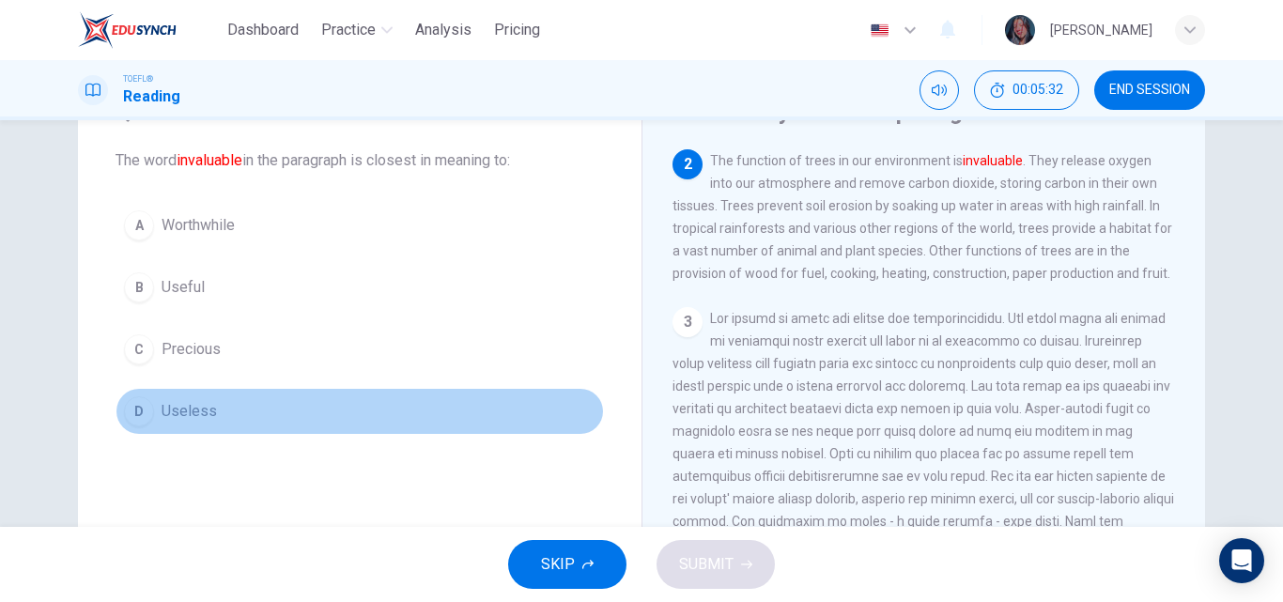
click at [222, 416] on button "D Useless" at bounding box center [360, 411] width 488 height 47
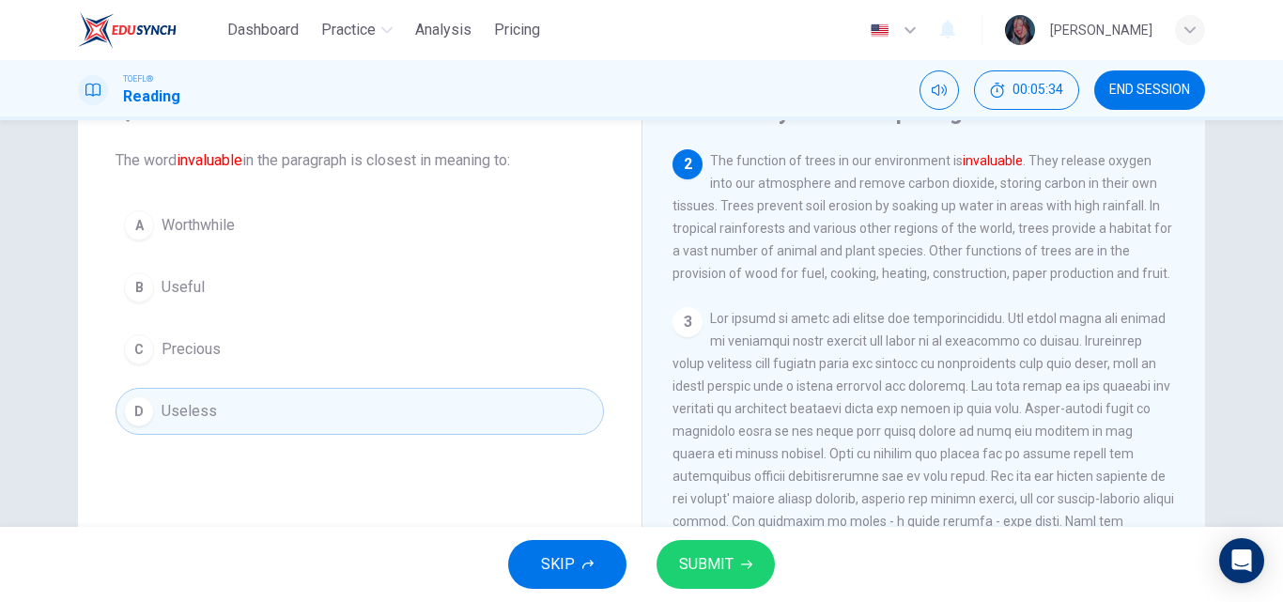
click at [714, 554] on span "SUBMIT" at bounding box center [706, 564] width 54 height 26
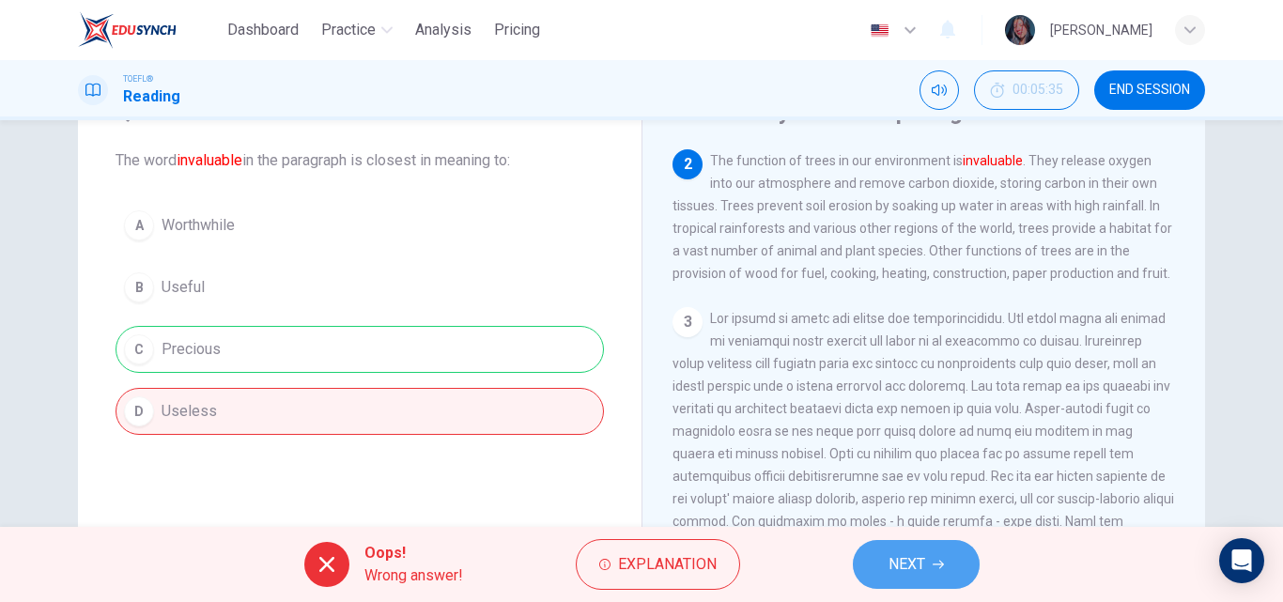
click at [921, 581] on button "NEXT" at bounding box center [916, 564] width 127 height 49
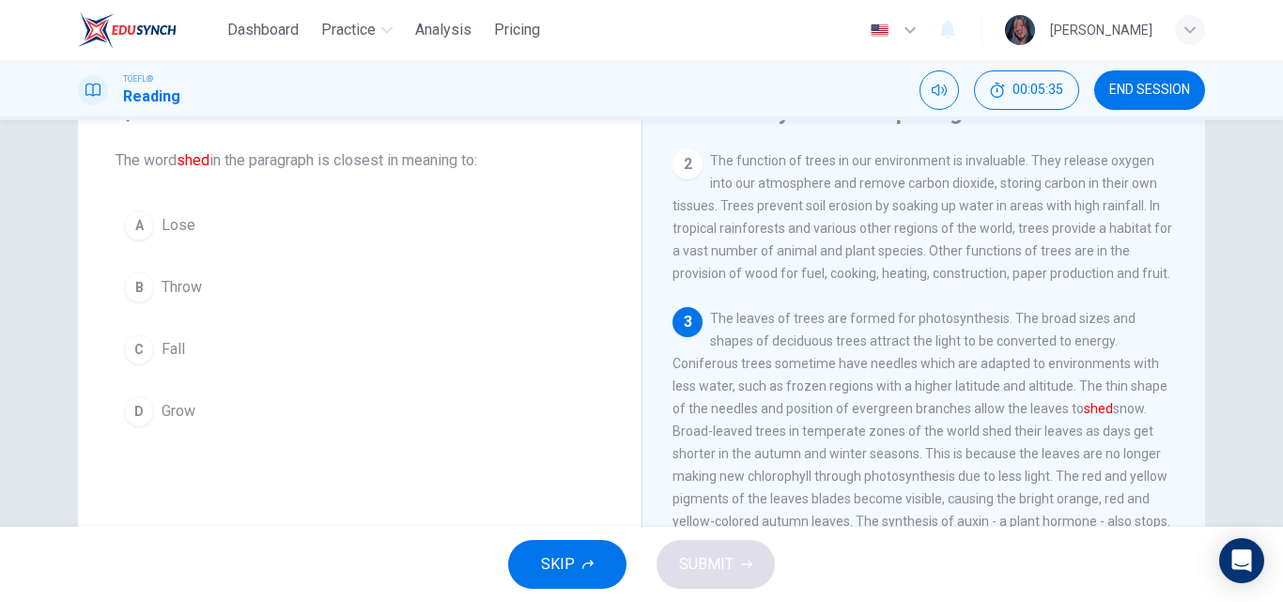
scroll to position [279, 0]
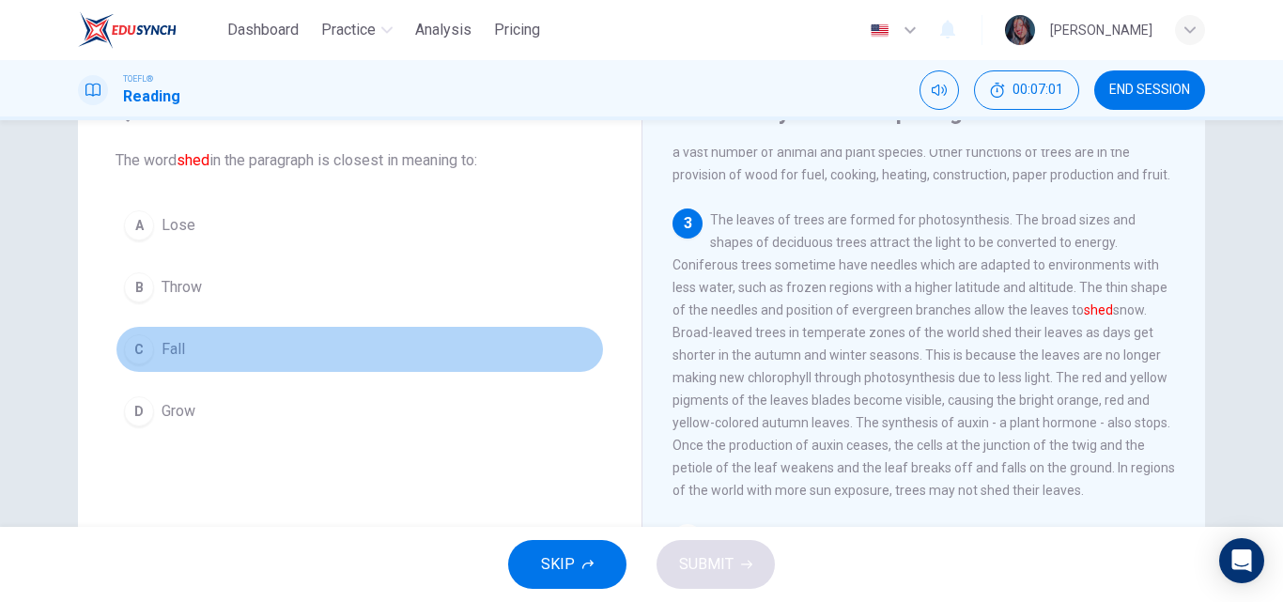
click at [318, 345] on button "C Fall" at bounding box center [360, 349] width 488 height 47
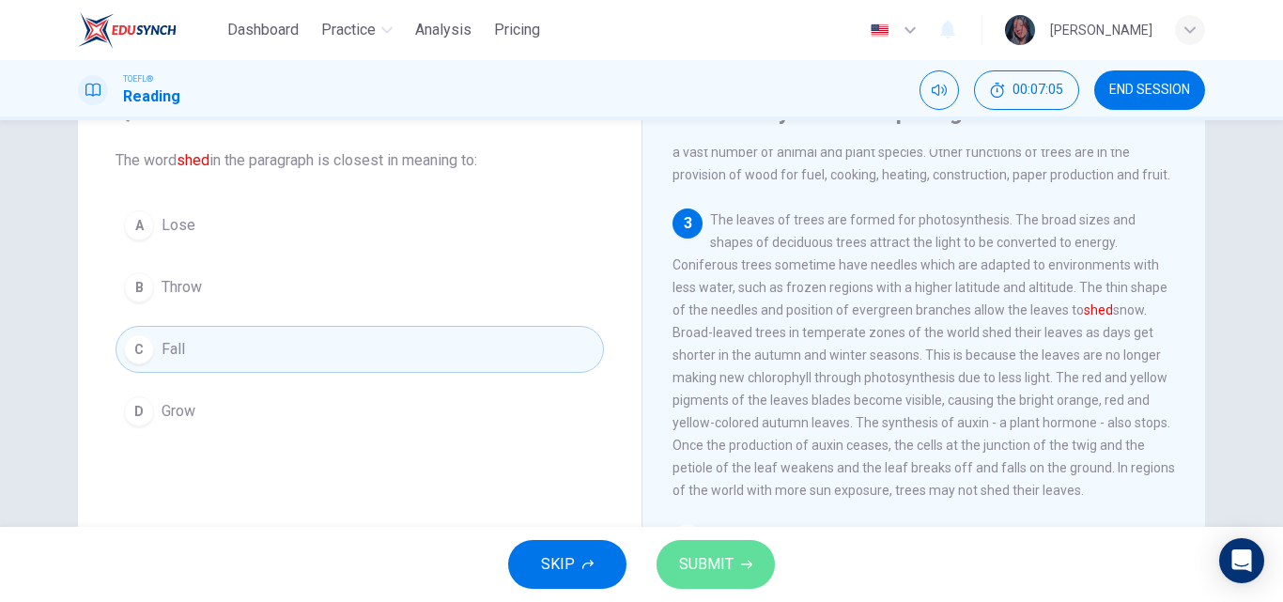
click at [688, 568] on span "SUBMIT" at bounding box center [706, 564] width 54 height 26
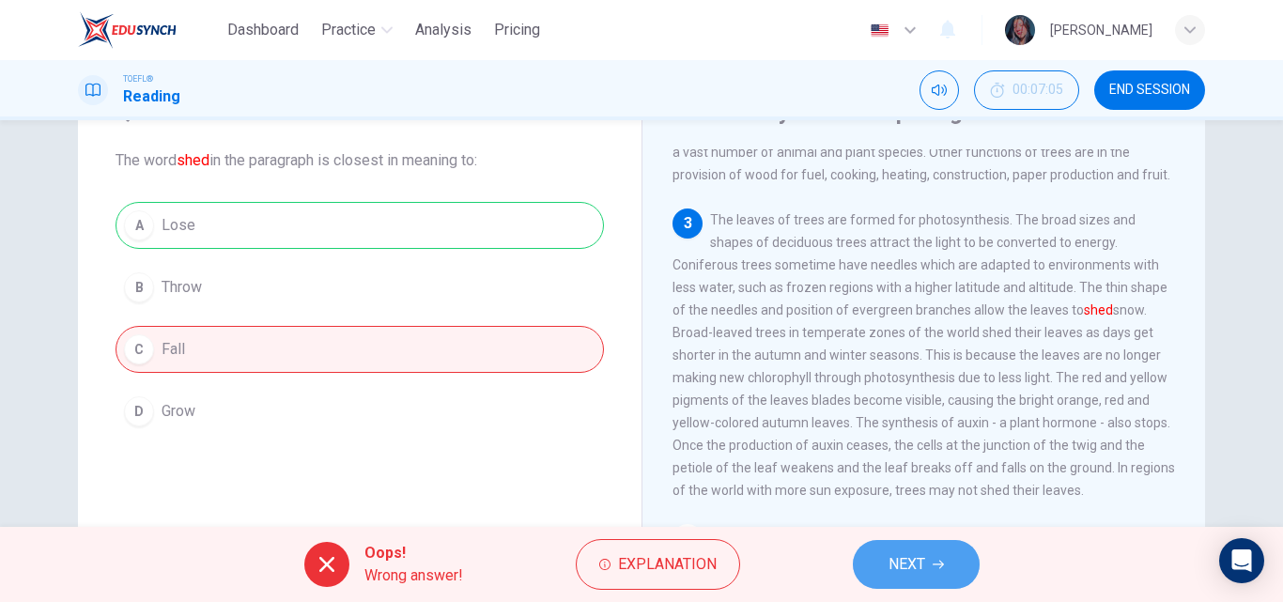
click at [936, 564] on icon "button" at bounding box center [938, 565] width 11 height 8
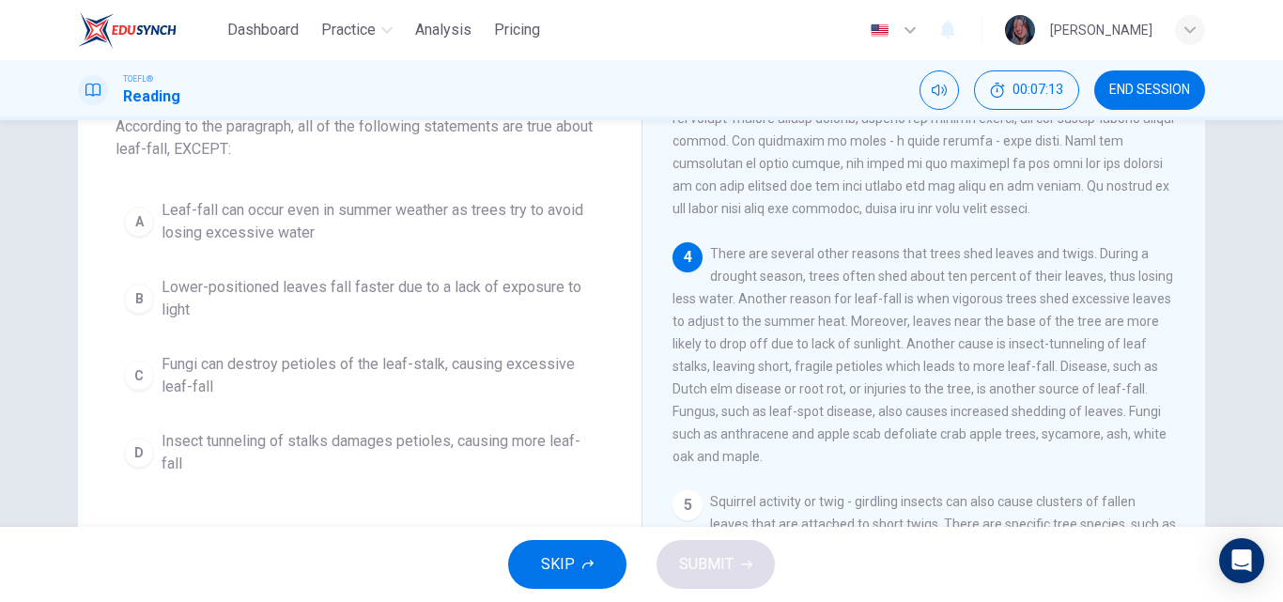
scroll to position [127, 0]
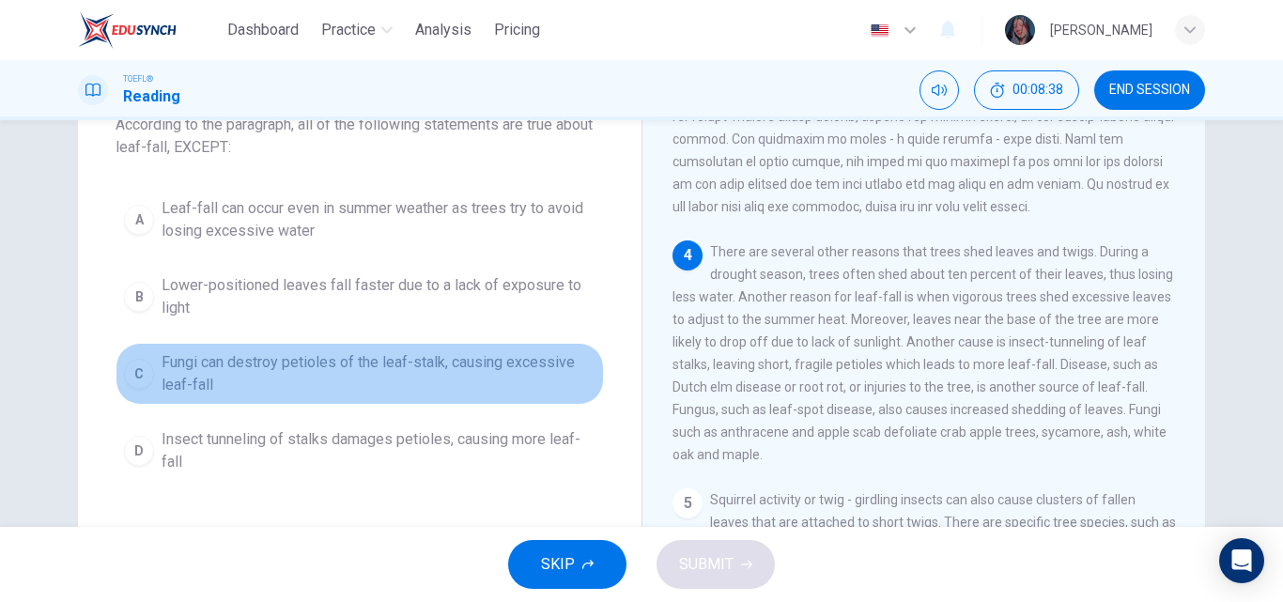
click at [301, 365] on span "Fungi can destroy petioles of the leaf-stalk, causing excessive leaf-fall" at bounding box center [379, 373] width 434 height 45
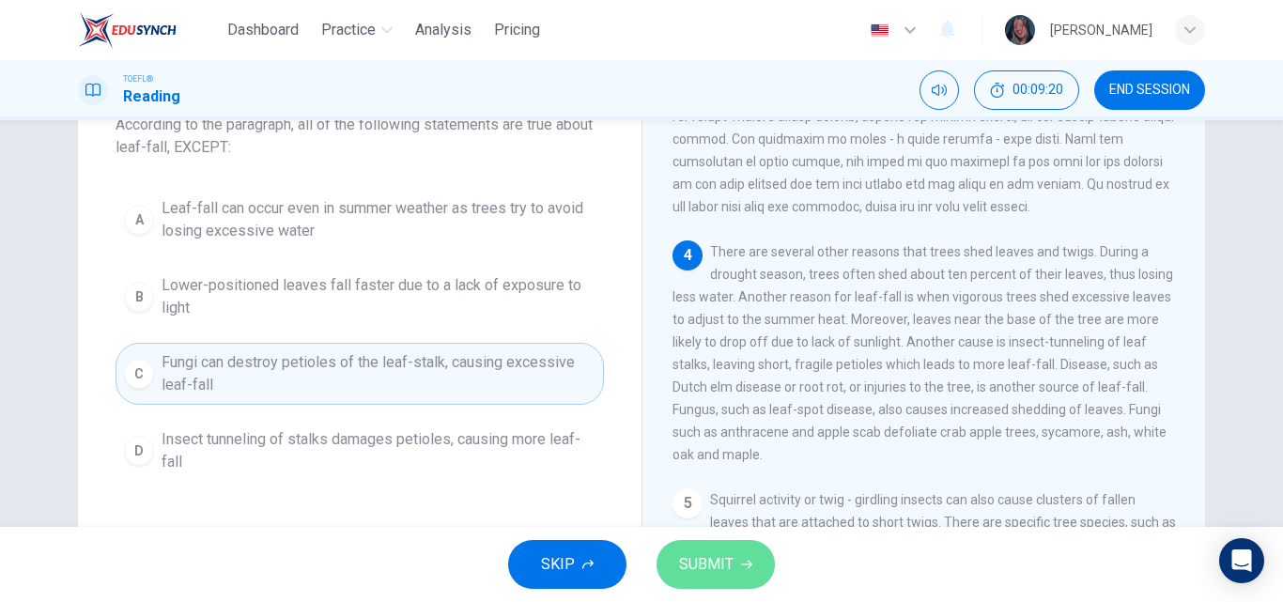
click at [718, 563] on span "SUBMIT" at bounding box center [706, 564] width 54 height 26
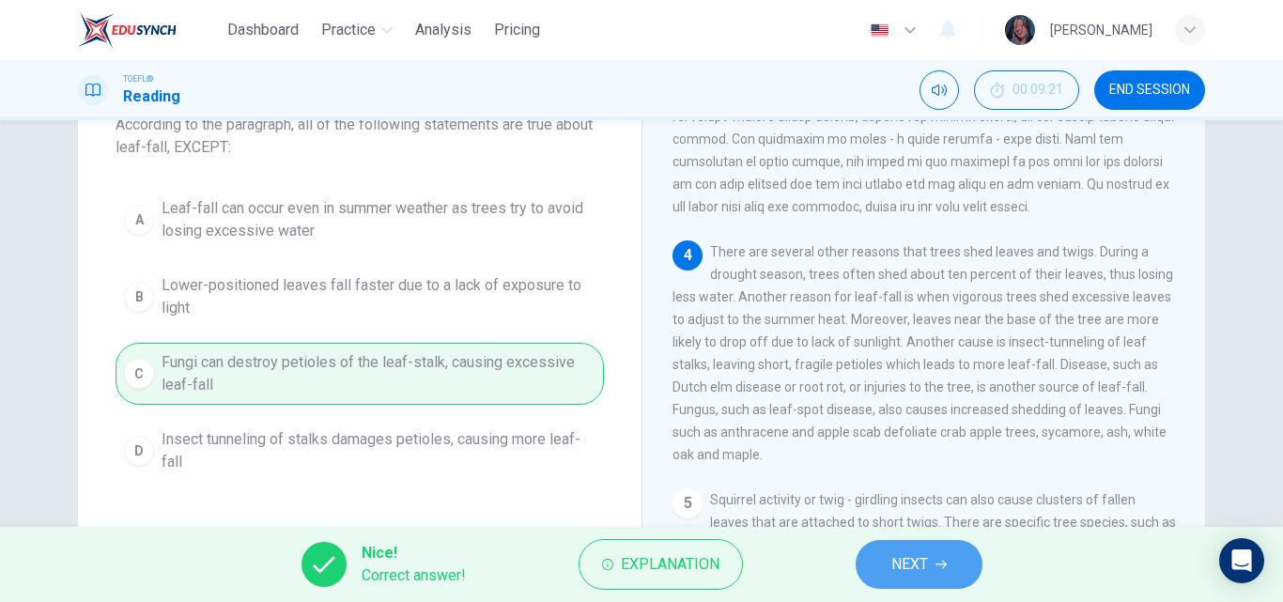
click at [925, 579] on button "NEXT" at bounding box center [919, 564] width 127 height 49
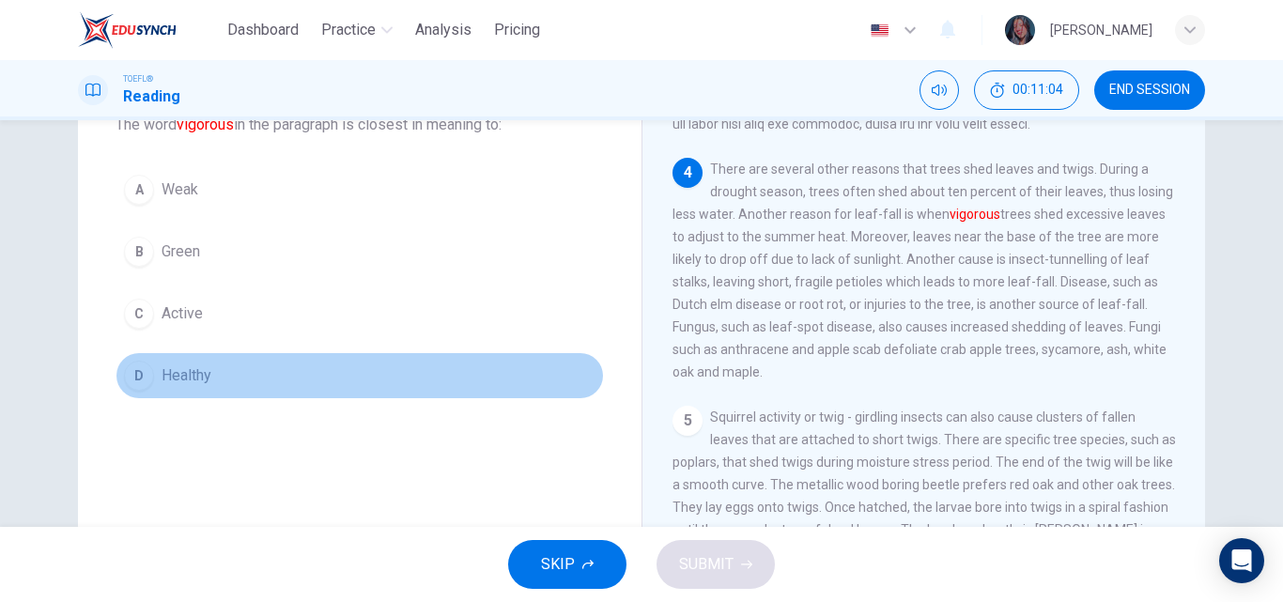
click at [198, 382] on span "Healthy" at bounding box center [187, 375] width 50 height 23
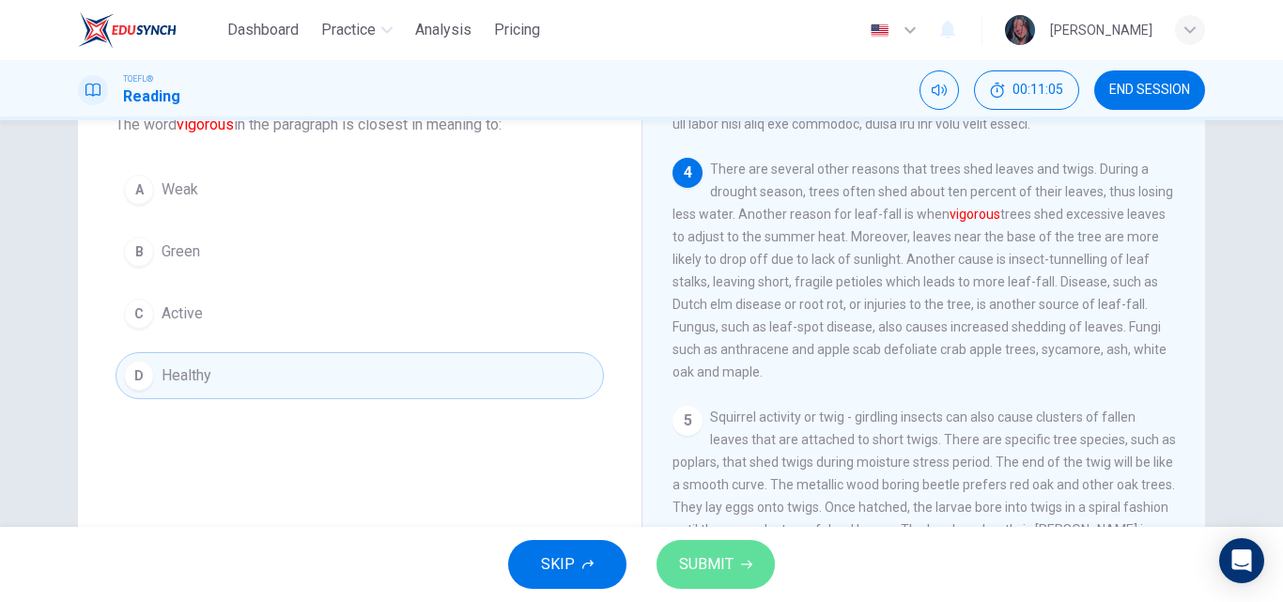
click at [694, 587] on button "SUBMIT" at bounding box center [716, 564] width 118 height 49
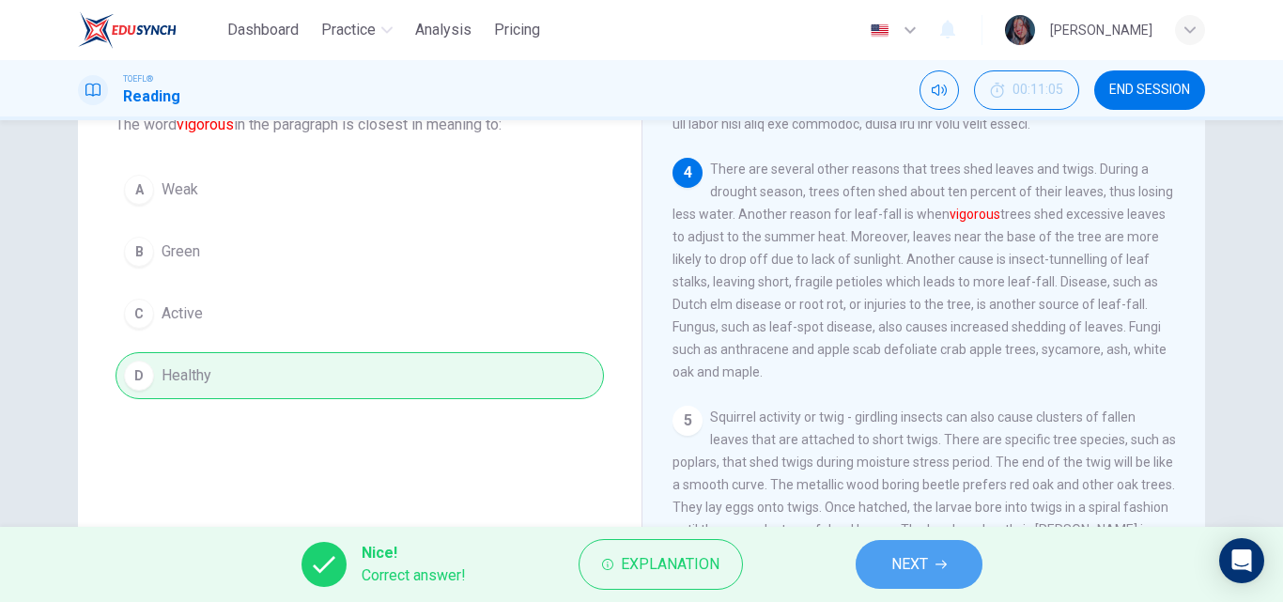
click at [873, 560] on button "NEXT" at bounding box center [919, 564] width 127 height 49
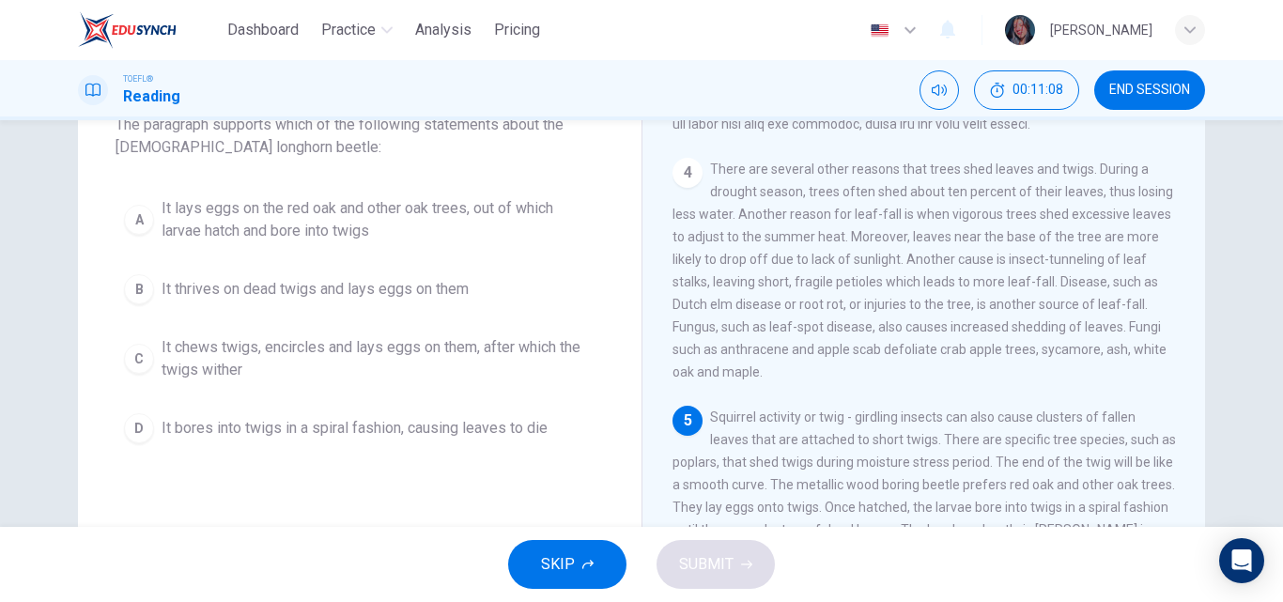
drag, startPoint x: 1197, startPoint y: 415, endPoint x: 1197, endPoint y: 497, distance: 81.7
click at [1197, 497] on div "Why Trees Drop Twigs and Leaves 1 A tree is a perennial plant that consists of …" at bounding box center [923, 357] width 564 height 653
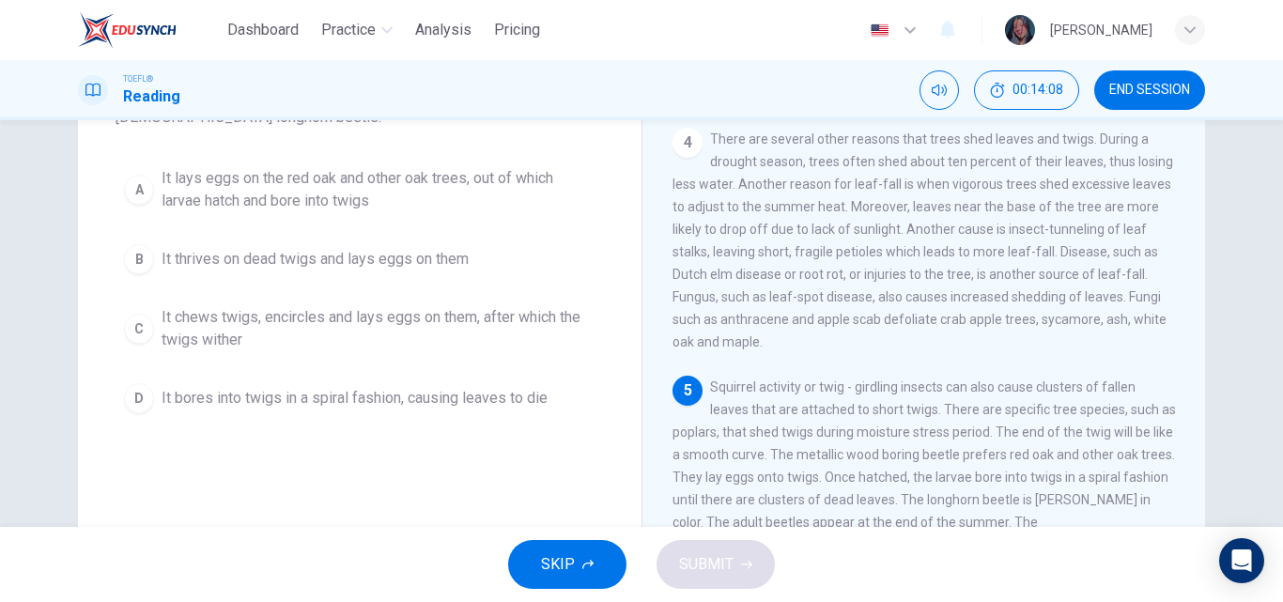
scroll to position [121, 0]
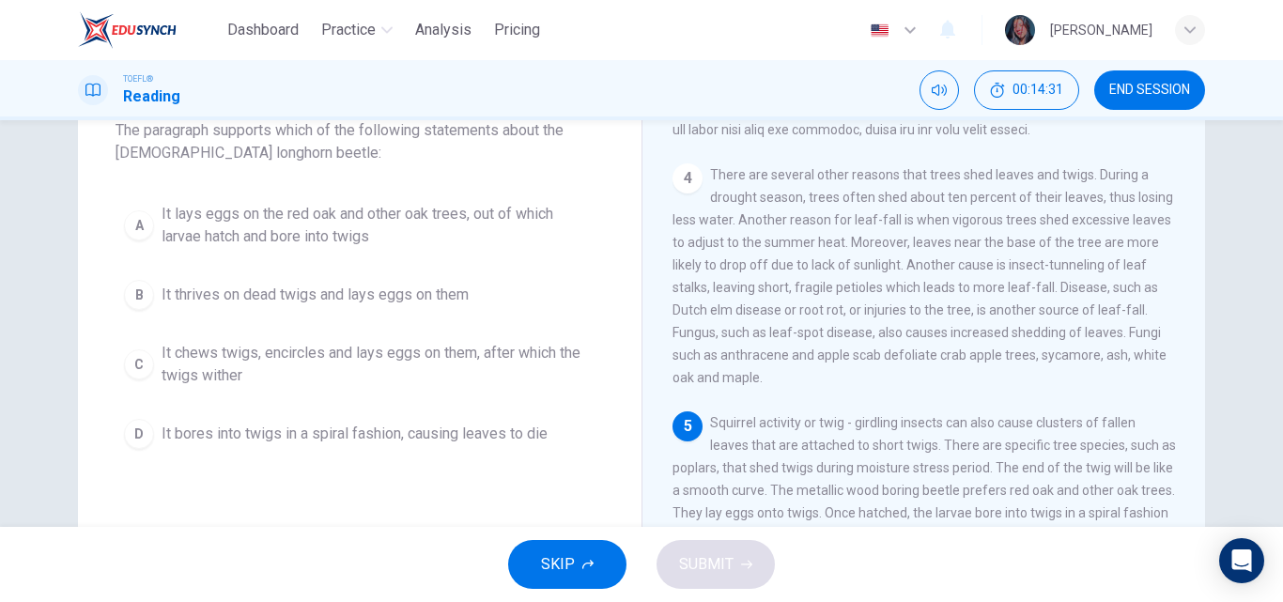
click at [343, 351] on span "It chews twigs, encircles and lays eggs on them, after which the twigs wither" at bounding box center [379, 364] width 434 height 45
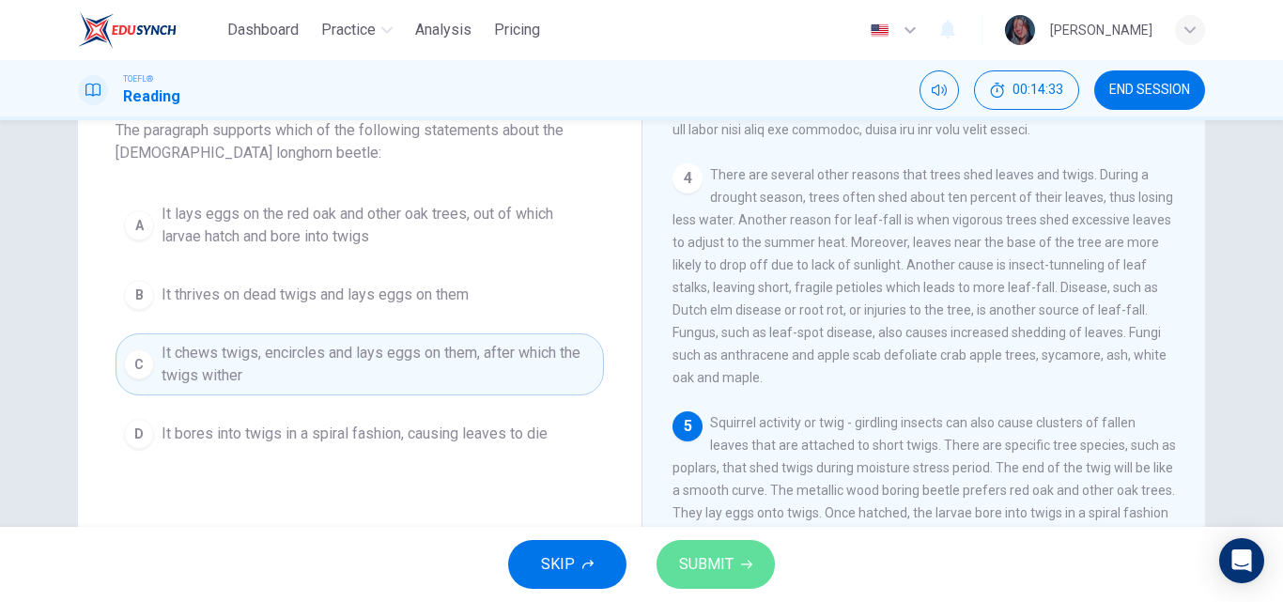
click at [683, 547] on button "SUBMIT" at bounding box center [716, 564] width 118 height 49
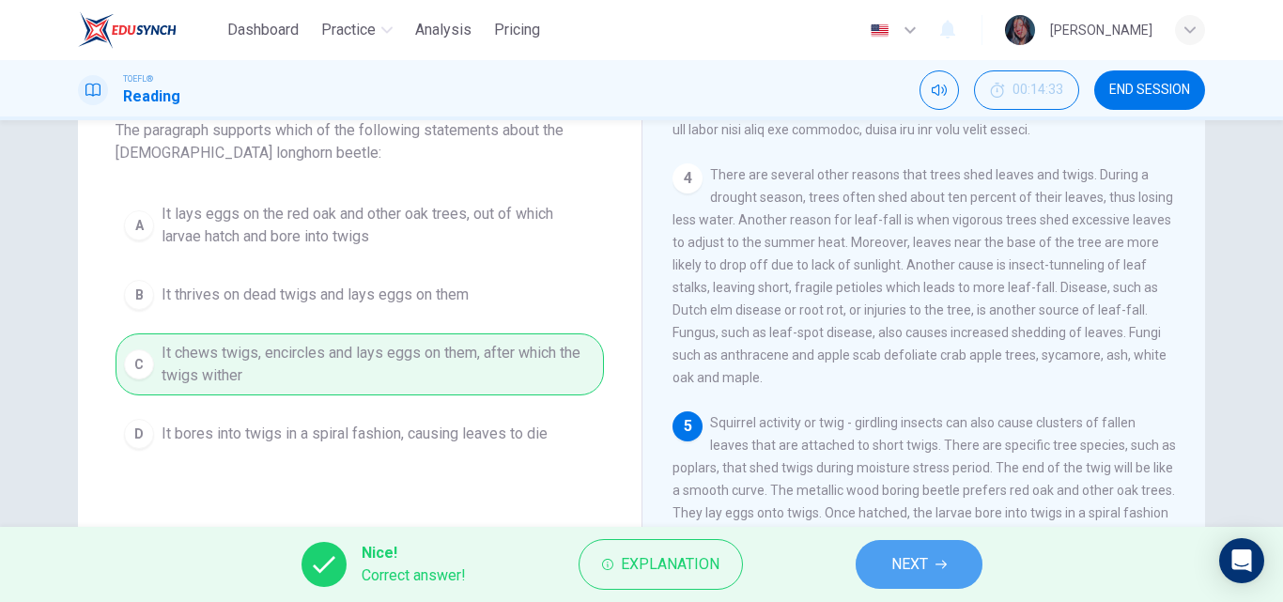
click at [918, 566] on span "NEXT" at bounding box center [909, 564] width 37 height 26
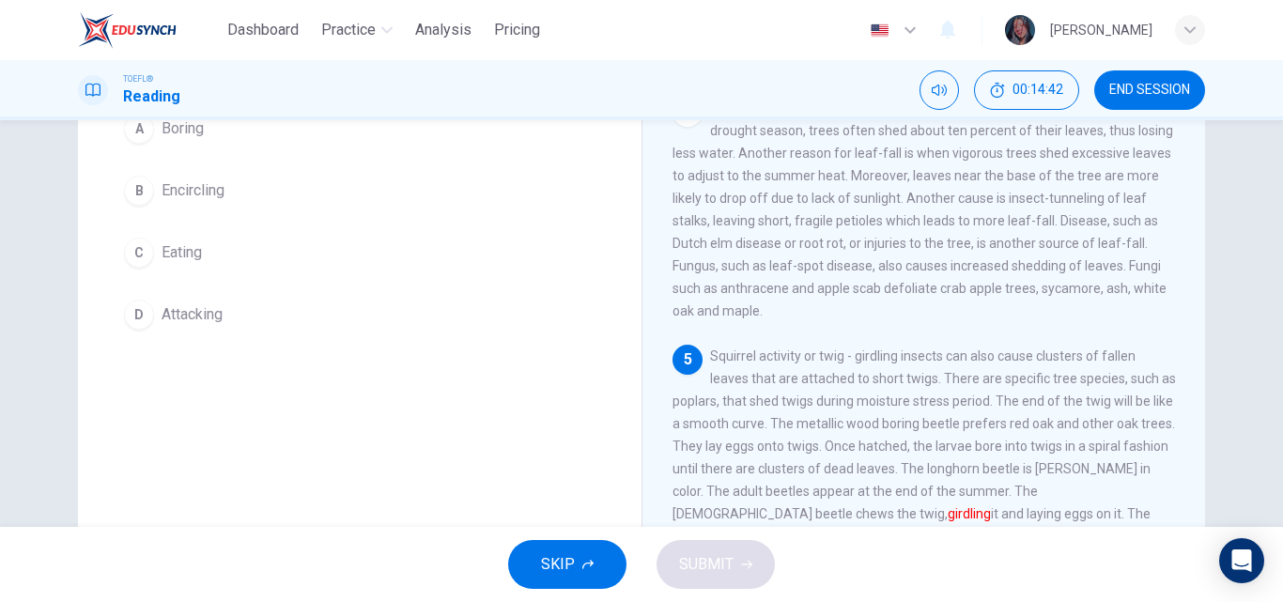
scroll to position [204, 0]
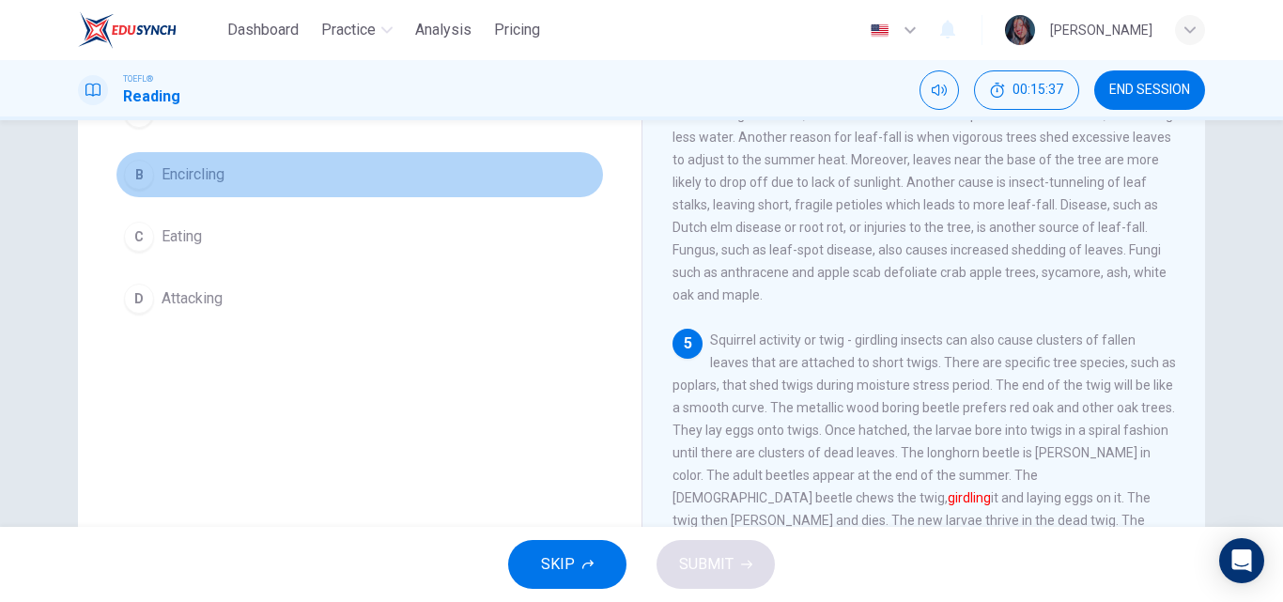
click at [304, 187] on button "B Encircling" at bounding box center [360, 174] width 488 height 47
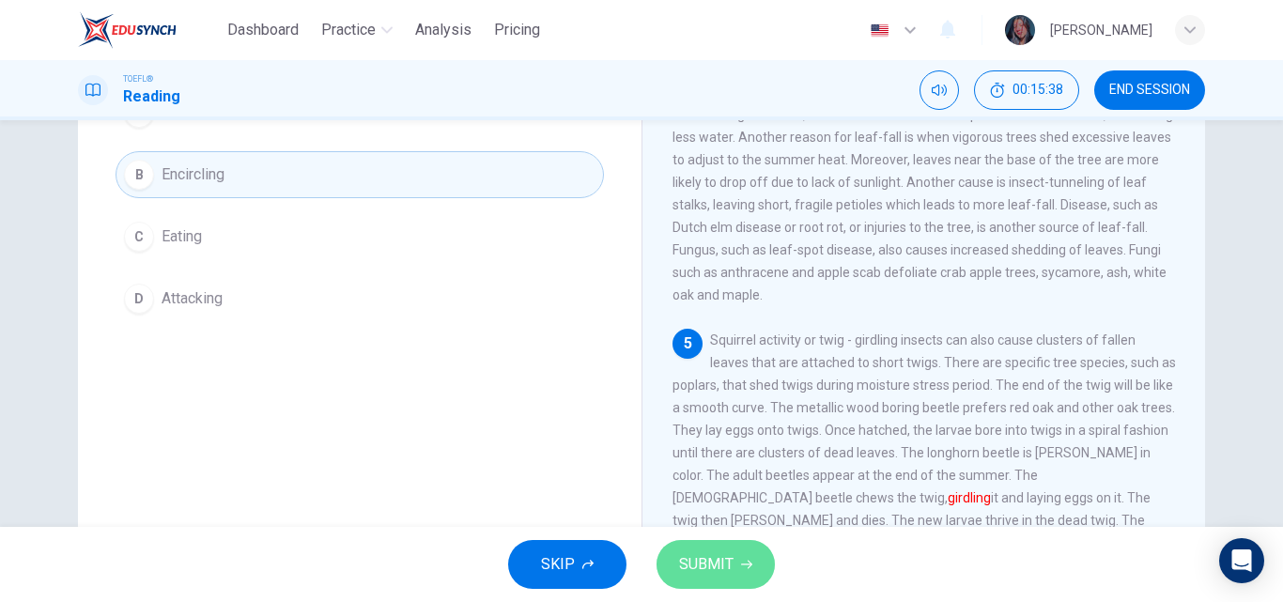
click at [750, 554] on button "SUBMIT" at bounding box center [716, 564] width 118 height 49
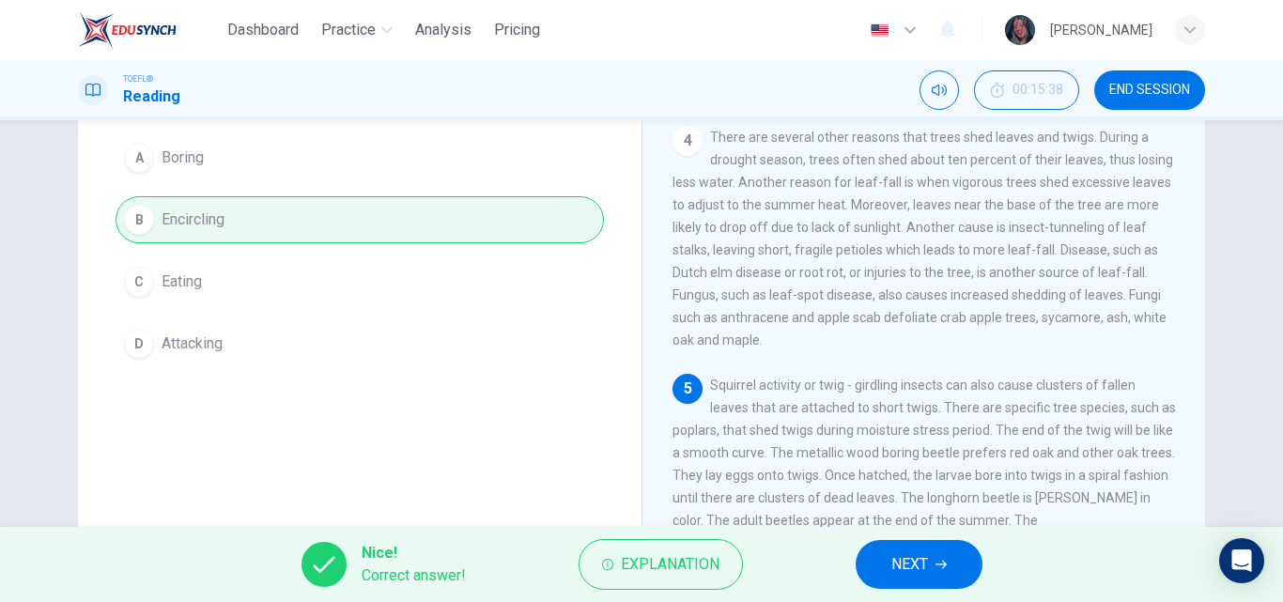
scroll to position [155, 0]
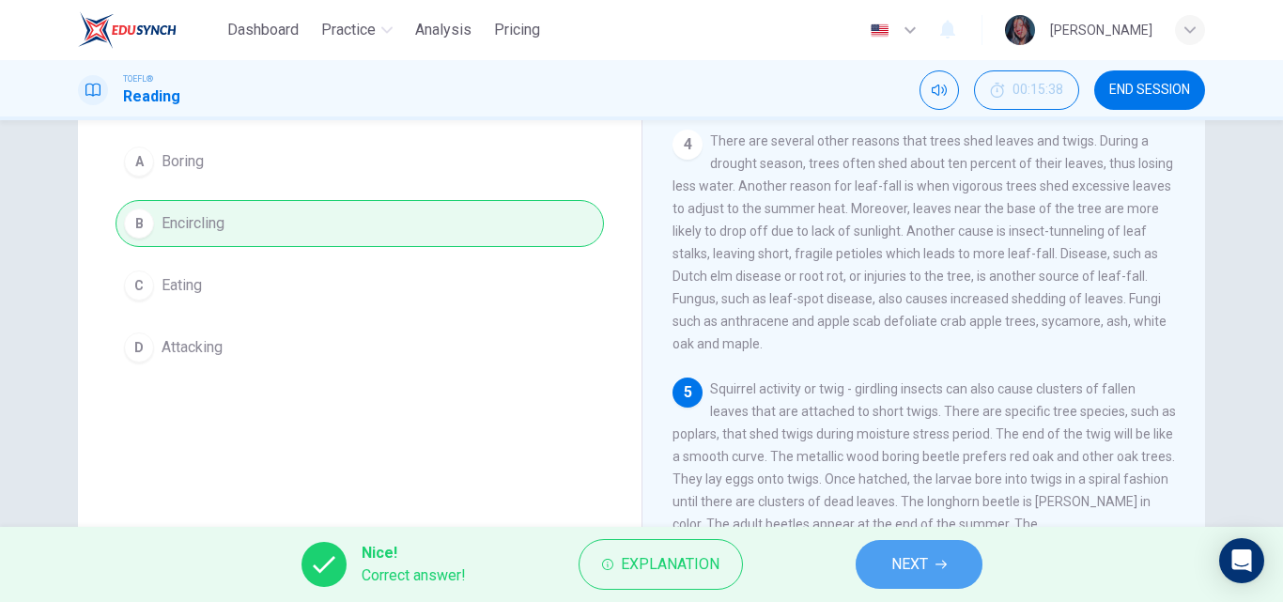
click at [911, 581] on button "NEXT" at bounding box center [919, 564] width 127 height 49
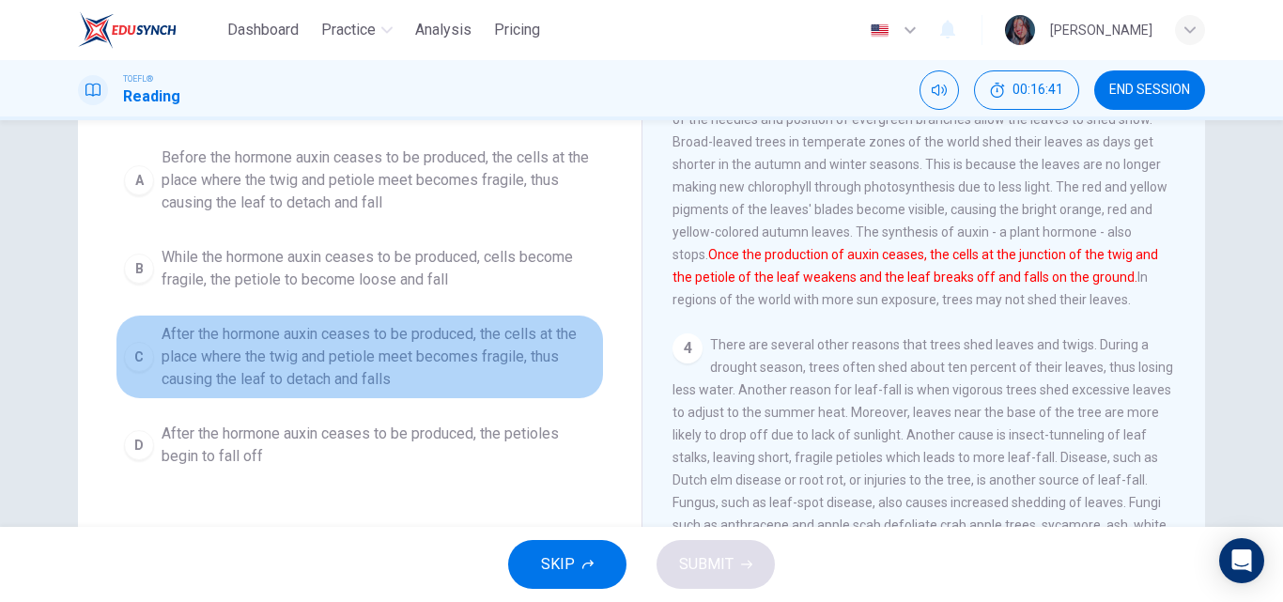
click at [255, 350] on span "After the hormone auxin ceases to be produced, the cells at the place where the…" at bounding box center [379, 357] width 434 height 68
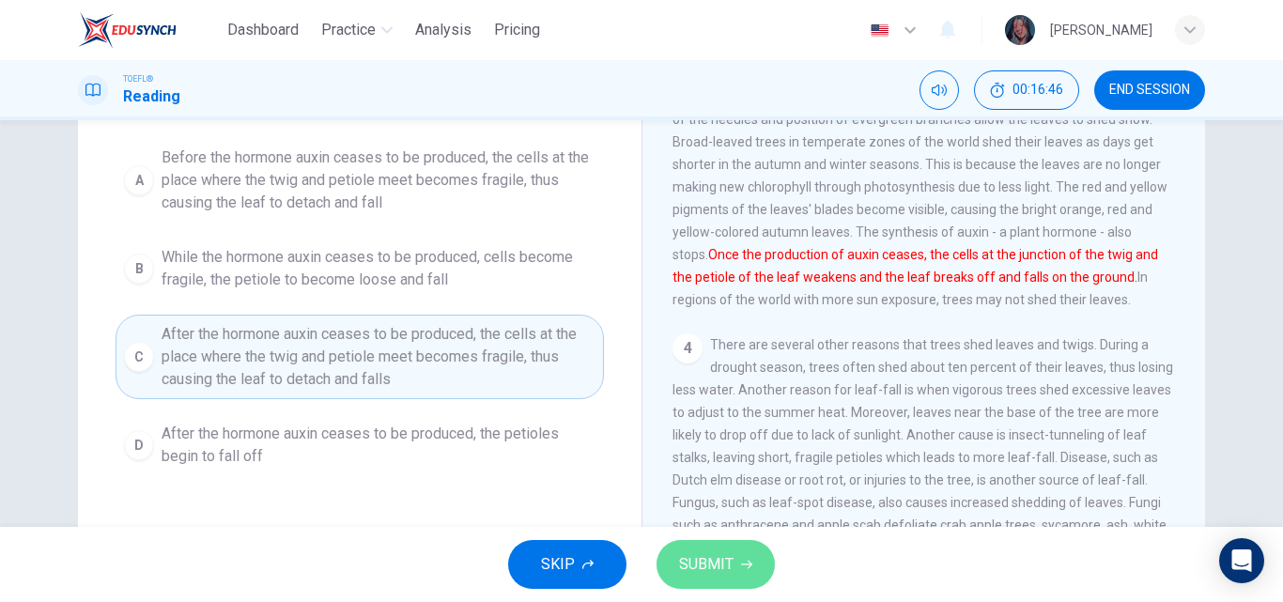
click at [719, 564] on span "SUBMIT" at bounding box center [706, 564] width 54 height 26
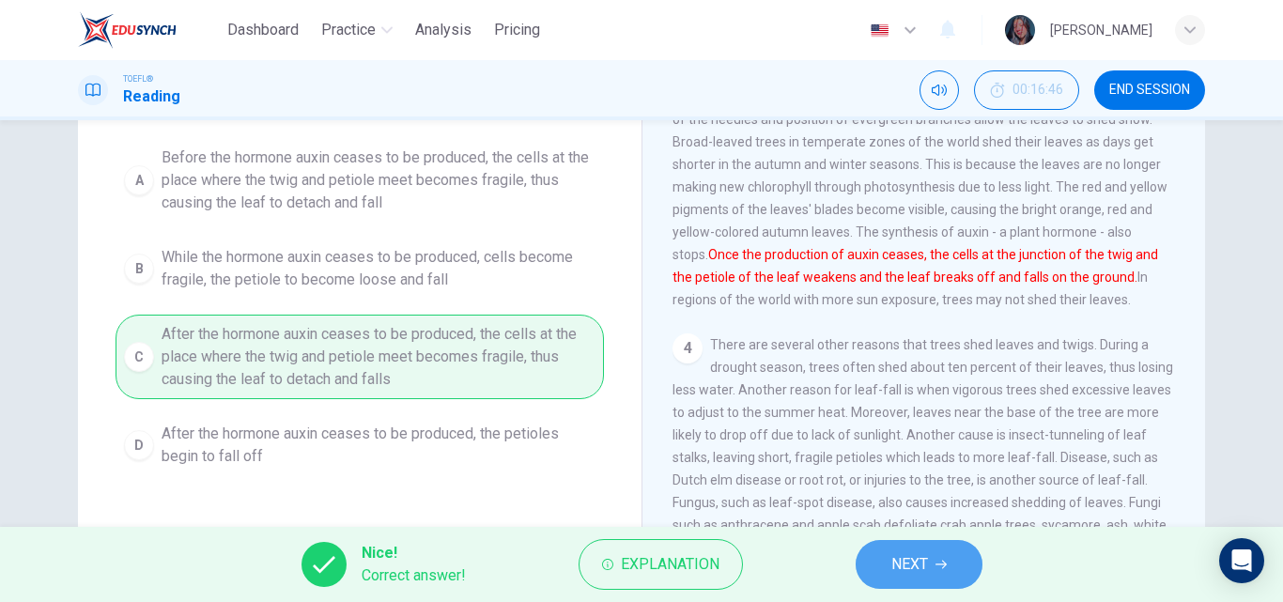
click at [905, 573] on span "NEXT" at bounding box center [909, 564] width 37 height 26
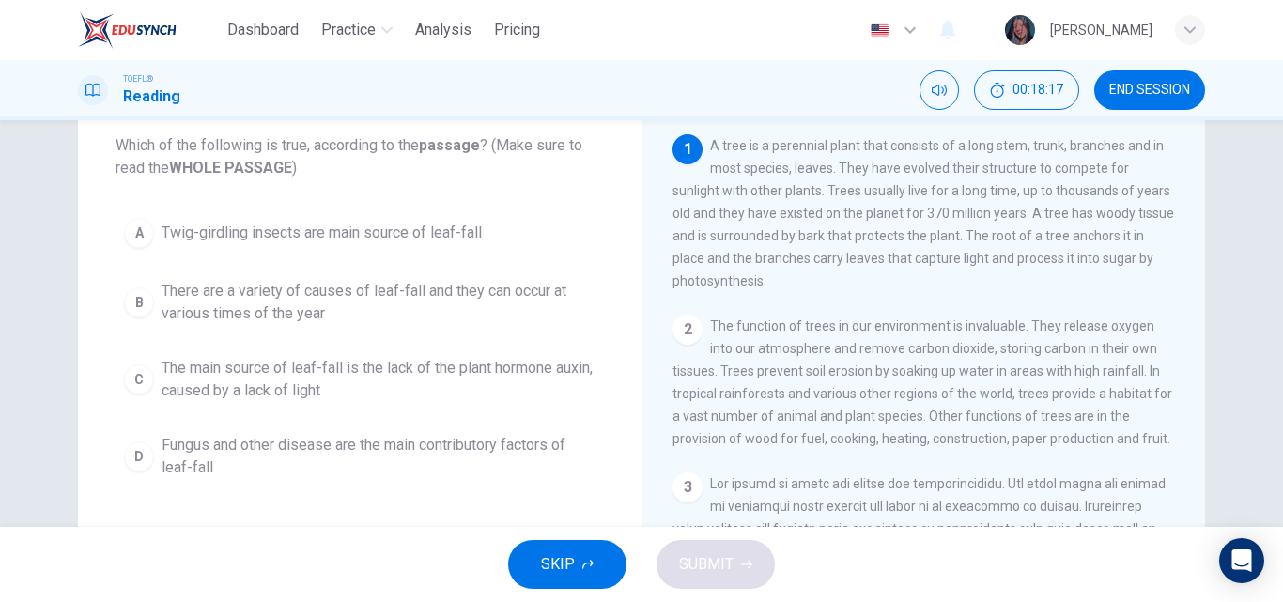
scroll to position [108, 0]
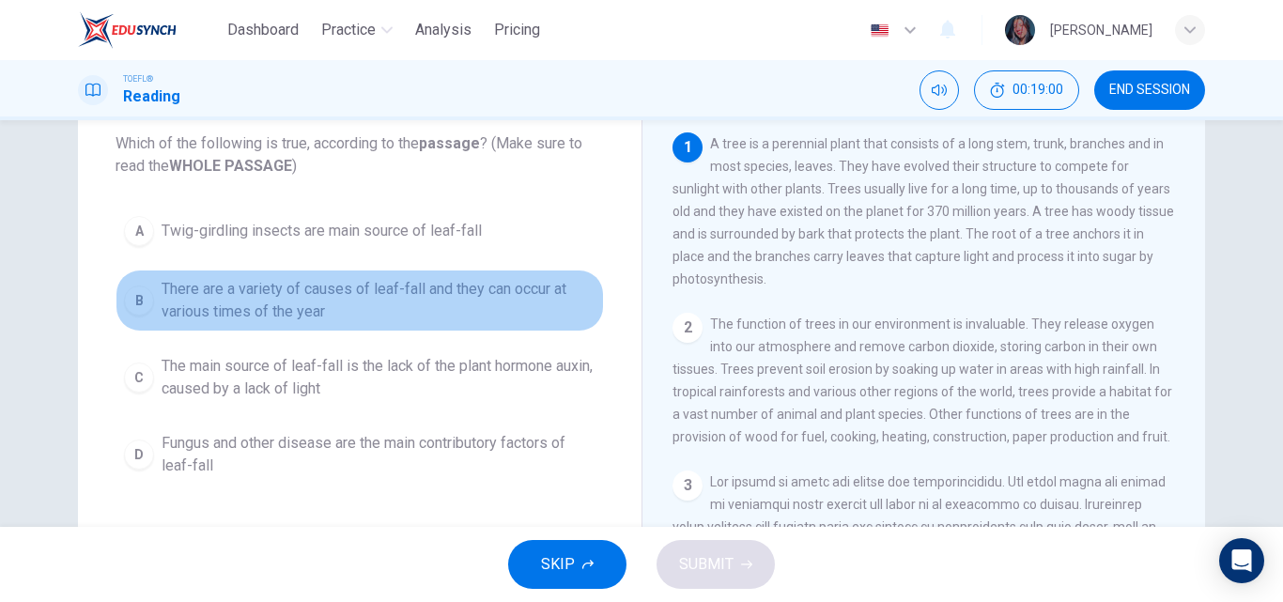
click at [441, 295] on span "There are a variety of causes of leaf-fall and they can occur at various times …" at bounding box center [379, 300] width 434 height 45
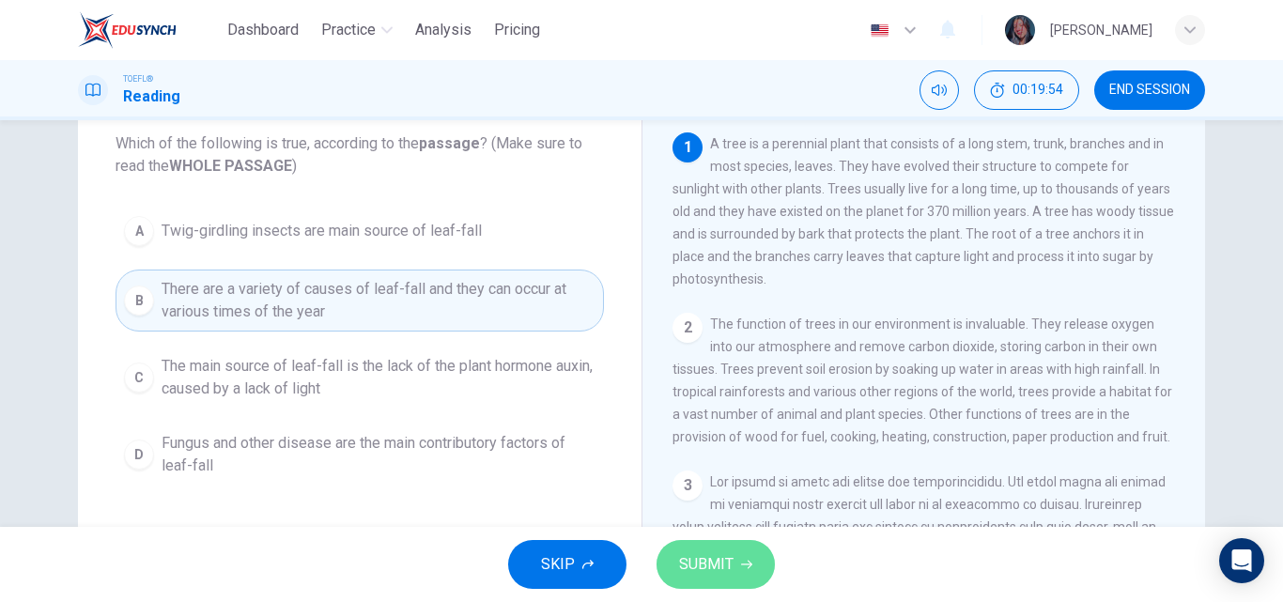
click at [718, 566] on span "SUBMIT" at bounding box center [706, 564] width 54 height 26
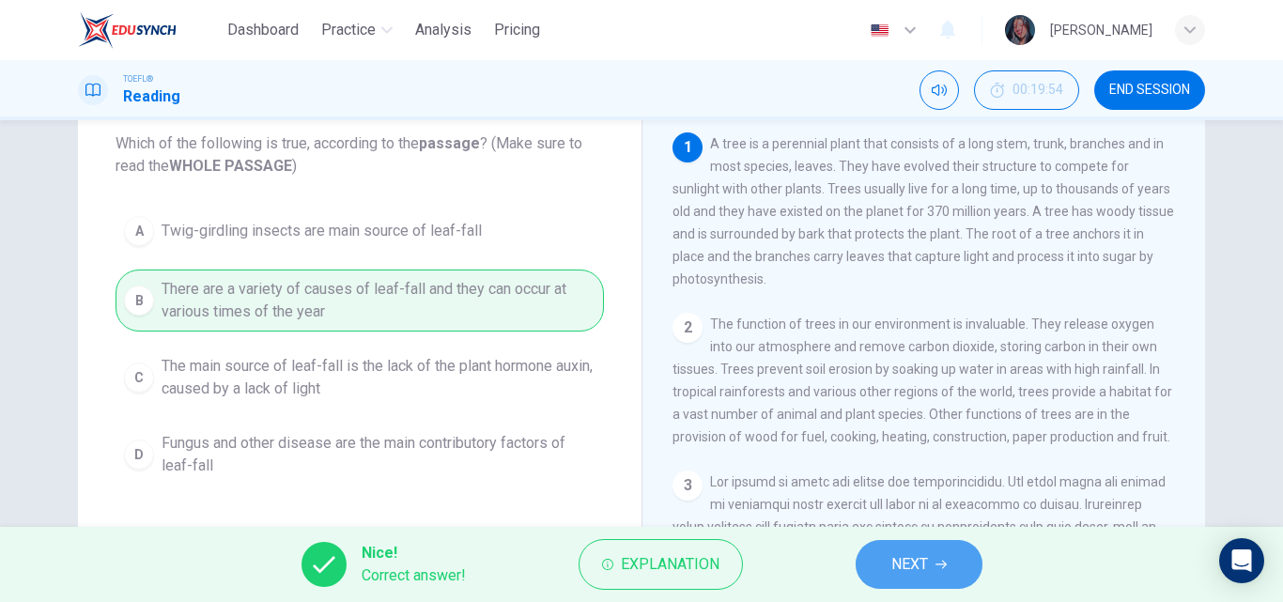
click at [878, 569] on button "NEXT" at bounding box center [919, 564] width 127 height 49
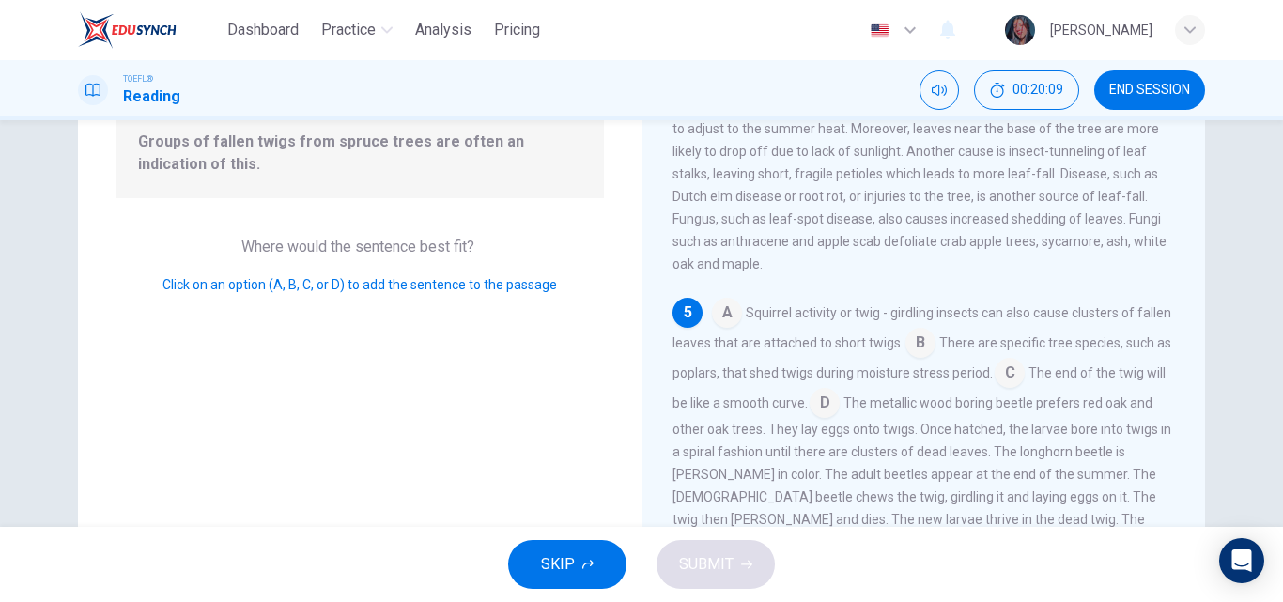
scroll to position [207, 0]
click at [810, 403] on input at bounding box center [825, 403] width 30 height 30
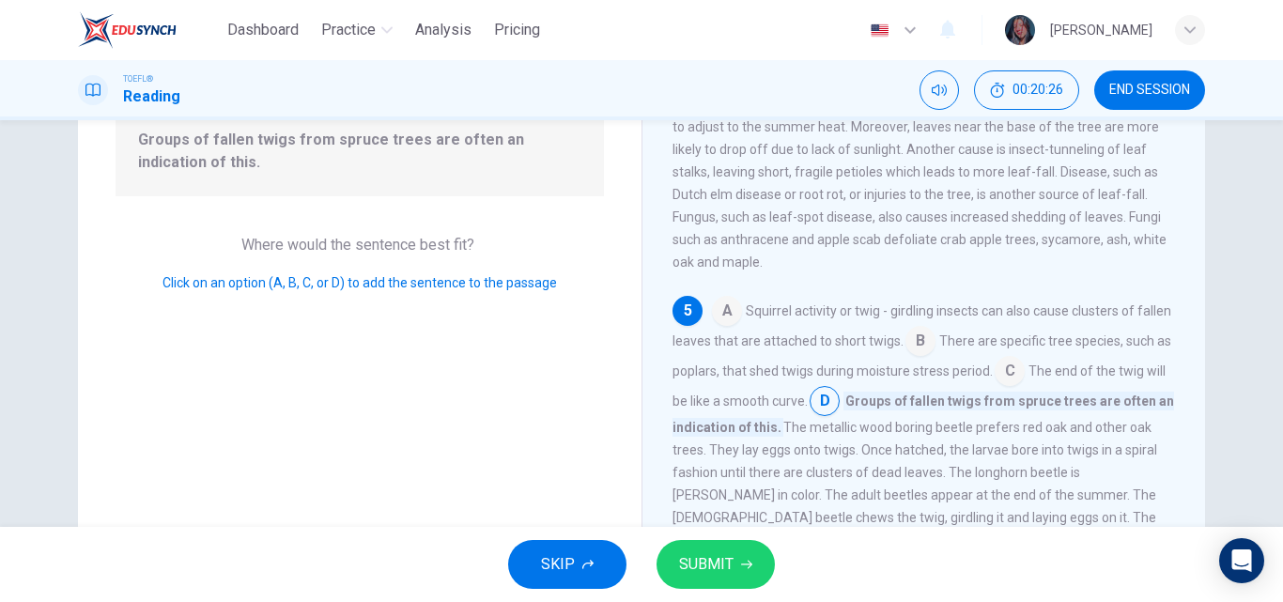
click at [1006, 378] on input at bounding box center [1010, 373] width 30 height 30
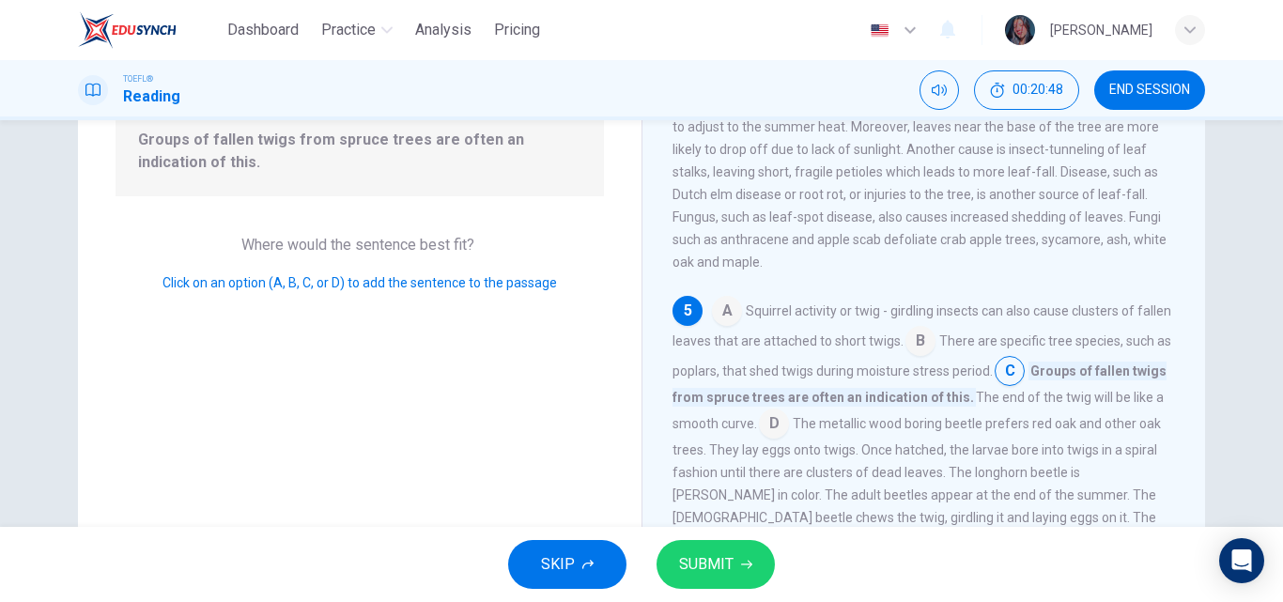
click at [505, 85] on div "TOEFL® Reading 00:20:48 END SESSION" at bounding box center [641, 89] width 1187 height 39
click at [505, 85] on div "TOEFL® Reading 00:20:49 END SESSION" at bounding box center [641, 89] width 1187 height 39
click at [505, 85] on div "TOEFL® Reading 00:20:50 END SESSION" at bounding box center [641, 89] width 1187 height 39
click at [505, 85] on div "TOEFL® Reading 00:20:52 END SESSION" at bounding box center [641, 89] width 1187 height 39
click at [916, 329] on input at bounding box center [920, 343] width 30 height 30
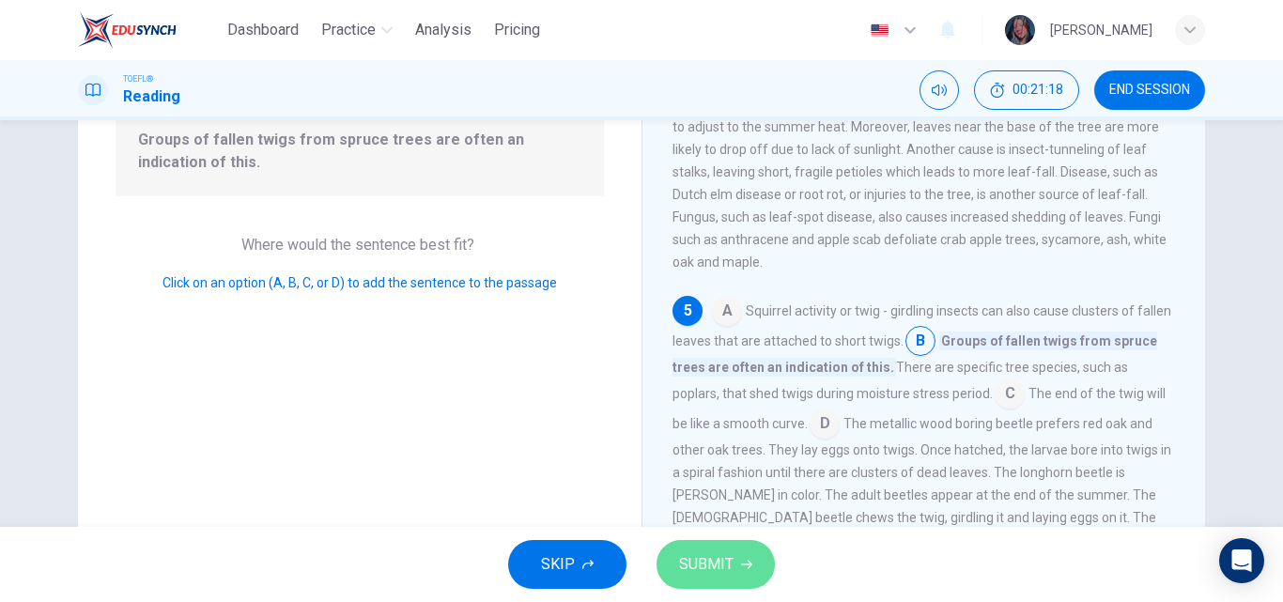
click at [719, 555] on span "SUBMIT" at bounding box center [706, 564] width 54 height 26
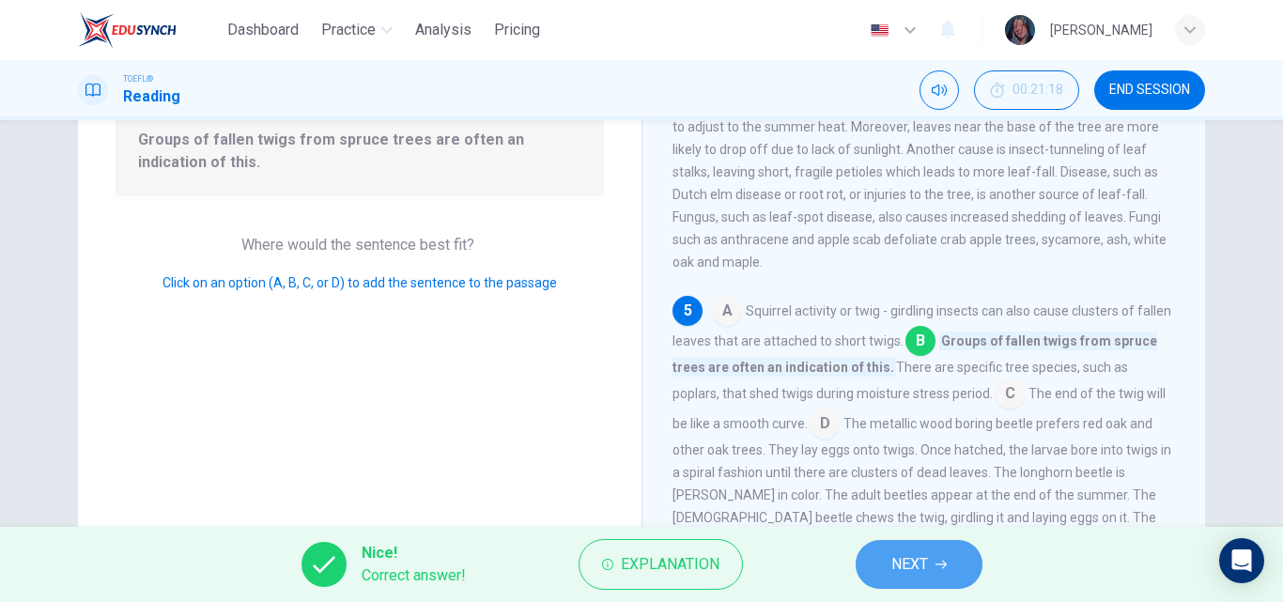
click at [882, 581] on button "NEXT" at bounding box center [919, 564] width 127 height 49
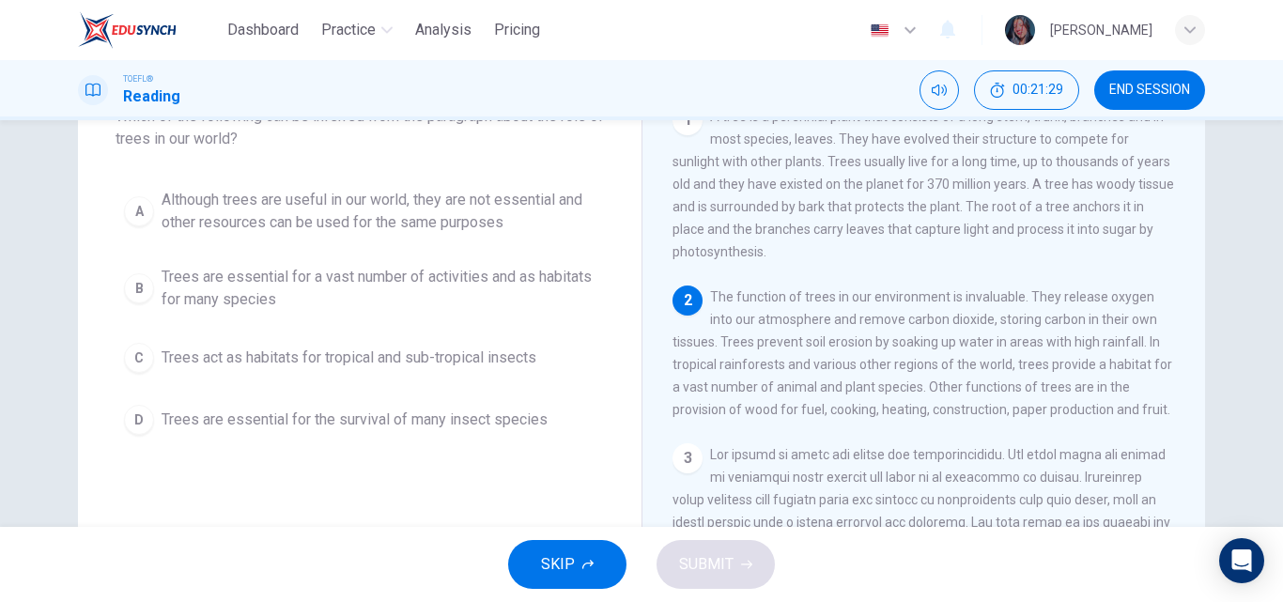
scroll to position [126, 0]
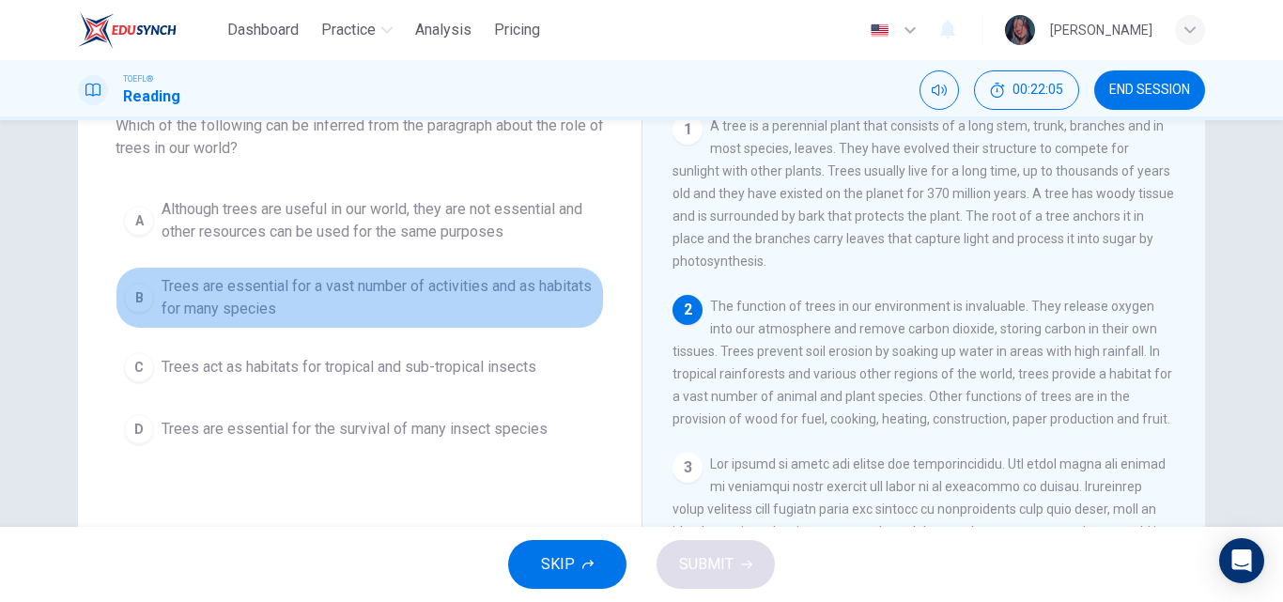
click at [353, 308] on span "Trees are essential for a vast number of activities and as habitats for many sp…" at bounding box center [379, 297] width 434 height 45
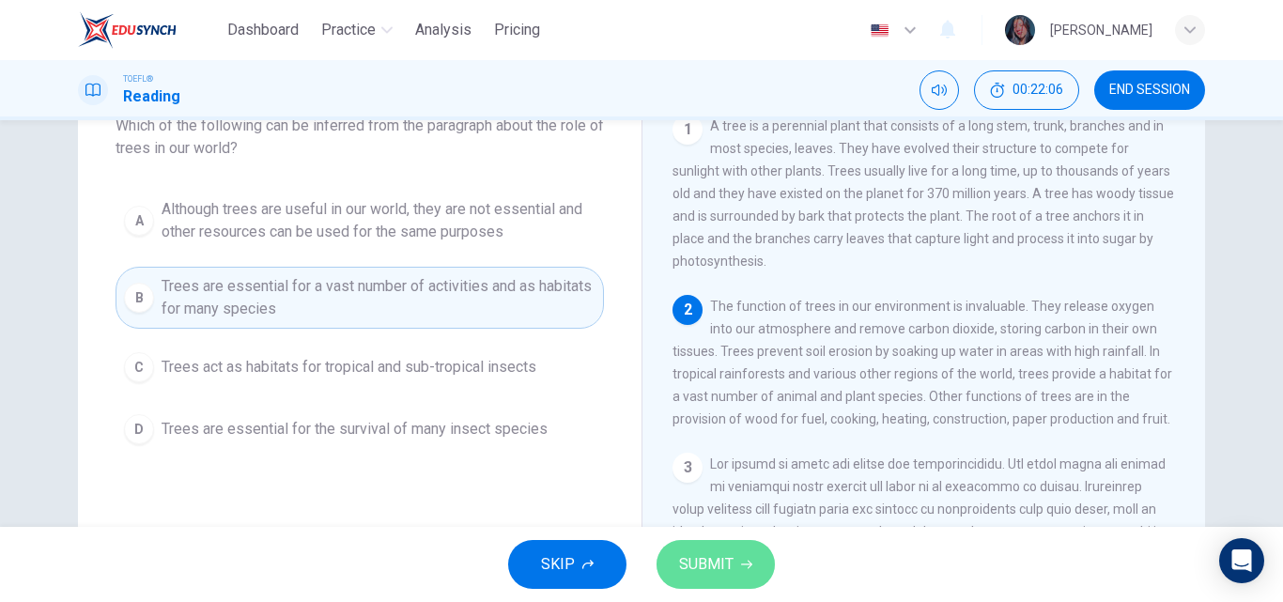
click at [707, 565] on span "SUBMIT" at bounding box center [706, 564] width 54 height 26
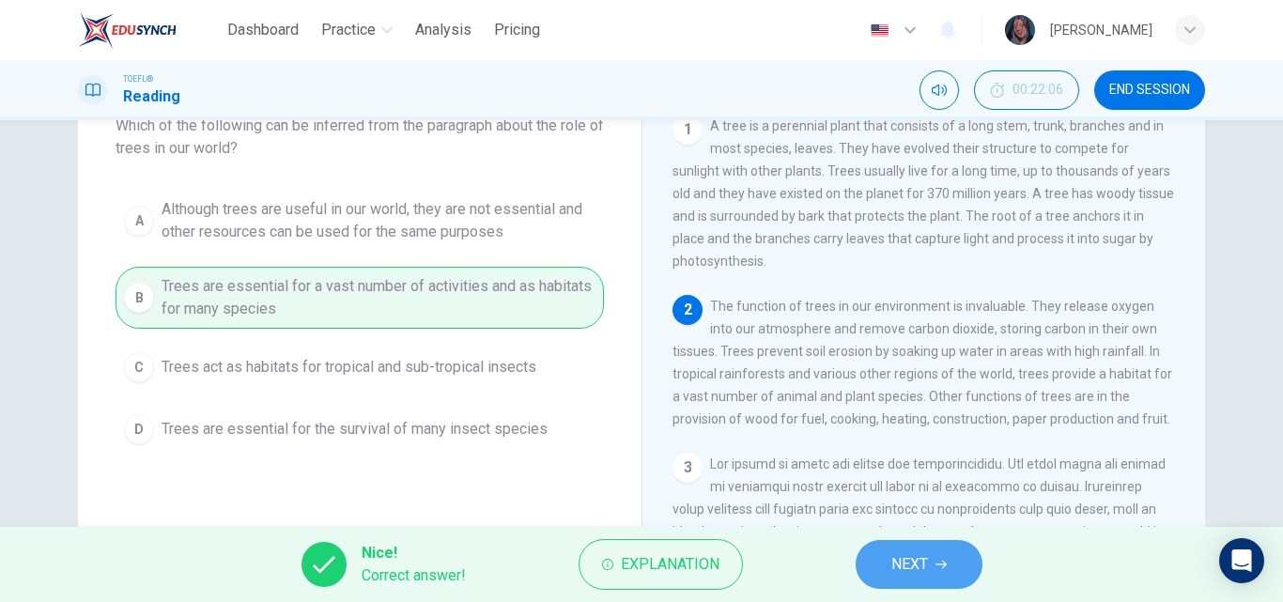
click at [887, 564] on button "NEXT" at bounding box center [919, 564] width 127 height 49
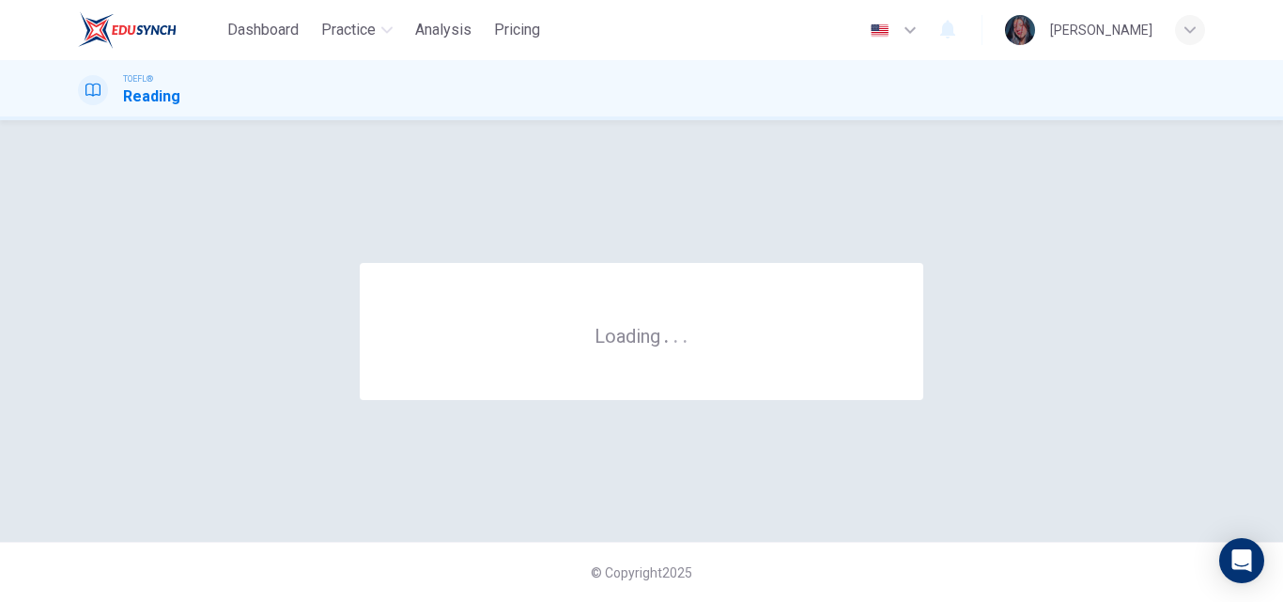
scroll to position [0, 0]
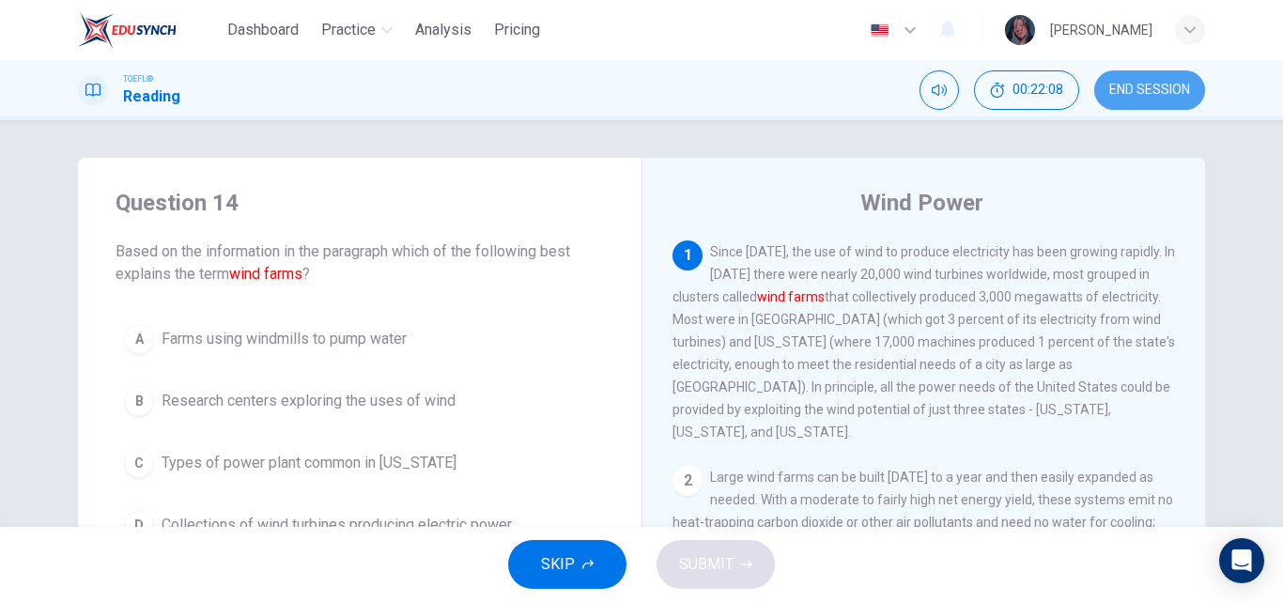
click at [1132, 101] on button "END SESSION" at bounding box center [1149, 89] width 111 height 39
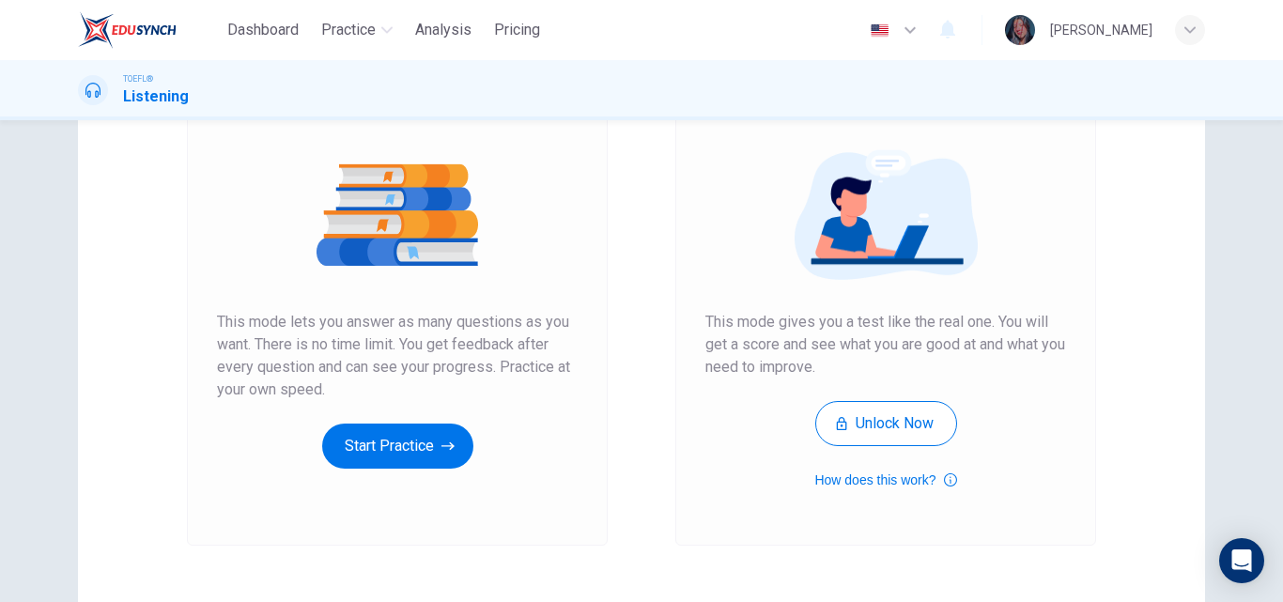
scroll to position [219, 0]
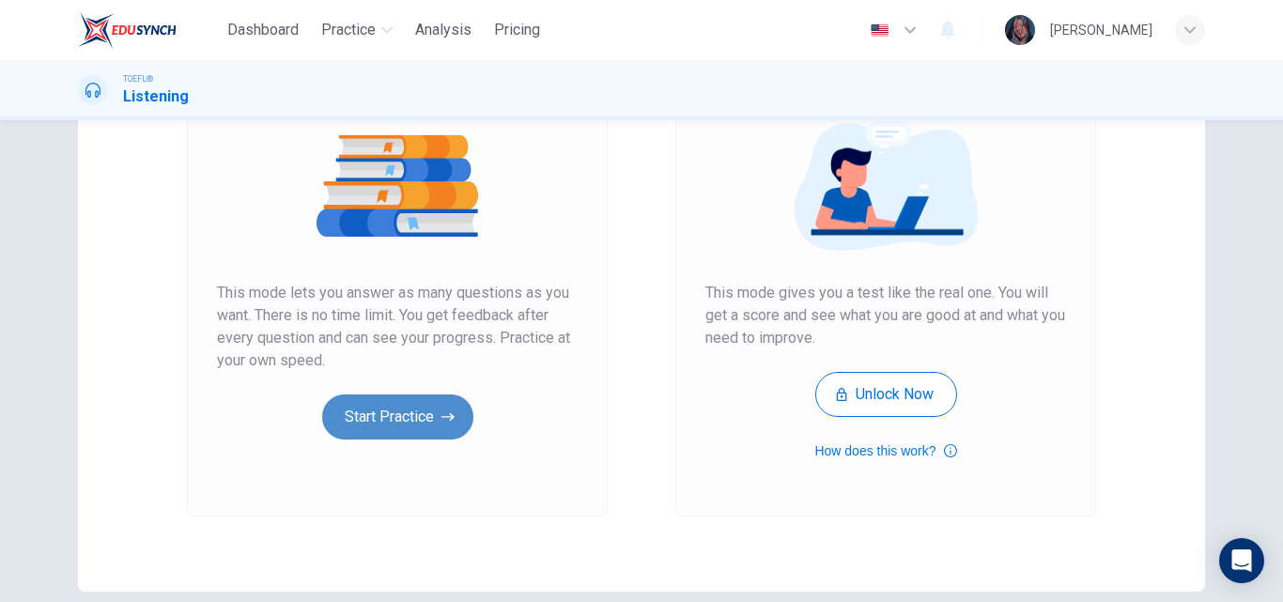
click at [363, 438] on button "Start Practice" at bounding box center [397, 416] width 151 height 45
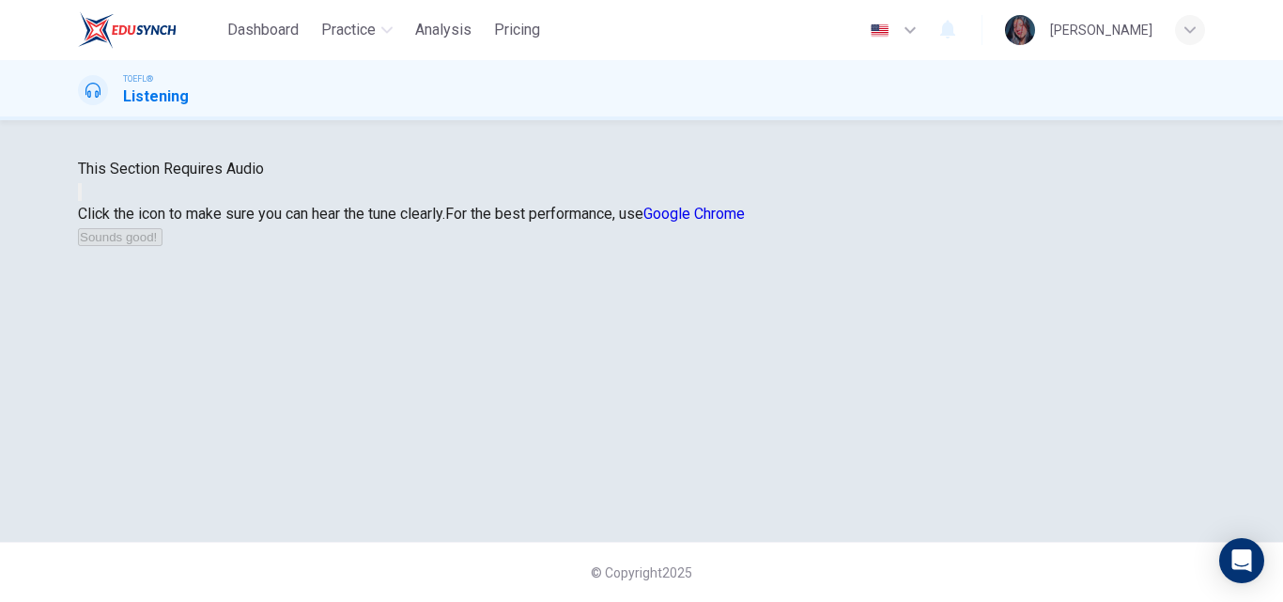
click at [82, 201] on button "button" at bounding box center [80, 192] width 4 height 18
click at [1016, 248] on div "This Section Requires Audio Click the icon to make sure you can hear the tune c…" at bounding box center [641, 203] width 1127 height 90
click at [162, 246] on button "Sounds good!" at bounding box center [120, 237] width 85 height 18
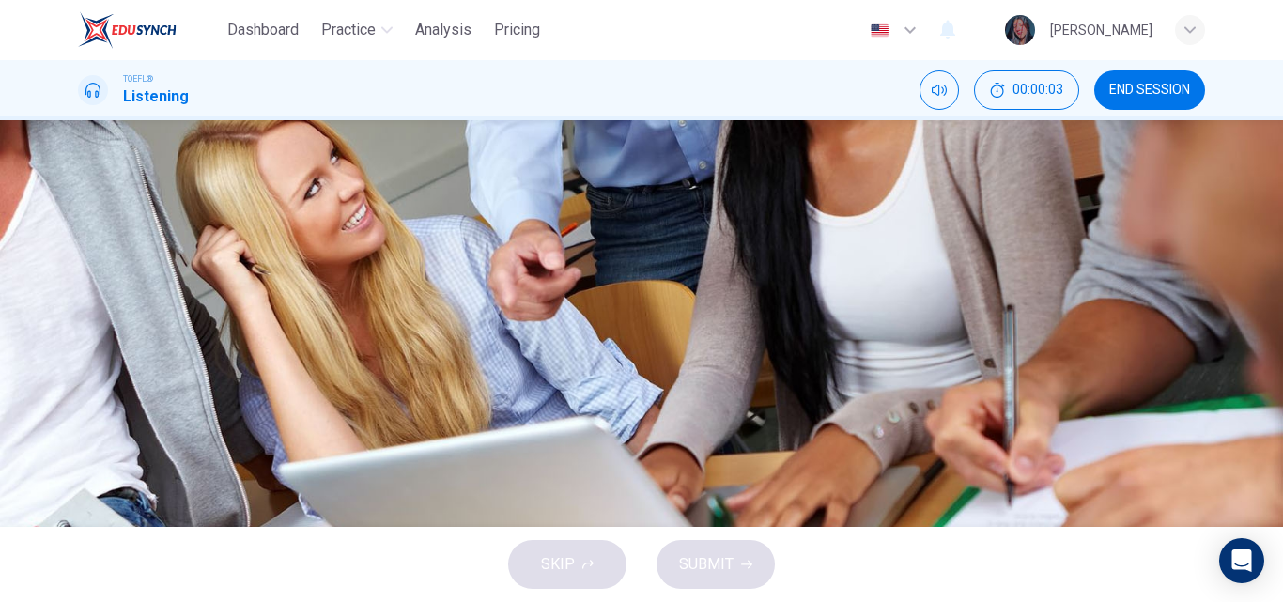
scroll to position [100, 0]
click at [82, 396] on button "button" at bounding box center [80, 405] width 4 height 18
click at [80, 409] on icon "button" at bounding box center [80, 409] width 0 height 0
click at [92, 409] on icon "button" at bounding box center [92, 420] width 20 height 23
click at [706, 230] on button "A To see the remaining cellar holes" at bounding box center [641, 206] width 1127 height 47
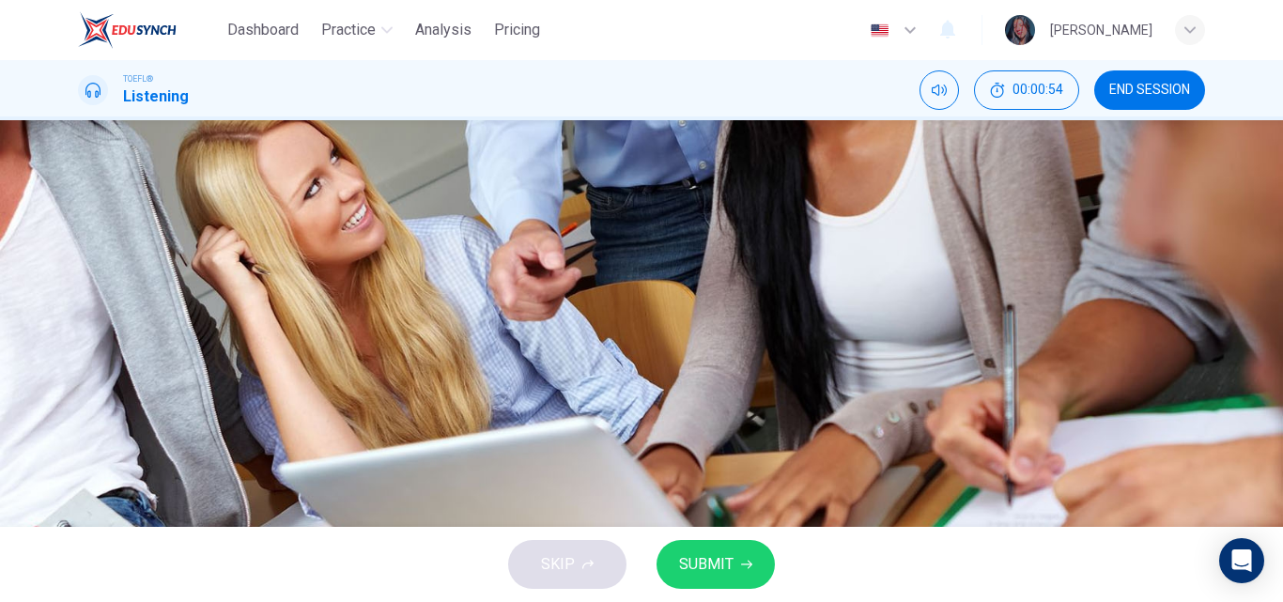
click at [629, 371] on div "A To see the remaining cellar holes B To educate children from area schools abo…" at bounding box center [641, 277] width 1127 height 188
click at [636, 371] on button "D To assist with a new Brook Farm project" at bounding box center [641, 347] width 1127 height 47
click at [82, 445] on button "Click to see the audio transcription" at bounding box center [80, 454] width 4 height 18
click at [82, 396] on button "button" at bounding box center [80, 405] width 4 height 18
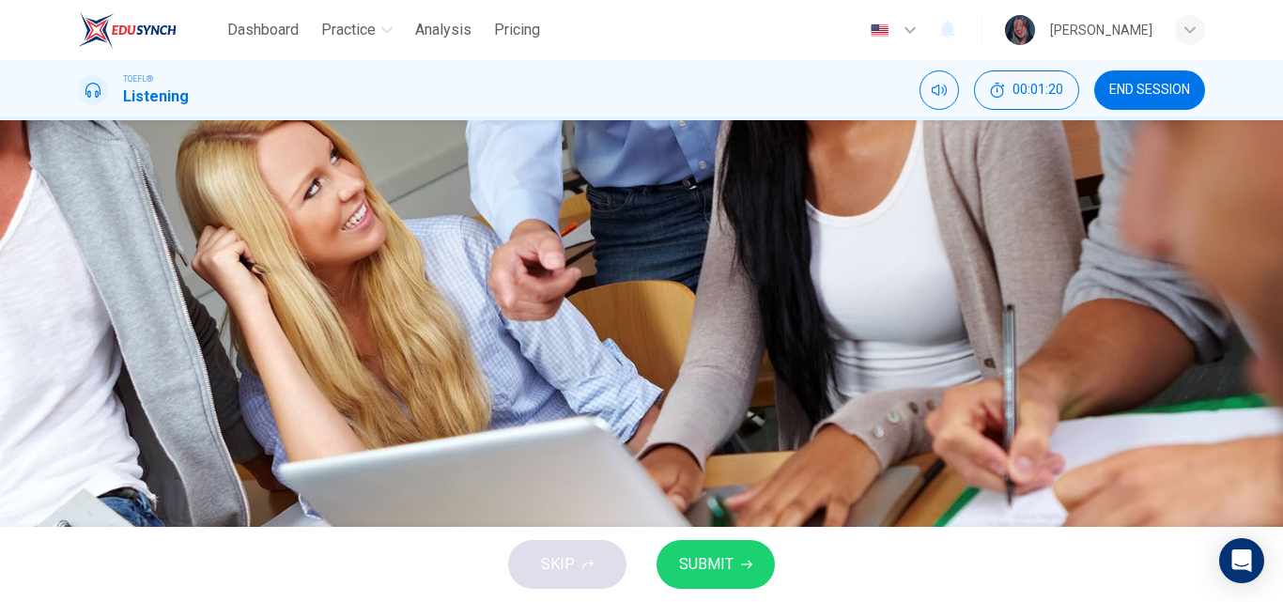
click at [341, 218] on span "To see the remaining cellar holes" at bounding box center [232, 206] width 217 height 23
click at [734, 371] on div "A To see the remaining cellar holes B To educate children from area schools abo…" at bounding box center [641, 277] width 1127 height 188
click at [386, 359] on span "To assist with a new Brook Farm project" at bounding box center [255, 347] width 262 height 23
click at [736, 555] on button "SUBMIT" at bounding box center [716, 564] width 118 height 49
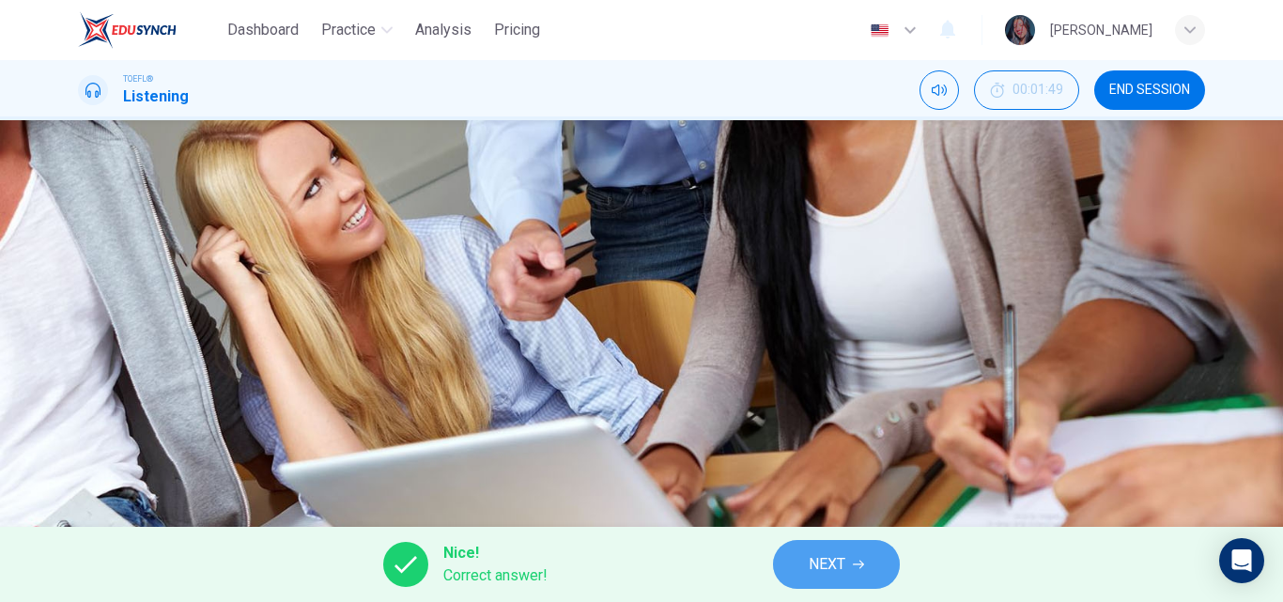
click at [822, 568] on span "NEXT" at bounding box center [827, 564] width 37 height 26
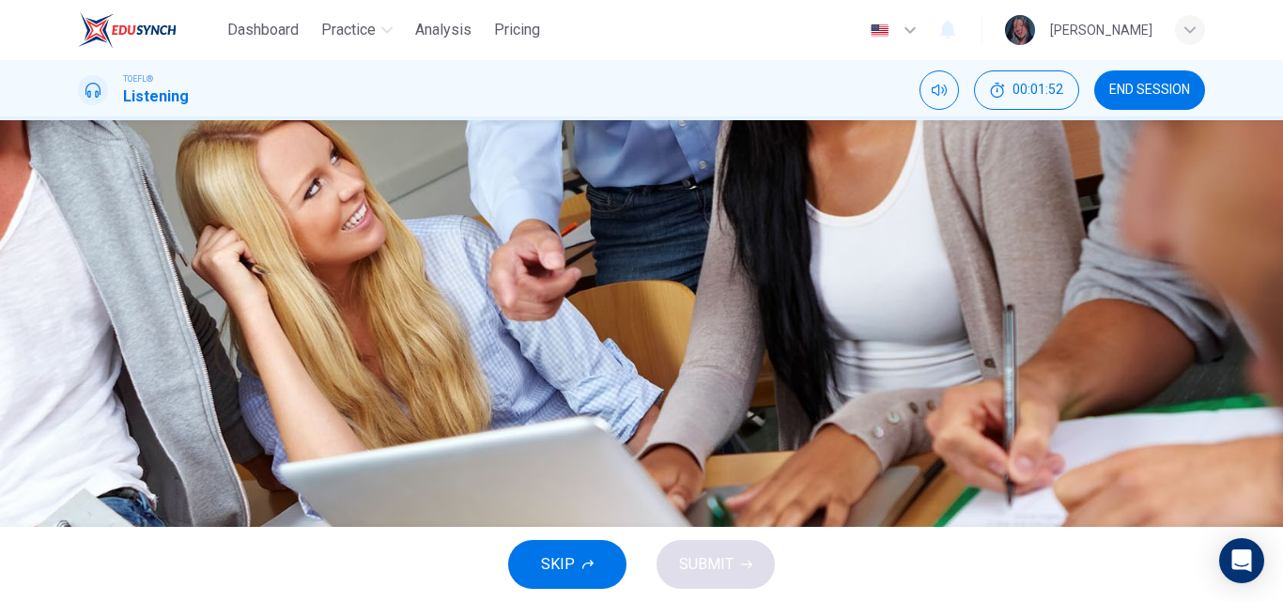
click at [78, 418] on span at bounding box center [78, 418] width 0 height 0
click at [82, 396] on button "button" at bounding box center [80, 405] width 4 height 18
click at [398, 359] on span "The members rebuilt the site after the fire" at bounding box center [261, 347] width 274 height 23
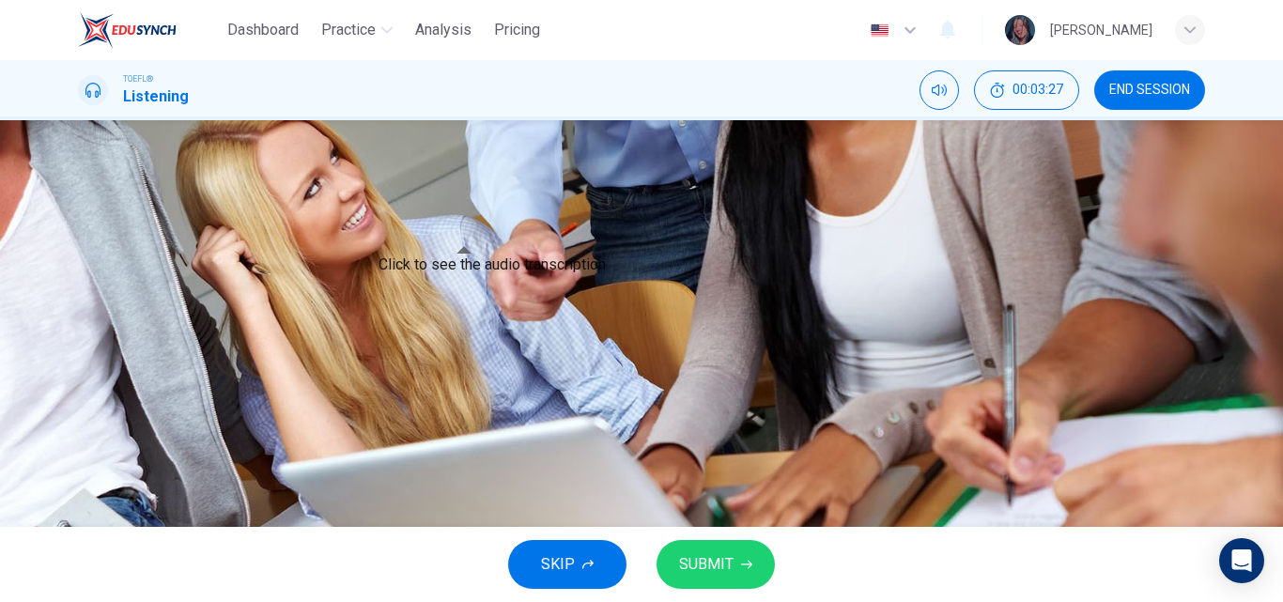
click at [82, 445] on button "Click to see the audio transcription" at bounding box center [80, 454] width 4 height 18
drag, startPoint x: 883, startPoint y: 288, endPoint x: 894, endPoint y: 289, distance: 11.3
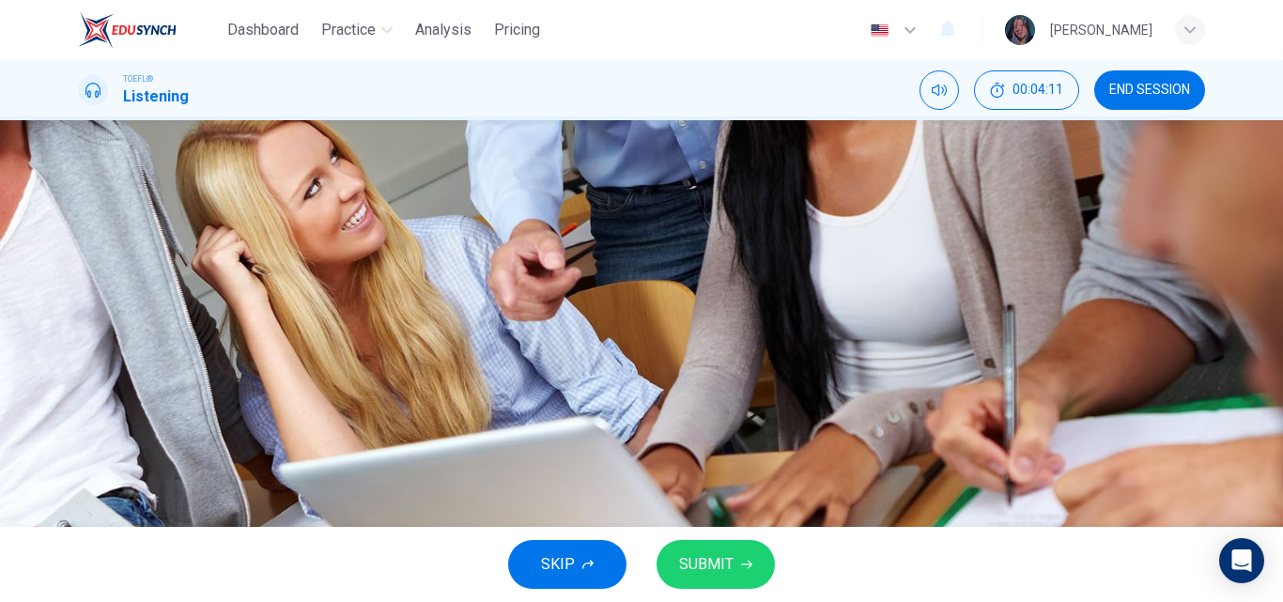
click at [417, 265] on span "Nathaniel Hawthorne subsidized the community" at bounding box center [270, 253] width 293 height 23
click at [82, 445] on button "Click to see the audio transcription" at bounding box center [80, 454] width 4 height 18
type input "0"
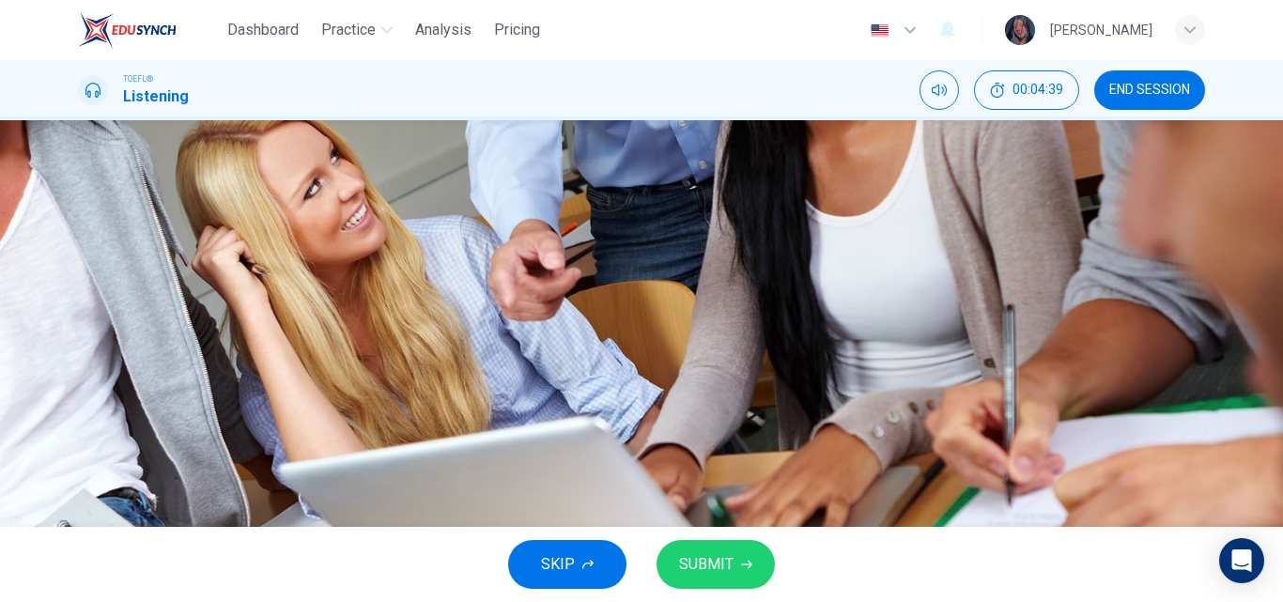
click at [726, 371] on button "D The members rebuilt the site after the fire" at bounding box center [641, 347] width 1127 height 47
click at [696, 277] on button "B Nathaniel Hawthorne subsidized the community" at bounding box center [641, 253] width 1127 height 47
click at [717, 547] on button "SUBMIT" at bounding box center [716, 564] width 118 height 49
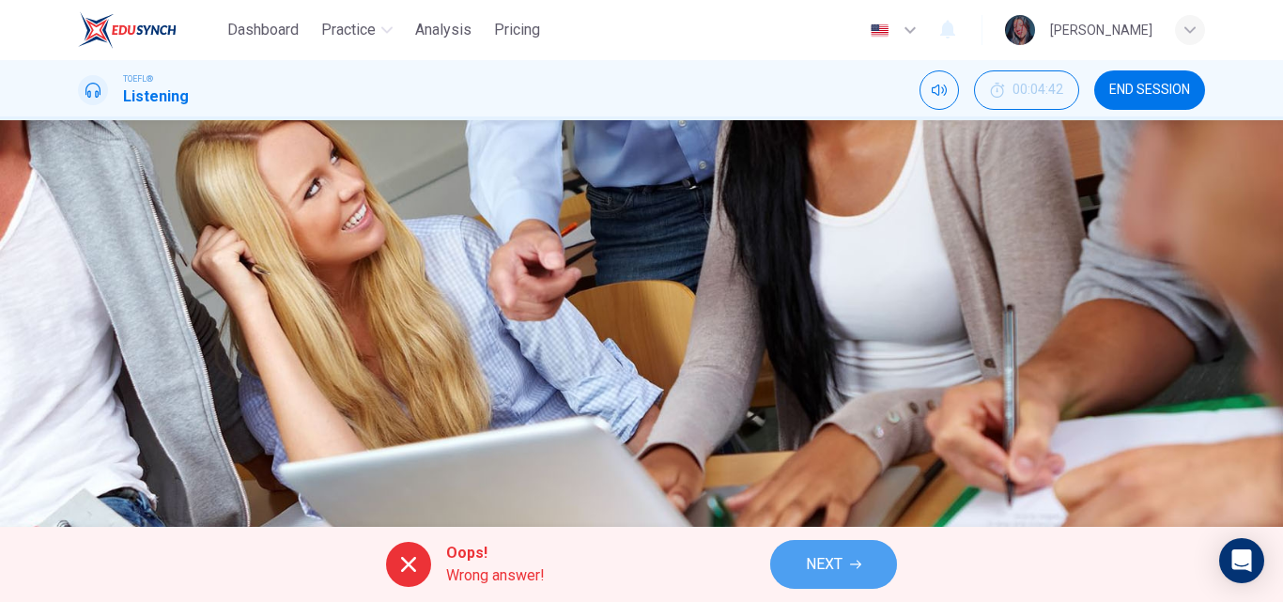
click at [812, 576] on span "NEXT" at bounding box center [824, 564] width 37 height 26
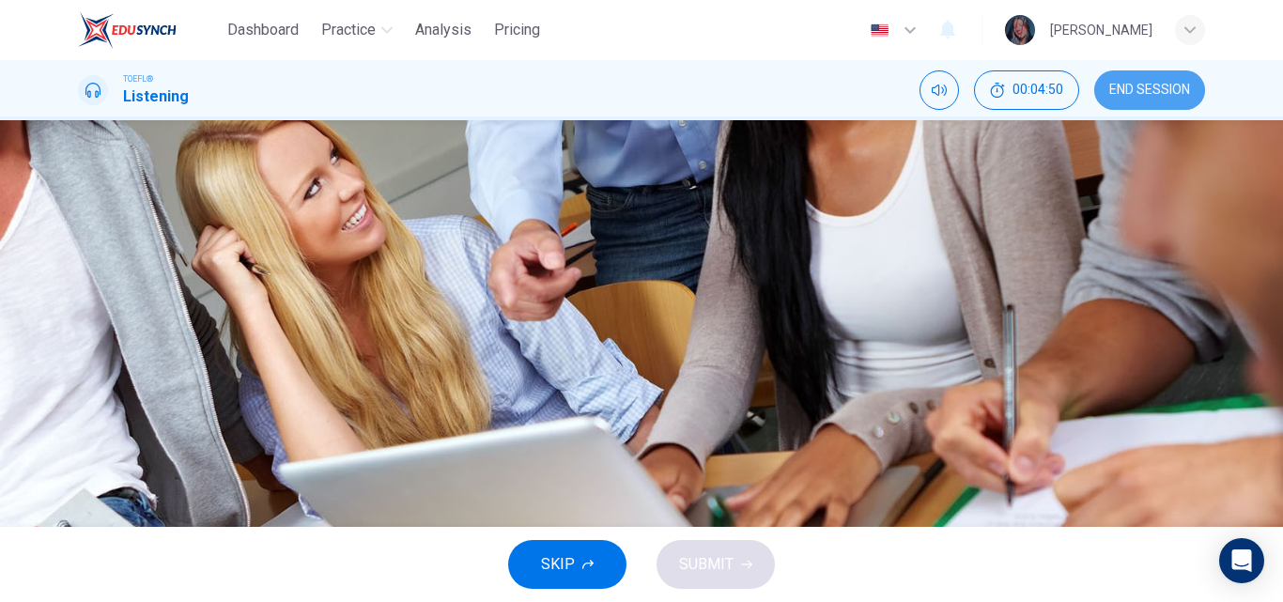
click at [1101, 92] on button "END SESSION" at bounding box center [1149, 89] width 111 height 39
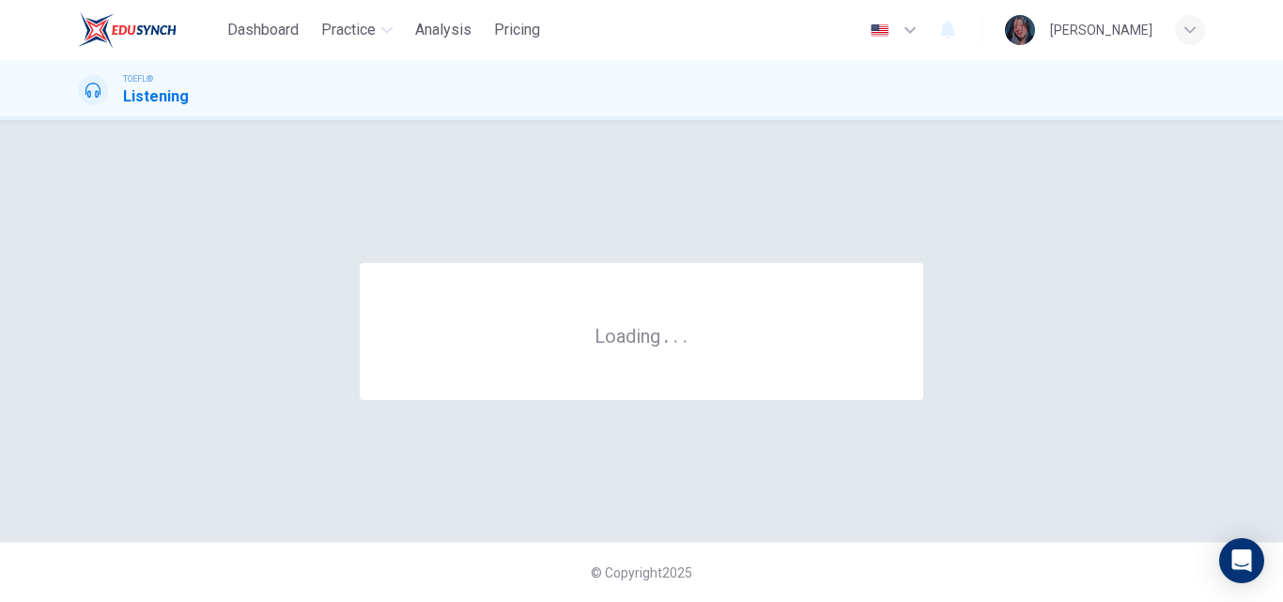
scroll to position [0, 0]
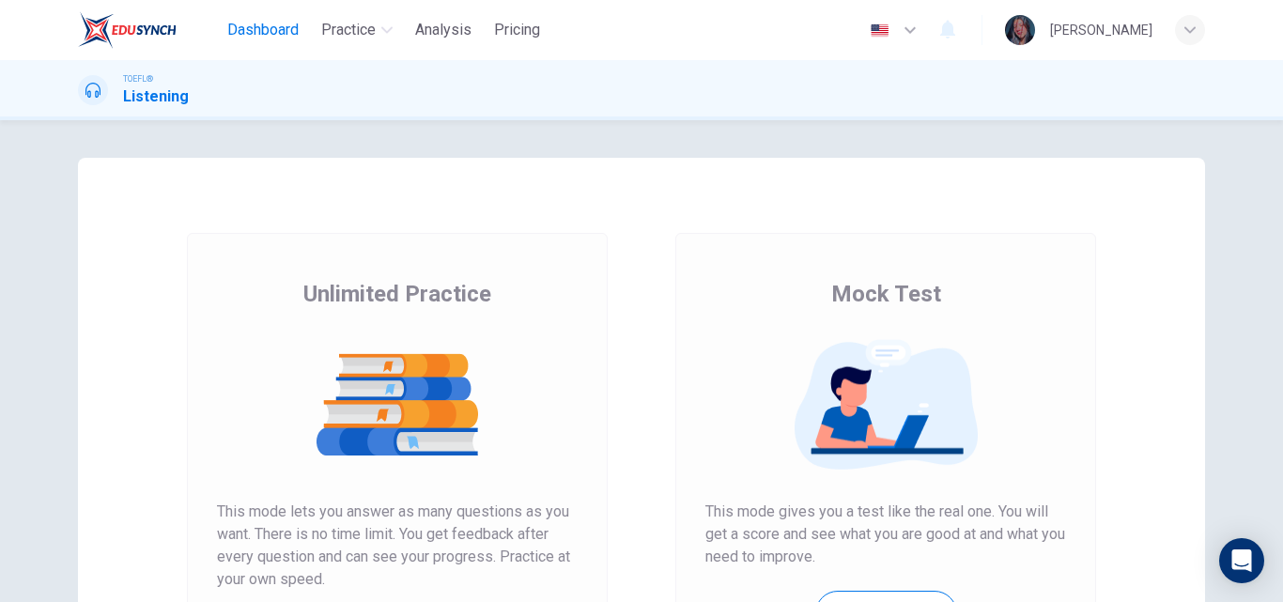
click at [264, 29] on span "Dashboard" at bounding box center [262, 30] width 71 height 23
